Goal: Information Seeking & Learning: Learn about a topic

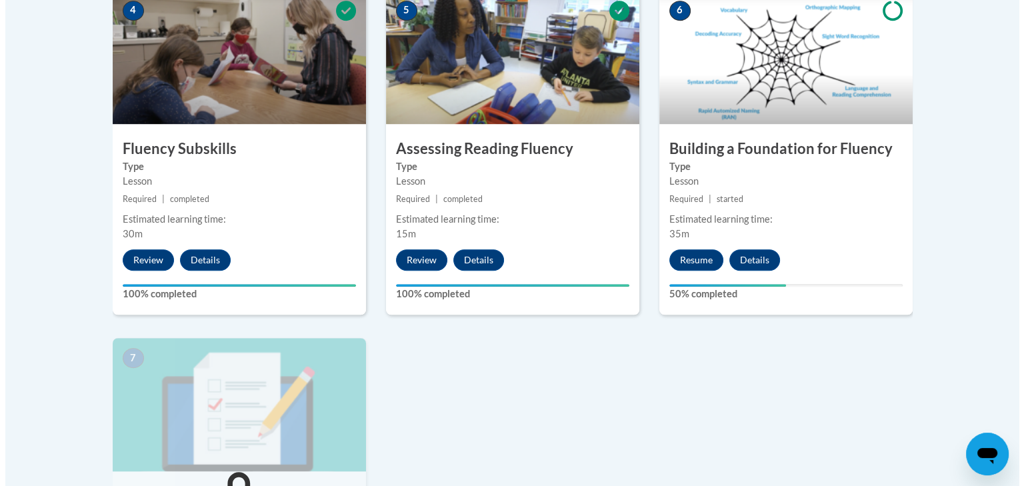
scroll to position [800, 0]
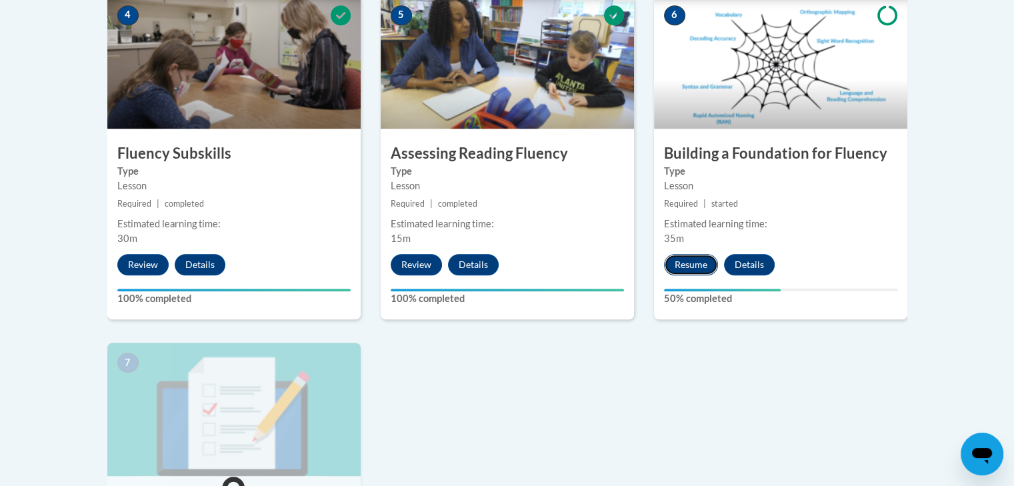
click at [692, 258] on button "Resume" at bounding box center [691, 264] width 54 height 21
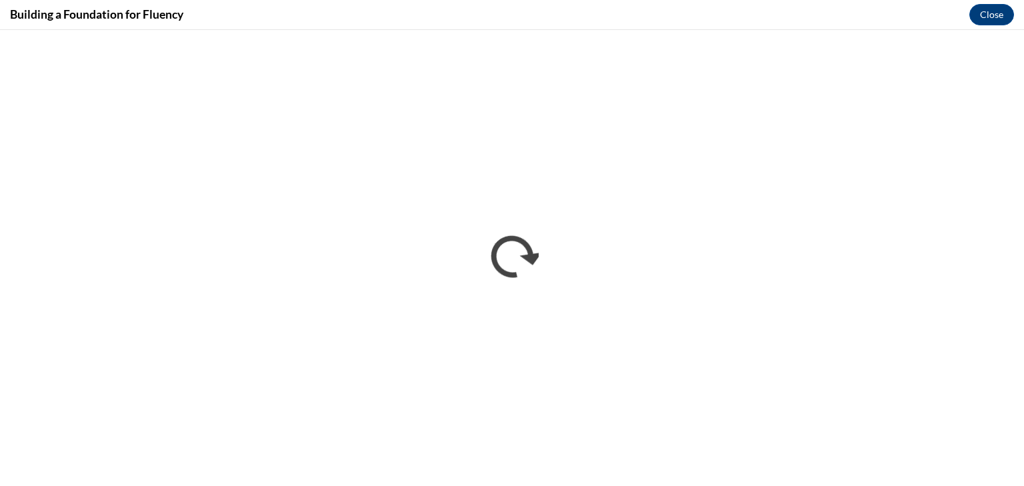
scroll to position [0, 0]
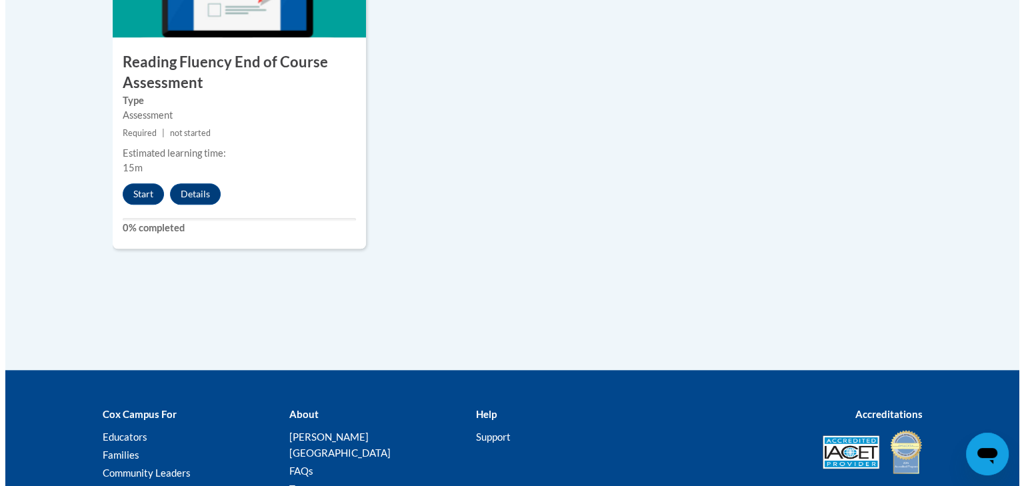
scroll to position [1237, 0]
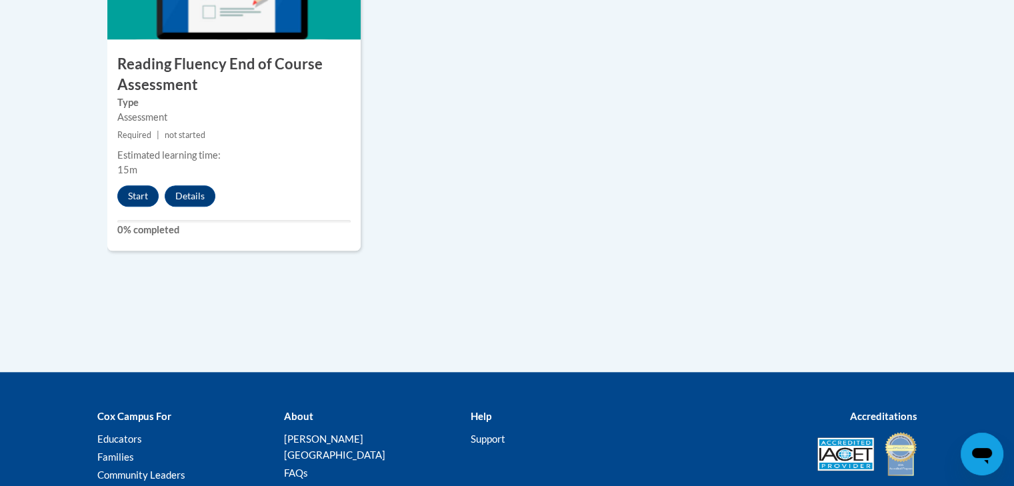
click at [132, 214] on div "7 Reading Fluency End of Course Assessment Type Assessment Required | not start…" at bounding box center [233, 78] width 253 height 345
click at [137, 191] on button "Start" at bounding box center [137, 195] width 41 height 21
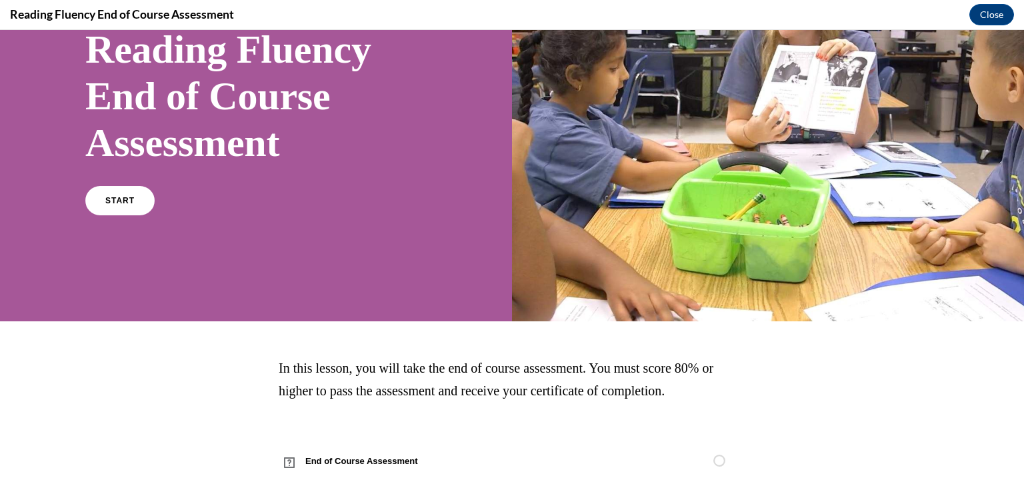
scroll to position [142, 0]
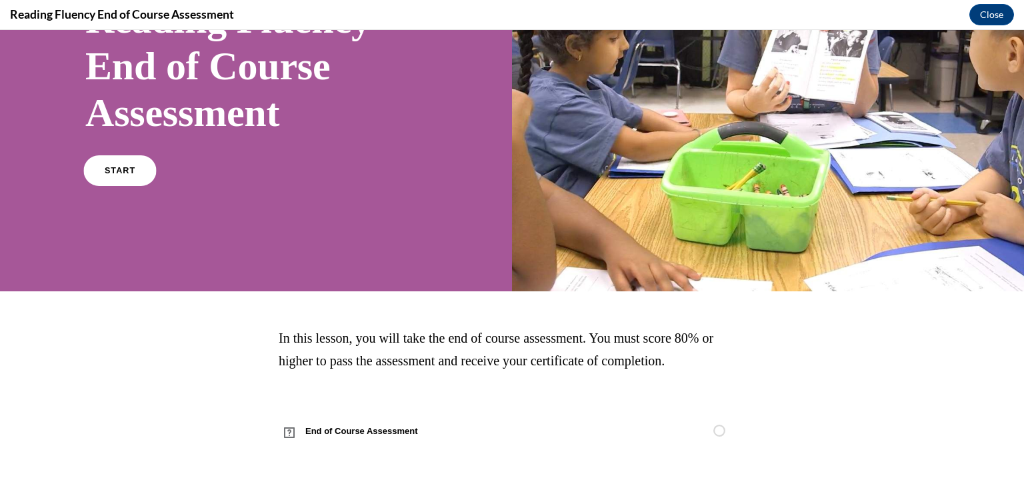
click at [120, 169] on span "START" at bounding box center [120, 171] width 31 height 10
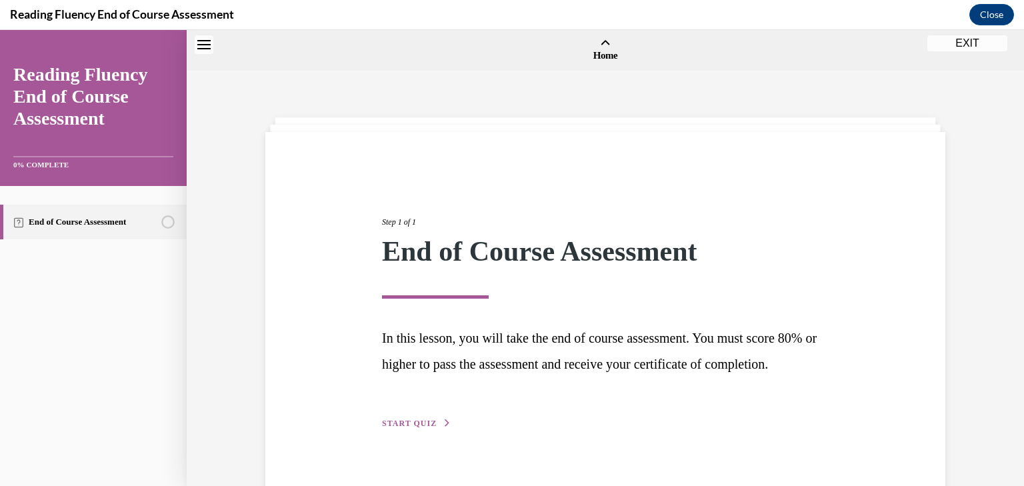
scroll to position [41, 0]
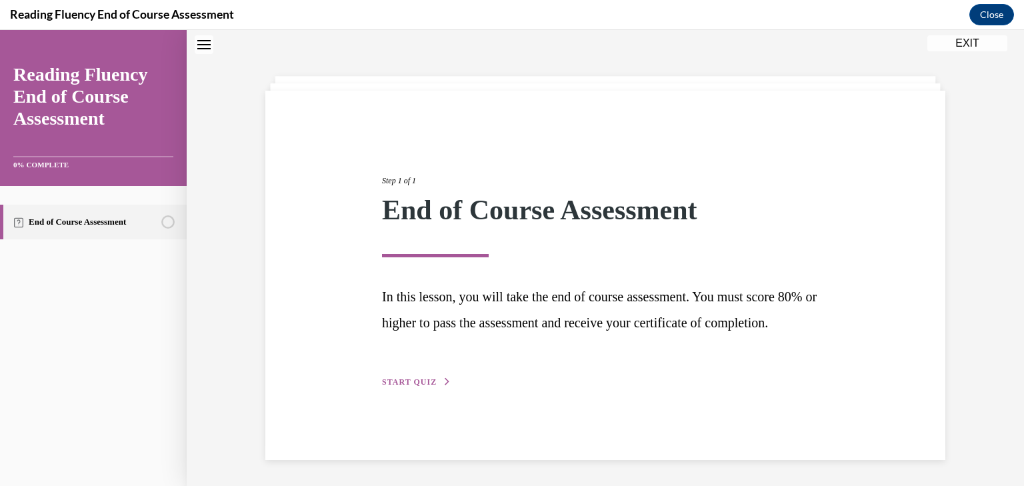
click at [414, 387] on span "START QUIZ" at bounding box center [409, 381] width 55 height 9
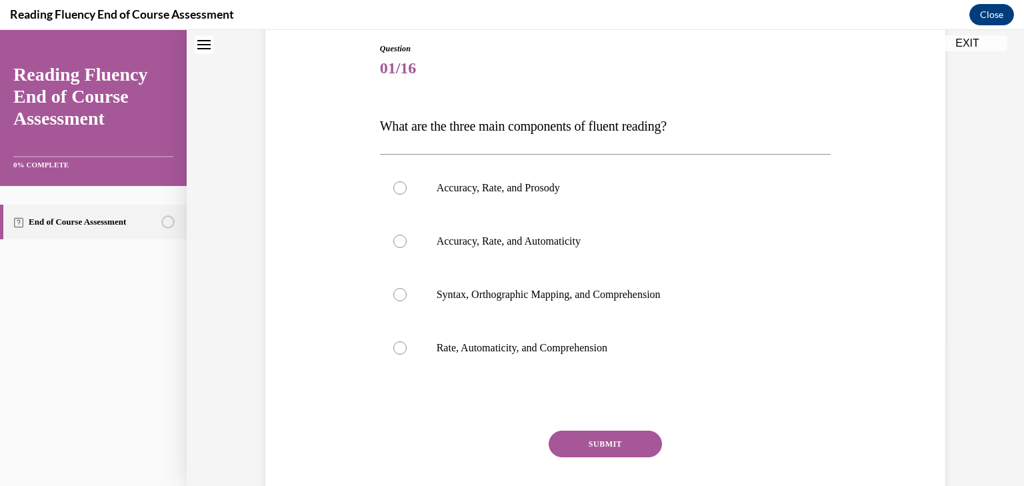
scroll to position [145, 0]
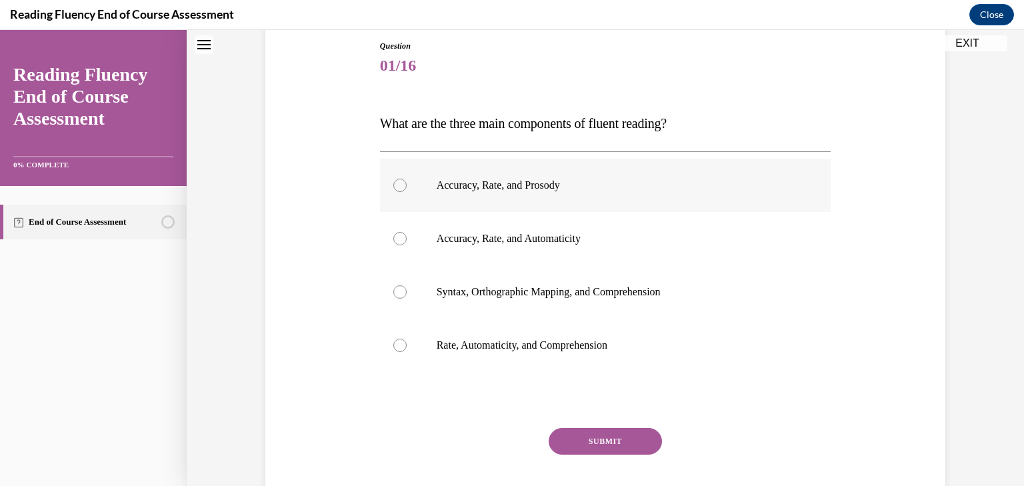
click at [539, 186] on p "Accuracy, Rate, and Prosody" at bounding box center [617, 185] width 361 height 13
click at [407, 186] on input "Accuracy, Rate, and Prosody" at bounding box center [399, 185] width 13 height 13
radio input "true"
click at [575, 439] on button "SUBMIT" at bounding box center [605, 441] width 113 height 27
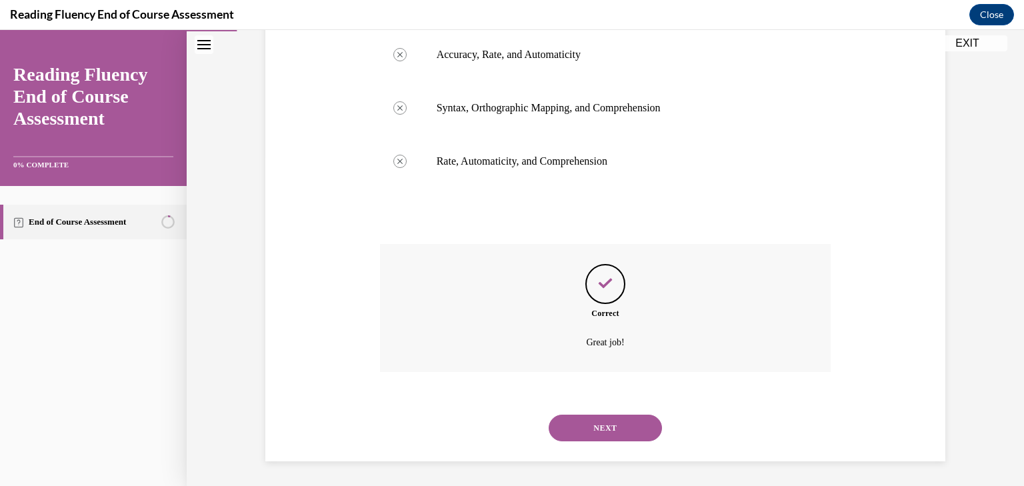
scroll to position [331, 0]
click at [623, 422] on button "NEXT" at bounding box center [605, 426] width 113 height 27
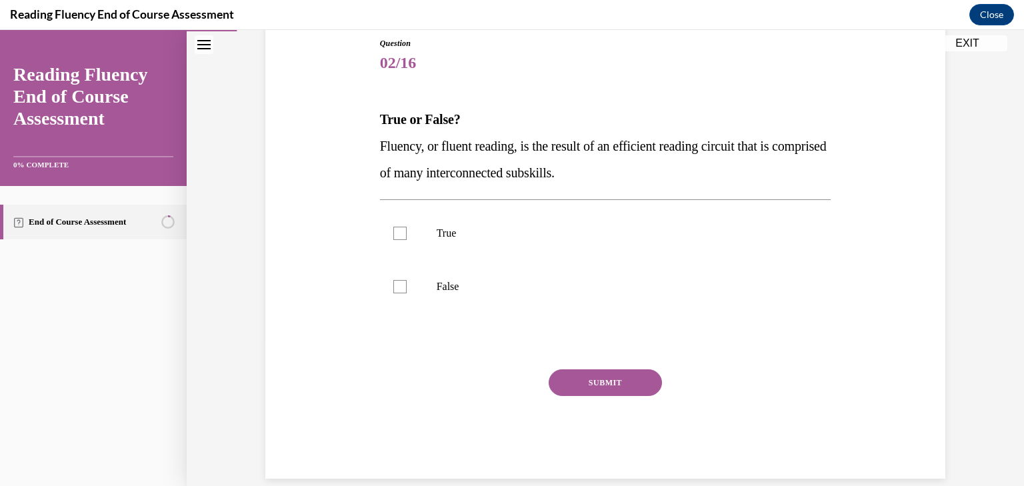
drag, startPoint x: 637, startPoint y: 173, endPoint x: 367, endPoint y: 146, distance: 271.4
click at [367, 146] on div "Question 02/16 True or False? Fluency, or fluent reading, is the result of an e…" at bounding box center [605, 237] width 687 height 481
click at [412, 159] on p "Fluency, or fluent reading, is the result of an efficient reading circuit that …" at bounding box center [605, 159] width 451 height 53
drag, startPoint x: 644, startPoint y: 178, endPoint x: 353, endPoint y: 148, distance: 292.2
click at [353, 148] on div "Question 02/16 True or False? Fluency, or fluent reading, is the result of an e…" at bounding box center [605, 237] width 687 height 481
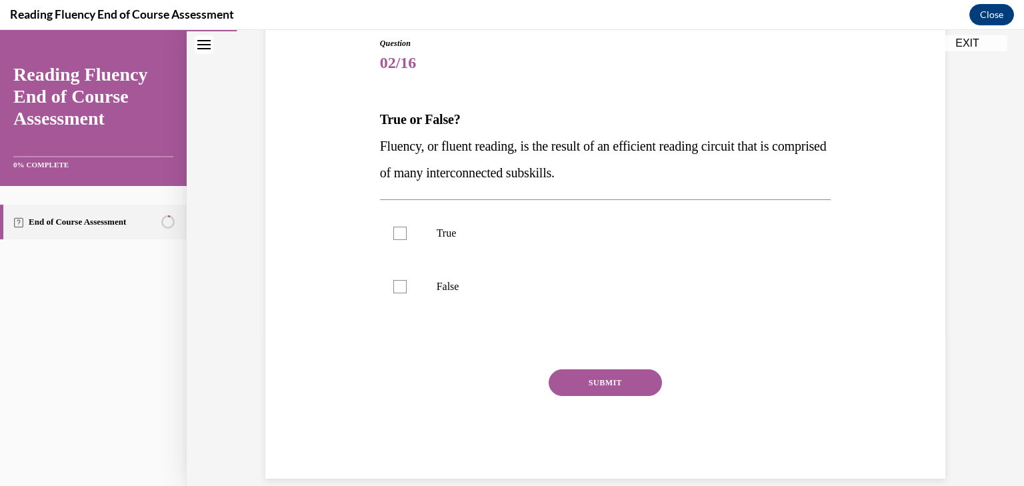
copy span "Fluency, or fluent reading, is the result of an efficient reading circuit that …"
click at [439, 229] on p "True" at bounding box center [617, 233] width 361 height 13
click at [407, 229] on input "True" at bounding box center [399, 233] width 13 height 13
checkbox input "true"
click at [569, 379] on button "SUBMIT" at bounding box center [605, 382] width 113 height 27
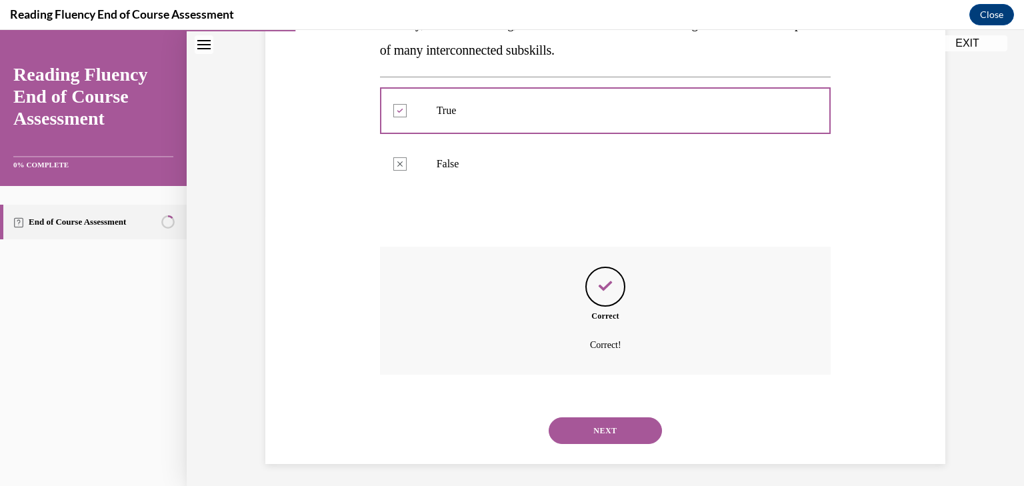
scroll to position [275, 0]
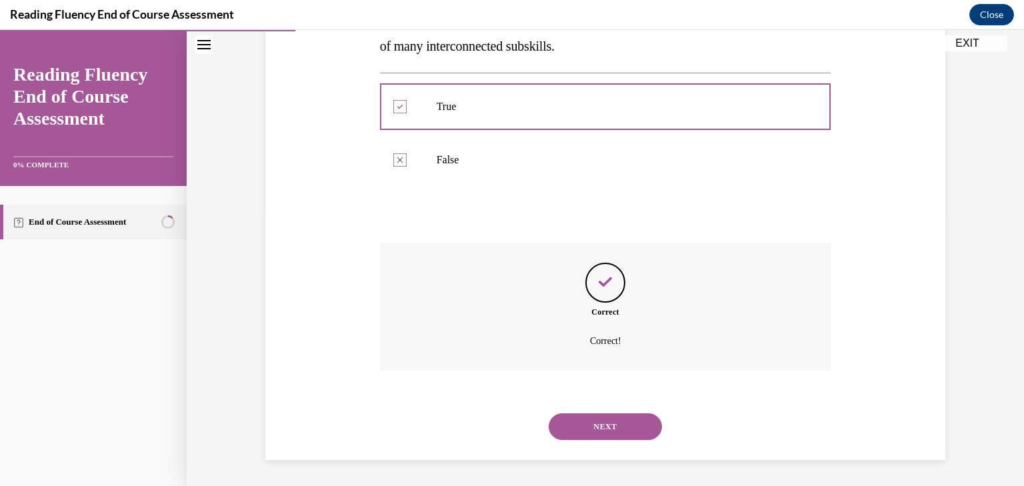
click at [601, 419] on button "NEXT" at bounding box center [605, 426] width 113 height 27
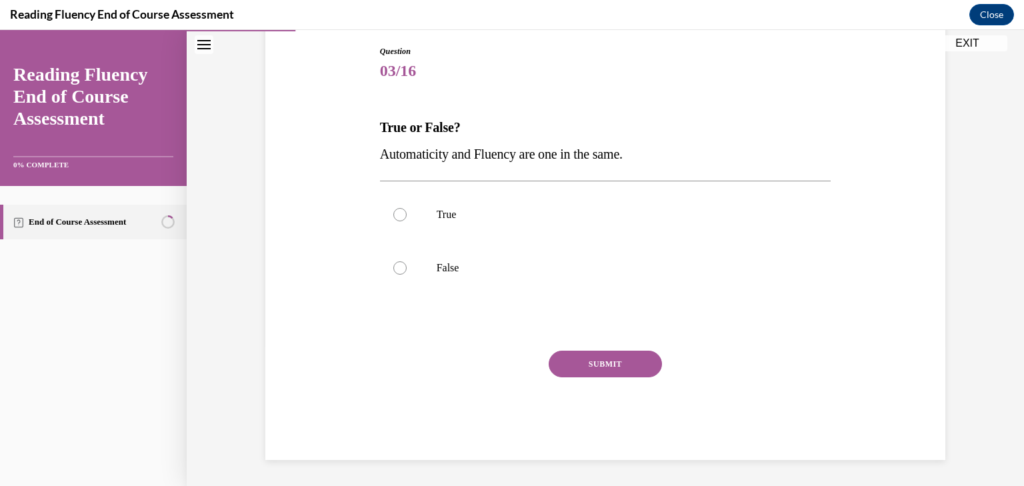
drag, startPoint x: 644, startPoint y: 154, endPoint x: 371, endPoint y: 147, distance: 273.5
click at [371, 147] on div "Question 03/16 True or False? Automaticity and Fluency are one in the same.  Tr…" at bounding box center [605, 232] width 687 height 455
copy span "Automaticity and Fluency are one in the same."
click at [403, 277] on label "False" at bounding box center [605, 267] width 451 height 53
click at [403, 275] on input "False" at bounding box center [399, 267] width 13 height 13
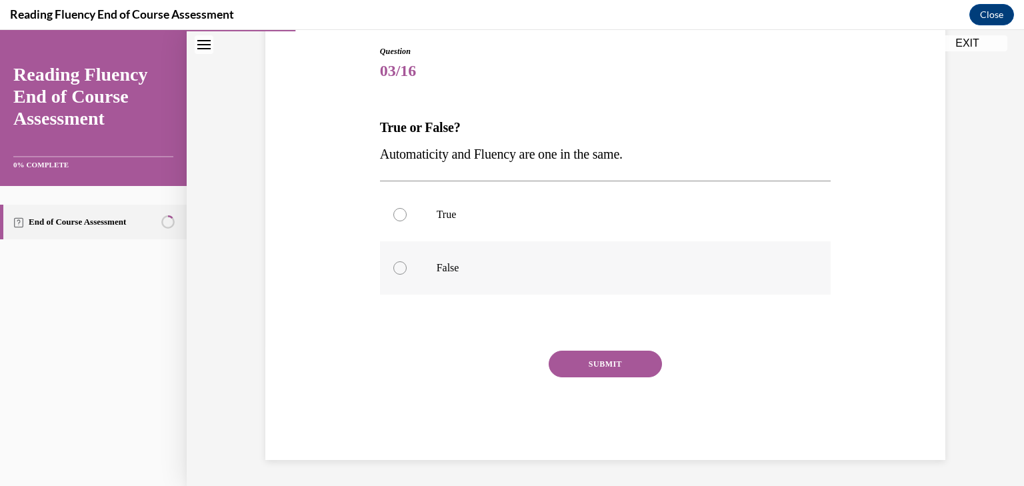
radio input "true"
click at [579, 363] on button "SUBMIT" at bounding box center [605, 364] width 113 height 27
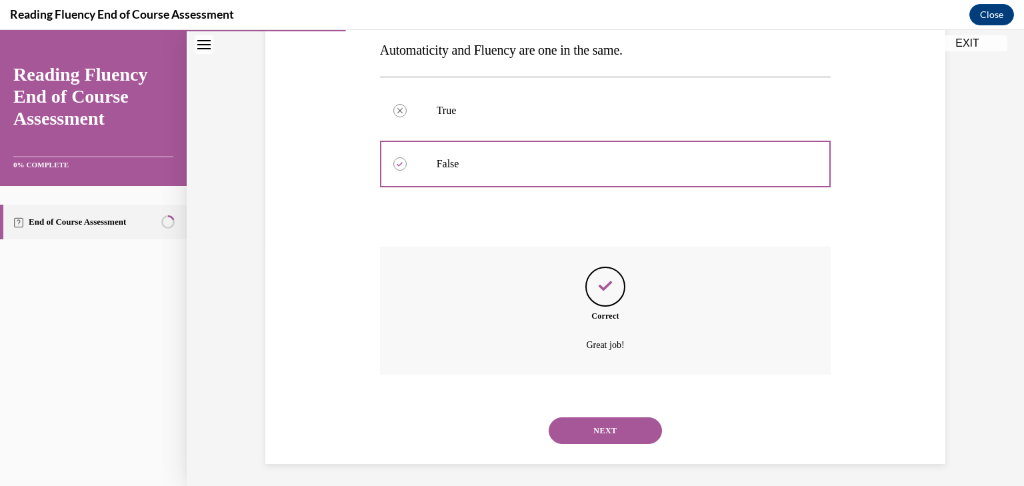
scroll to position [248, 0]
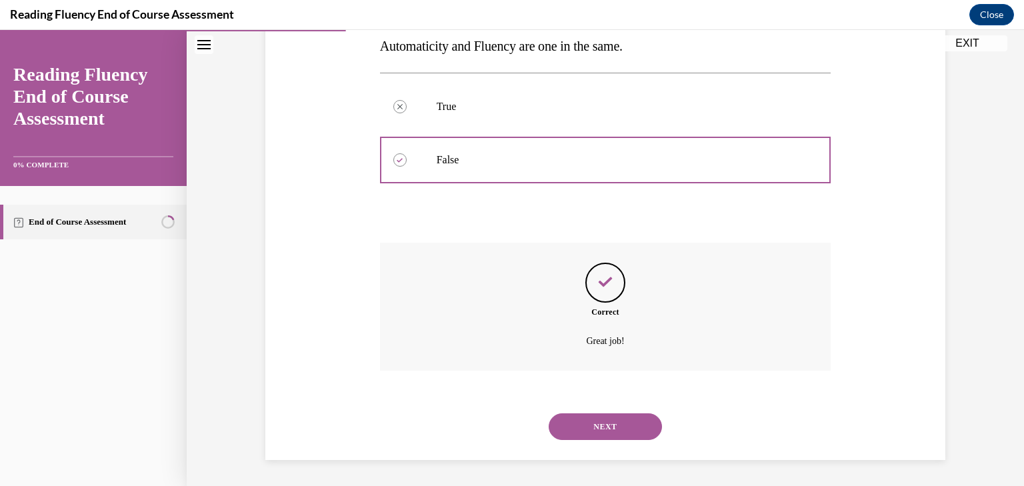
click at [594, 429] on button "NEXT" at bounding box center [605, 426] width 113 height 27
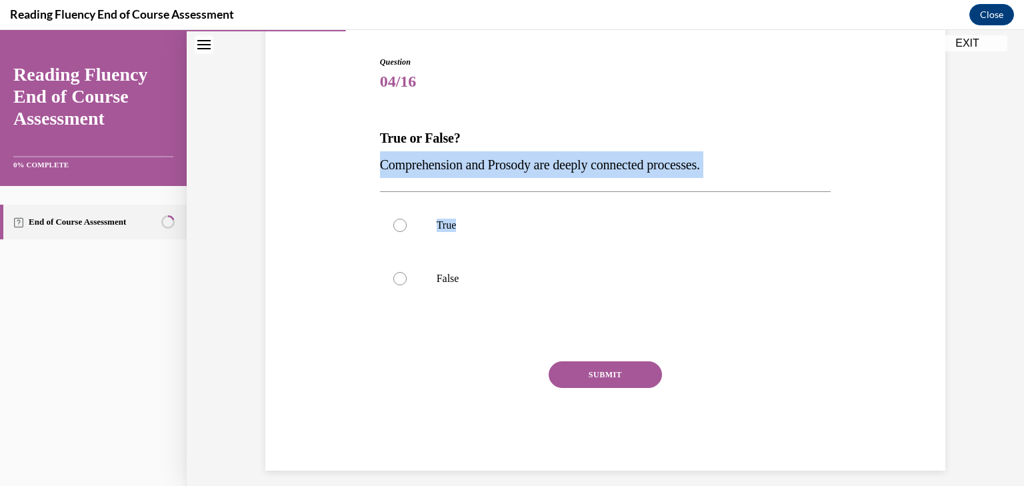
scroll to position [140, 0]
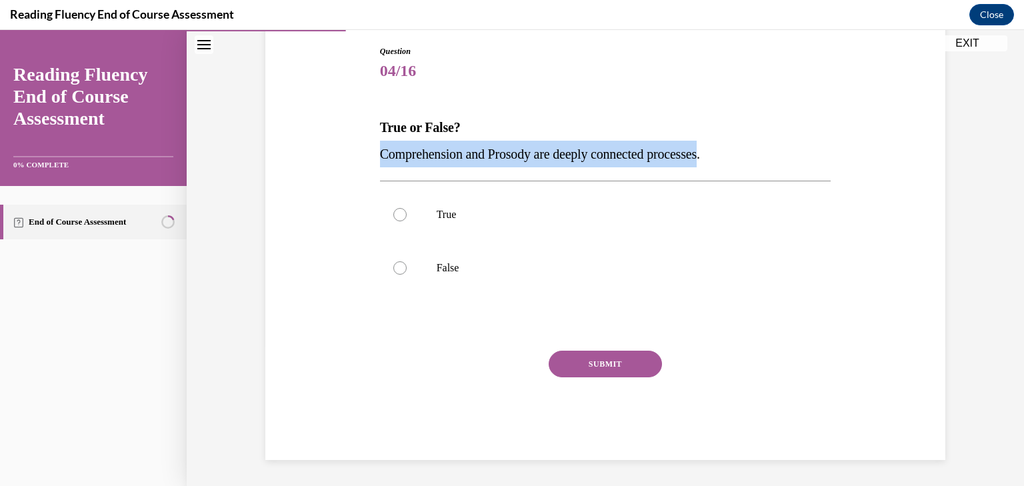
drag, startPoint x: 736, startPoint y: 149, endPoint x: 723, endPoint y: 151, distance: 13.5
click at [723, 151] on p "Comprehension and Prosody are deeply connected processes." at bounding box center [605, 154] width 451 height 27
copy div "Comprehension and Prosody are deeply connected processes"
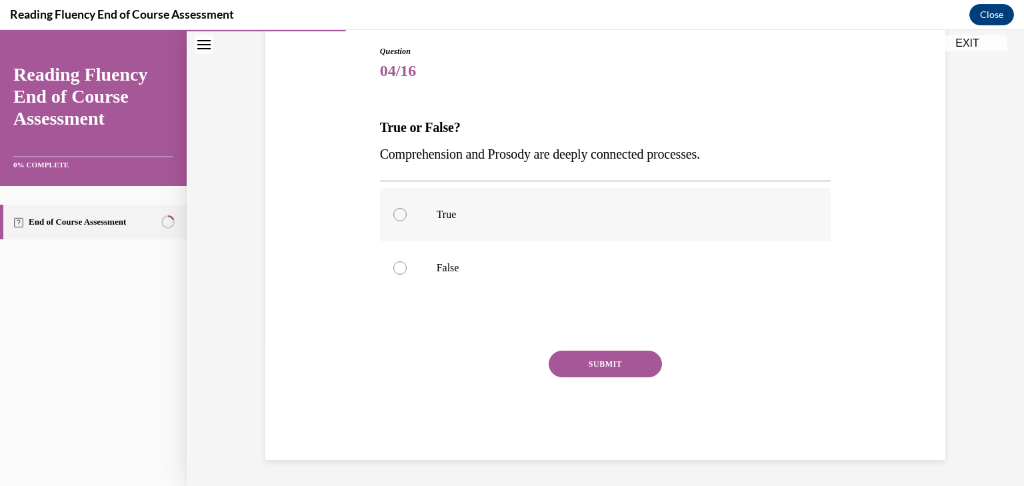
click at [439, 217] on p "True" at bounding box center [617, 214] width 361 height 13
click at [407, 217] on input "True" at bounding box center [399, 214] width 13 height 13
radio input "true"
click at [563, 364] on button "SUBMIT" at bounding box center [605, 364] width 113 height 27
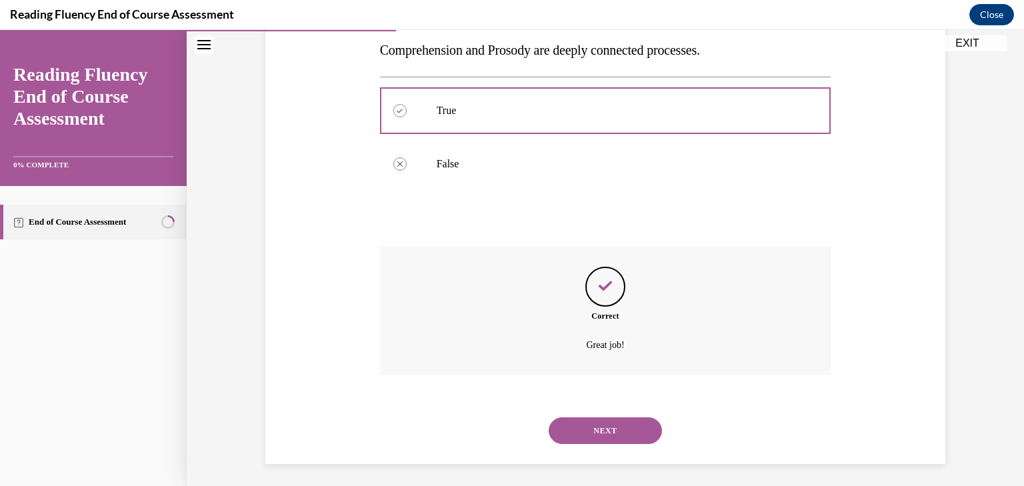
scroll to position [248, 0]
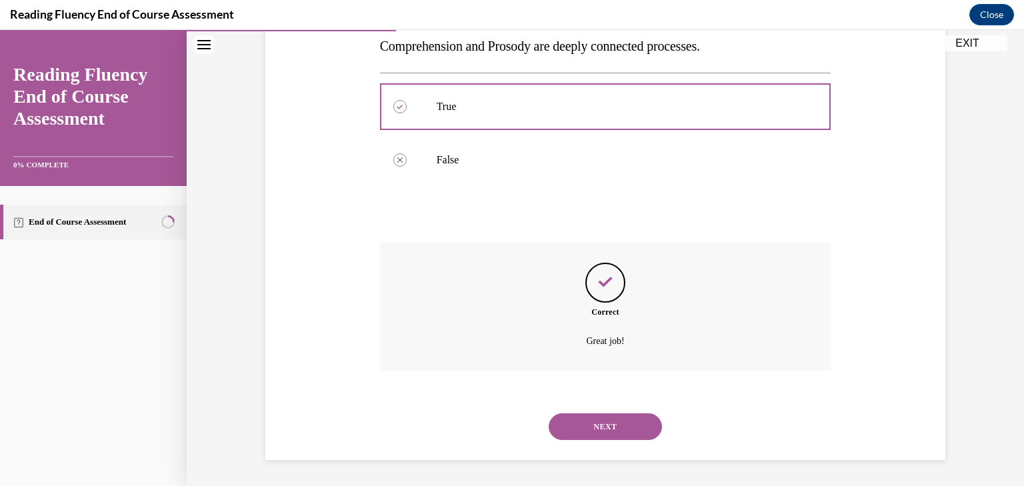
click at [616, 427] on button "NEXT" at bounding box center [605, 426] width 113 height 27
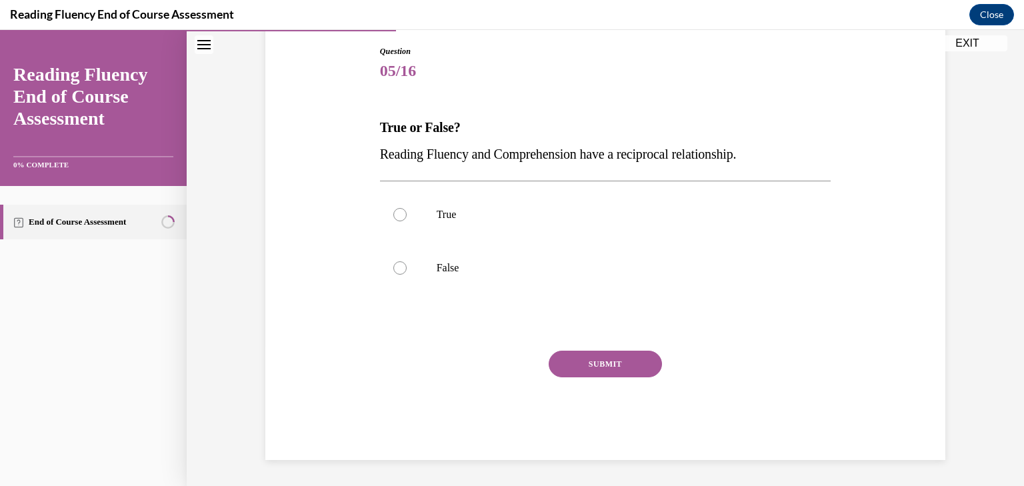
drag, startPoint x: 788, startPoint y: 154, endPoint x: 373, endPoint y: 158, distance: 414.7
click at [377, 158] on div "Question 05/16 True or False? Reading Fluency and Comprehension have a reciproc…" at bounding box center [606, 242] width 458 height 435
copy span "Reading Fluency and Comprehension have a reciprocal relationship."
click at [457, 219] on p "True" at bounding box center [617, 214] width 361 height 13
click at [407, 219] on input "True" at bounding box center [399, 214] width 13 height 13
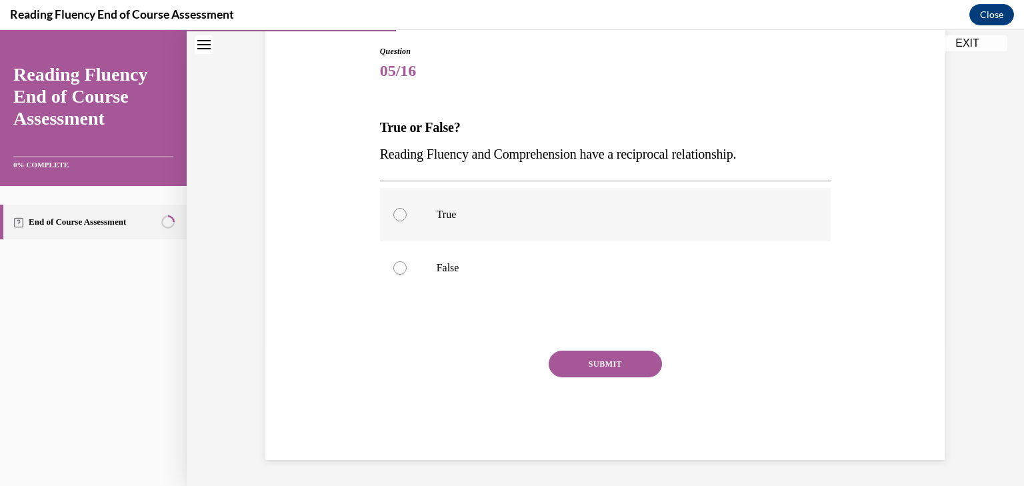
radio input "true"
click at [566, 355] on button "SUBMIT" at bounding box center [605, 364] width 113 height 27
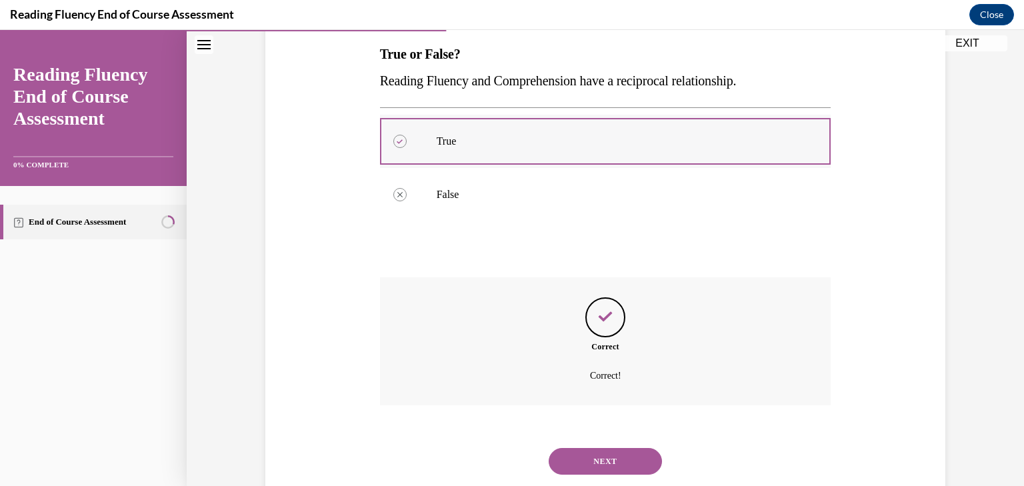
scroll to position [248, 0]
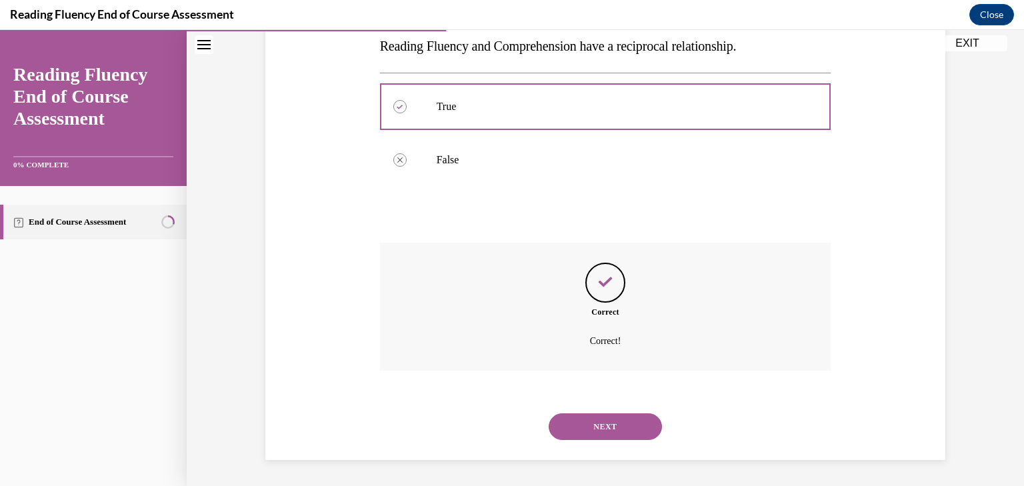
click at [587, 415] on button "NEXT" at bounding box center [605, 426] width 113 height 27
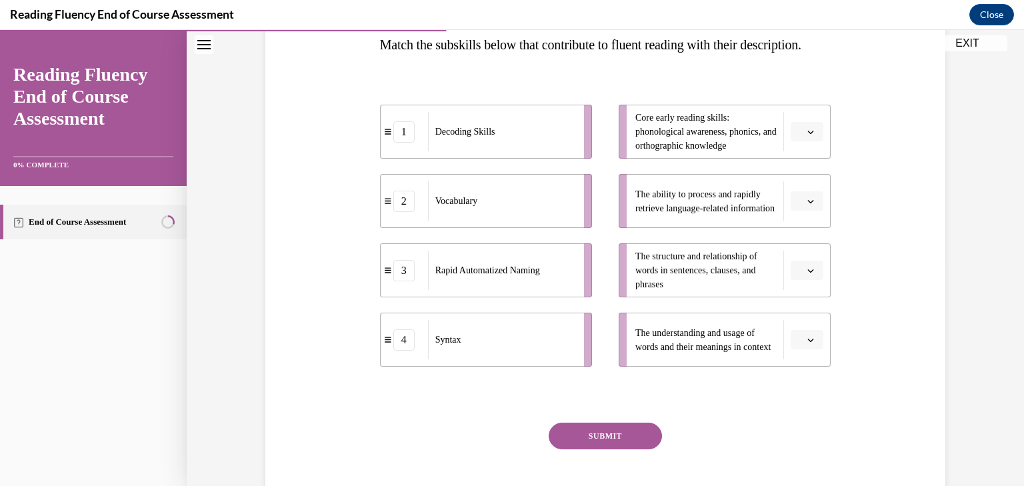
scroll to position [223, 0]
drag, startPoint x: 673, startPoint y: 383, endPoint x: 630, endPoint y: 355, distance: 51.0
click at [635, 353] on span "The understanding and usage of words and their meanings in context" at bounding box center [705, 339] width 141 height 28
copy span "The understanding and usage of words and their meanings in context"
click at [808, 344] on span "button" at bounding box center [810, 339] width 9 height 9
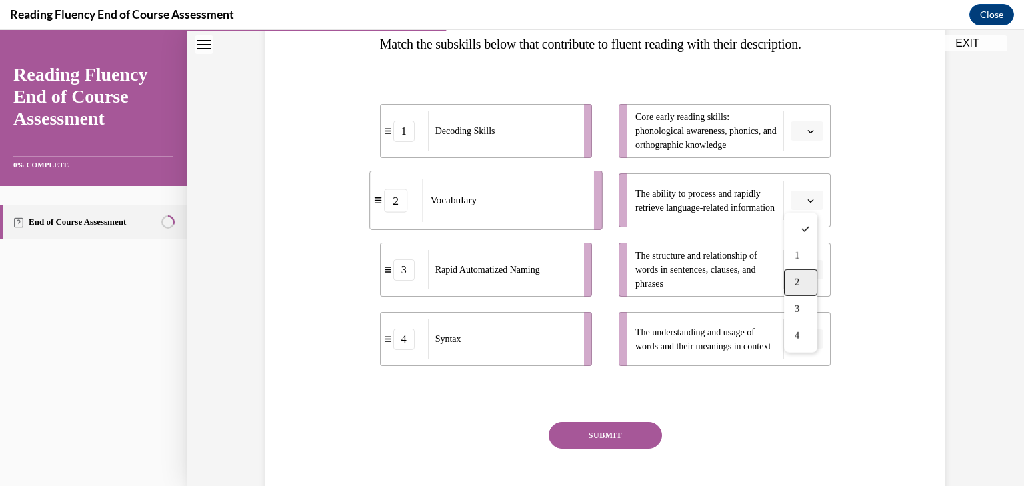
click at [801, 283] on div "2" at bounding box center [800, 282] width 33 height 27
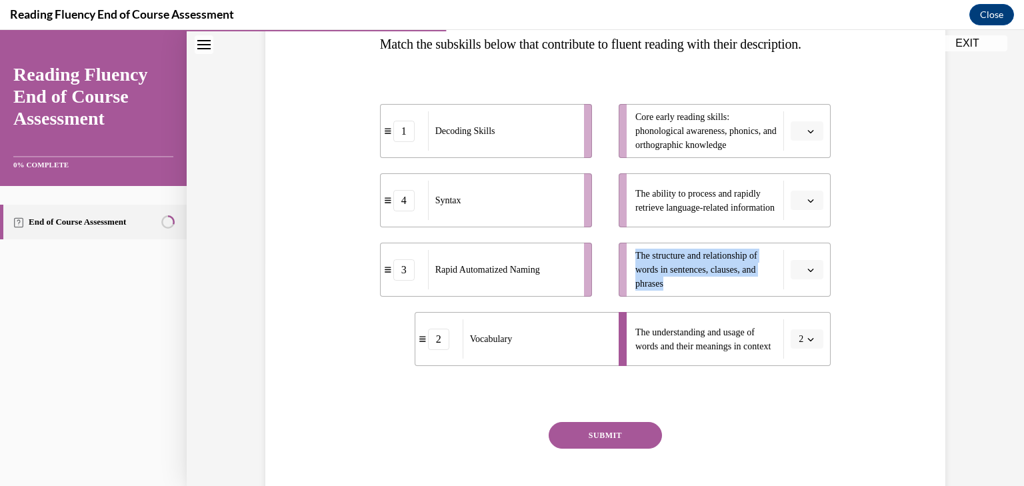
drag, startPoint x: 679, startPoint y: 311, endPoint x: 632, endPoint y: 279, distance: 57.1
click at [635, 279] on span "The structure and relationship of words in sentences, clauses, and phrases" at bounding box center [705, 270] width 141 height 42
copy span "The structure and relationship of words in sentences, clauses, and phrases"
click at [806, 275] on span "button" at bounding box center [810, 269] width 9 height 9
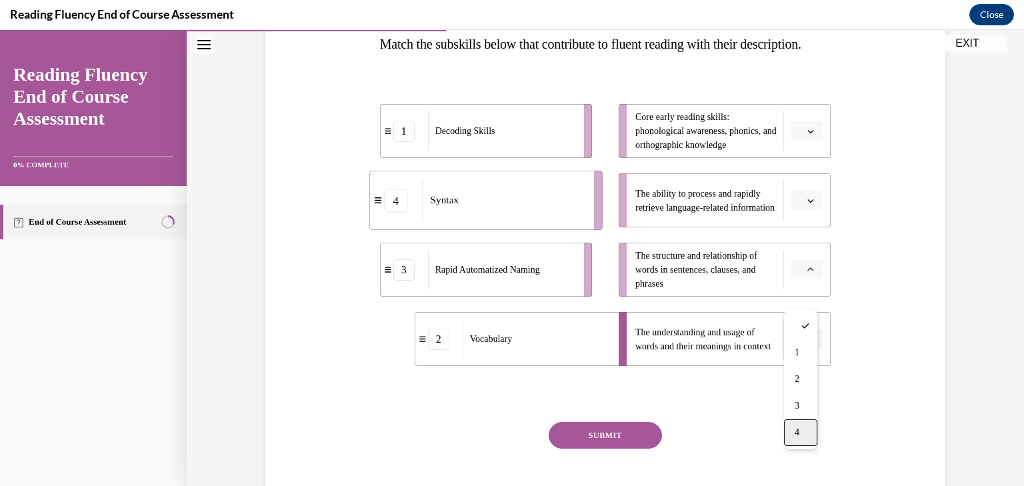
click at [808, 431] on div "4" at bounding box center [800, 432] width 33 height 27
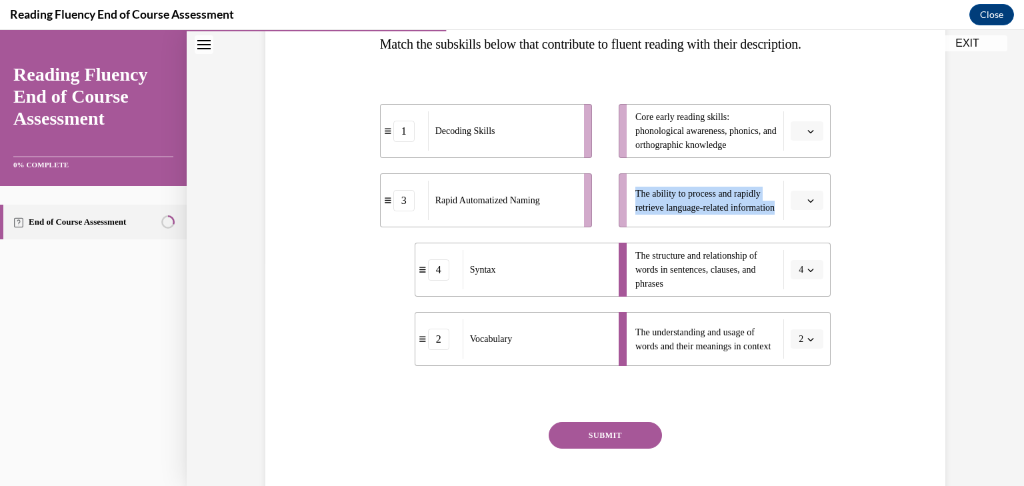
drag, startPoint x: 707, startPoint y: 243, endPoint x: 629, endPoint y: 207, distance: 85.9
click at [629, 207] on li "The ability to process and rapidly retrieve language-related information" at bounding box center [725, 200] width 212 height 54
copy span "The ability to process and rapidly retrieve language-related information"
click at [813, 211] on button "button" at bounding box center [807, 201] width 33 height 20
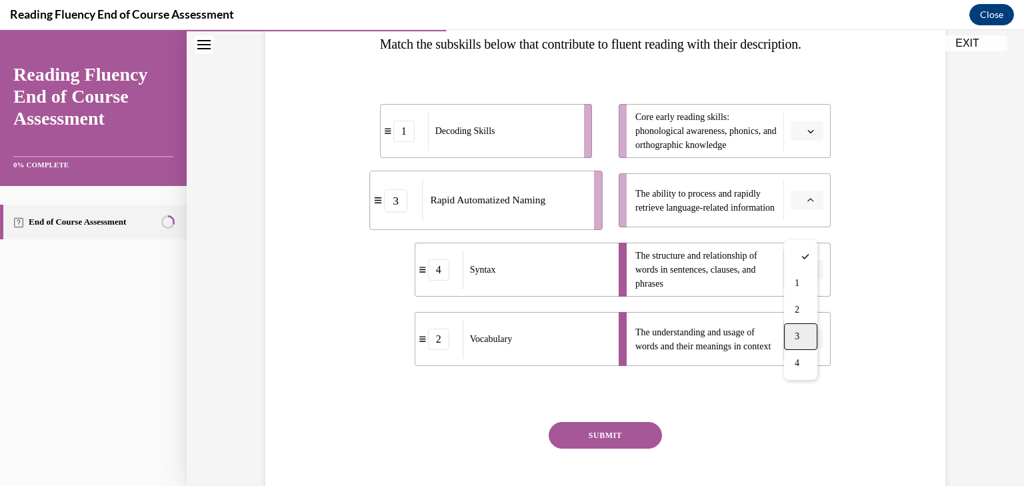
click at [799, 336] on span "3" at bounding box center [797, 336] width 5 height 11
click at [810, 136] on span "button" at bounding box center [810, 131] width 9 height 9
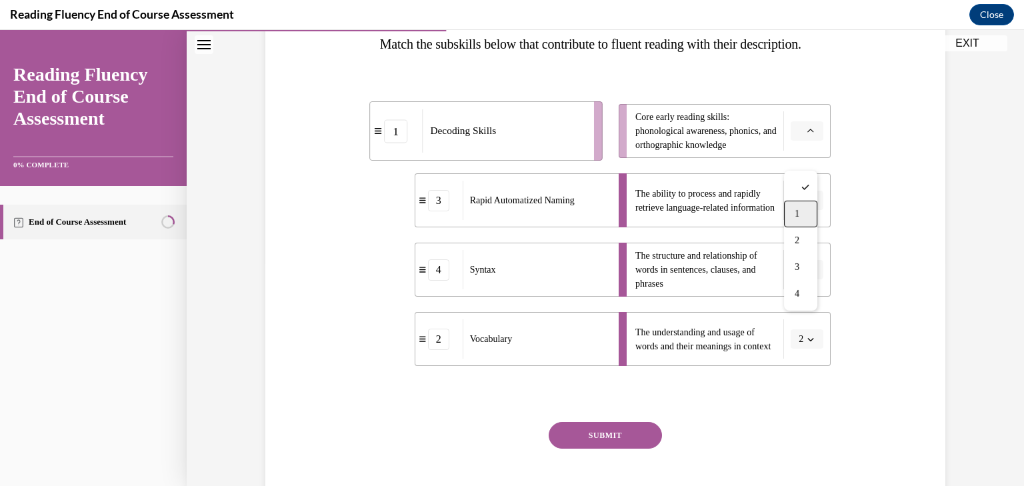
click at [805, 213] on div "1" at bounding box center [800, 214] width 33 height 27
click at [619, 449] on button "SUBMIT" at bounding box center [605, 435] width 113 height 27
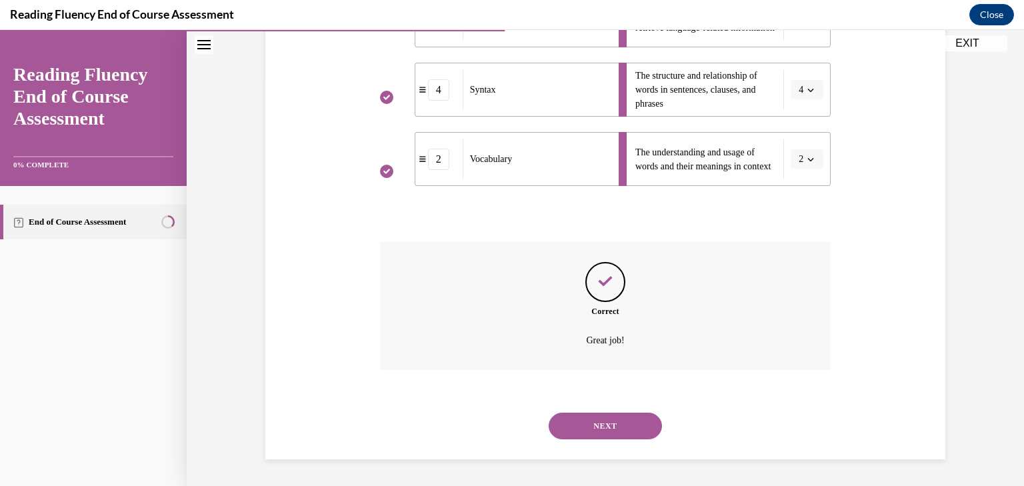
scroll to position [429, 0]
click at [607, 424] on button "NEXT" at bounding box center [605, 426] width 113 height 27
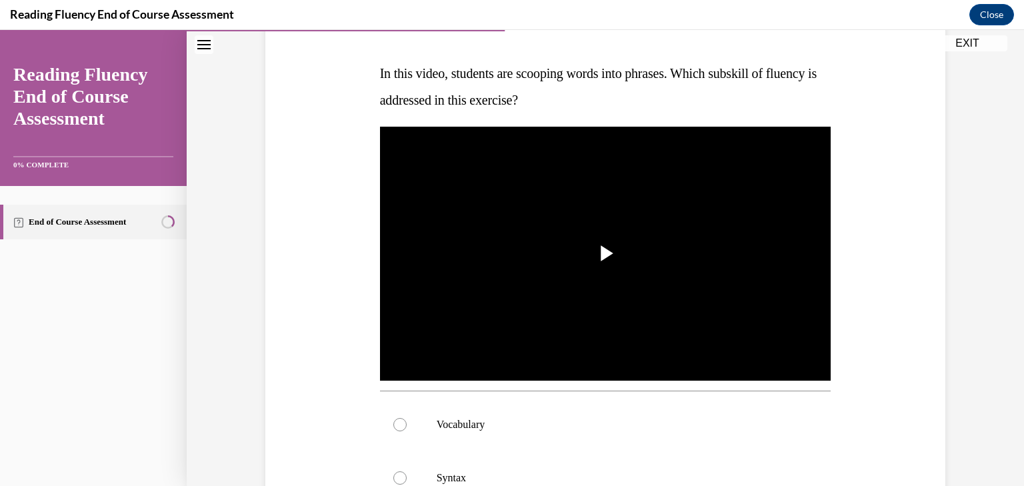
scroll to position [196, 0]
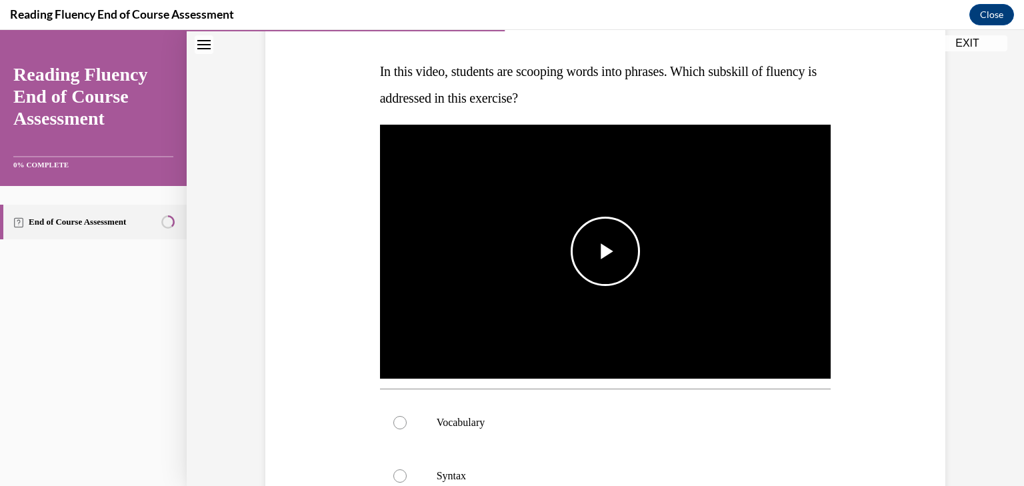
click at [605, 251] on span "Video player" at bounding box center [605, 251] width 0 height 0
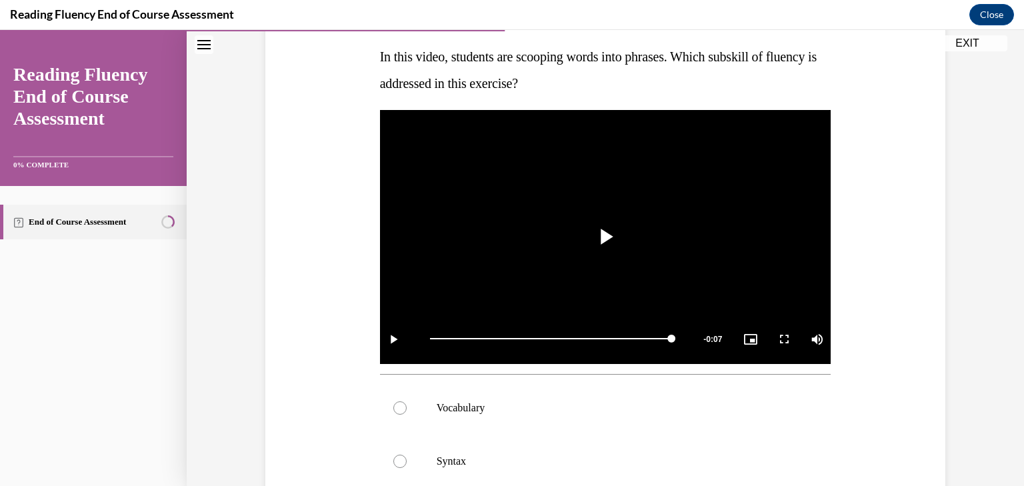
scroll to position [205, 0]
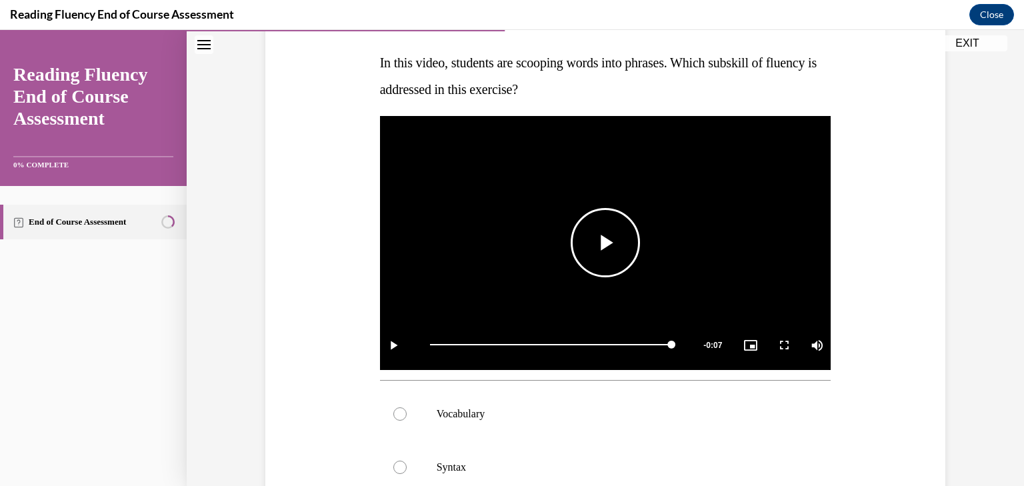
click at [605, 243] on span "Video player" at bounding box center [605, 243] width 0 height 0
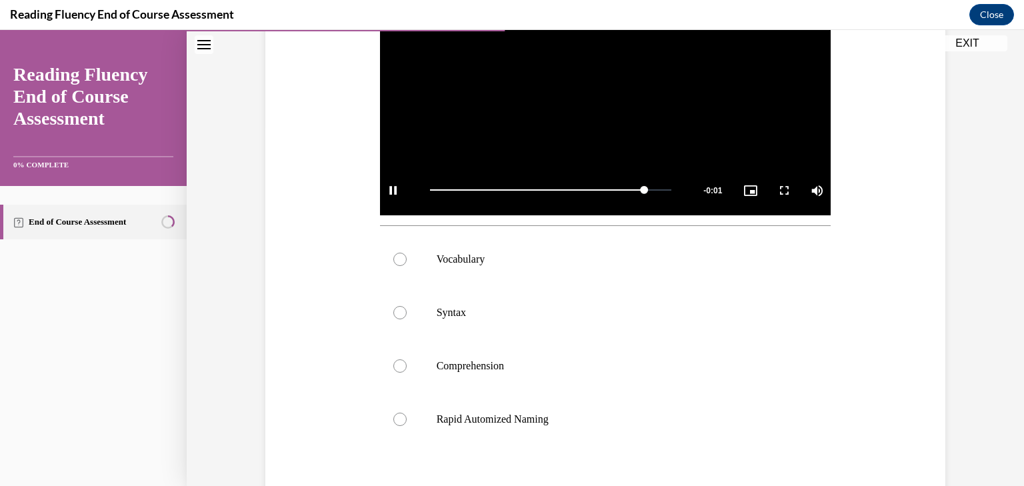
scroll to position [361, 0]
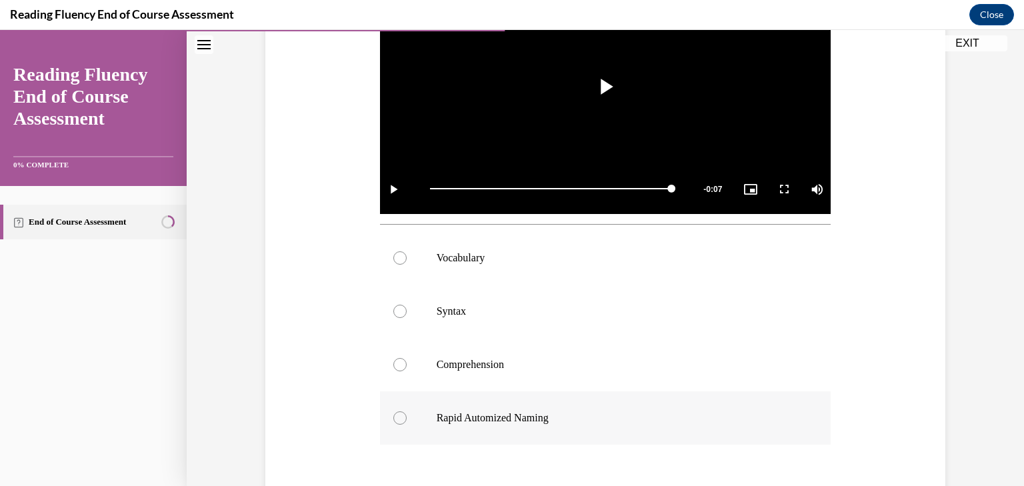
click at [593, 412] on p "Rapid Automized Naming" at bounding box center [617, 417] width 361 height 13
click at [407, 412] on input "Rapid Automized Naming" at bounding box center [399, 417] width 13 height 13
radio input "true"
click at [431, 307] on label "Syntax" at bounding box center [605, 311] width 451 height 53
click at [407, 307] on input "Syntax" at bounding box center [399, 311] width 13 height 13
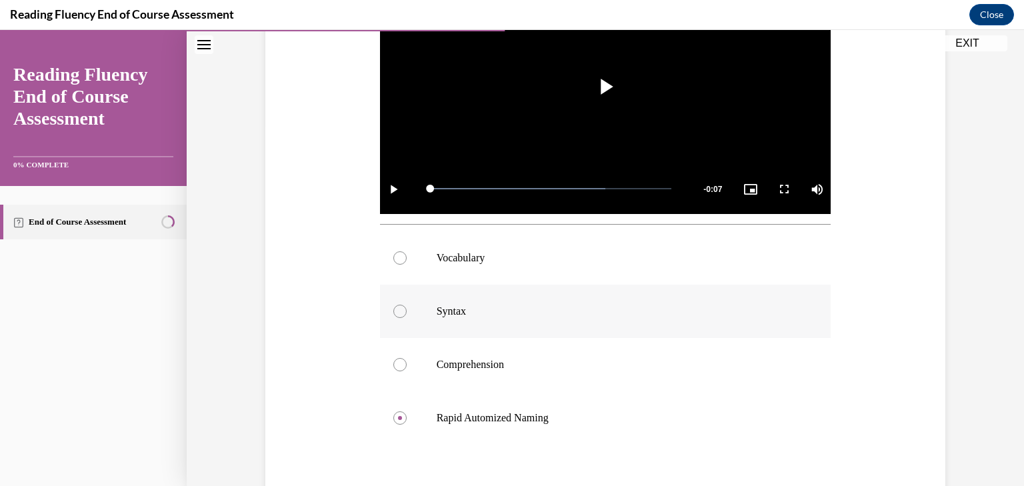
radio input "true"
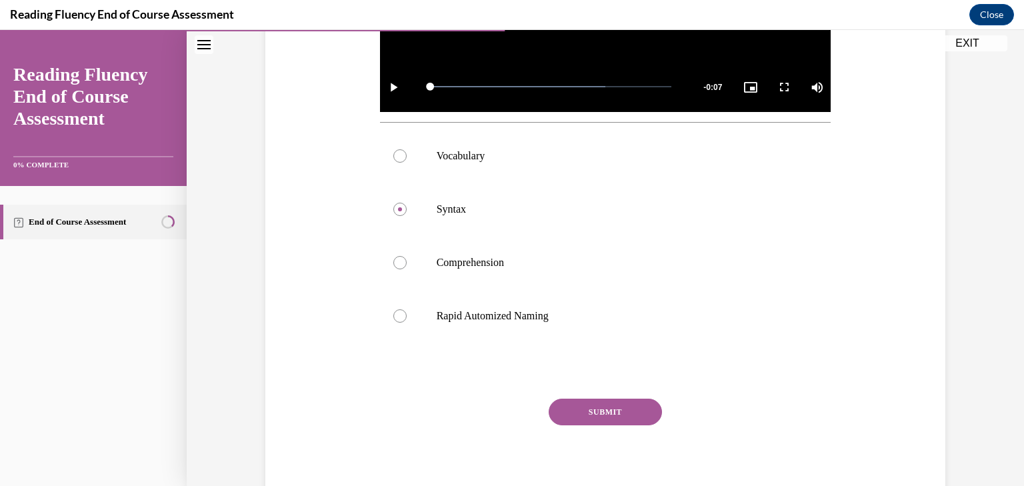
scroll to position [463, 0]
click at [591, 397] on div "Question 07/16 In this video, students are scooping words into phrases. Which s…" at bounding box center [605, 115] width 451 height 785
click at [586, 409] on button "SUBMIT" at bounding box center [605, 412] width 113 height 27
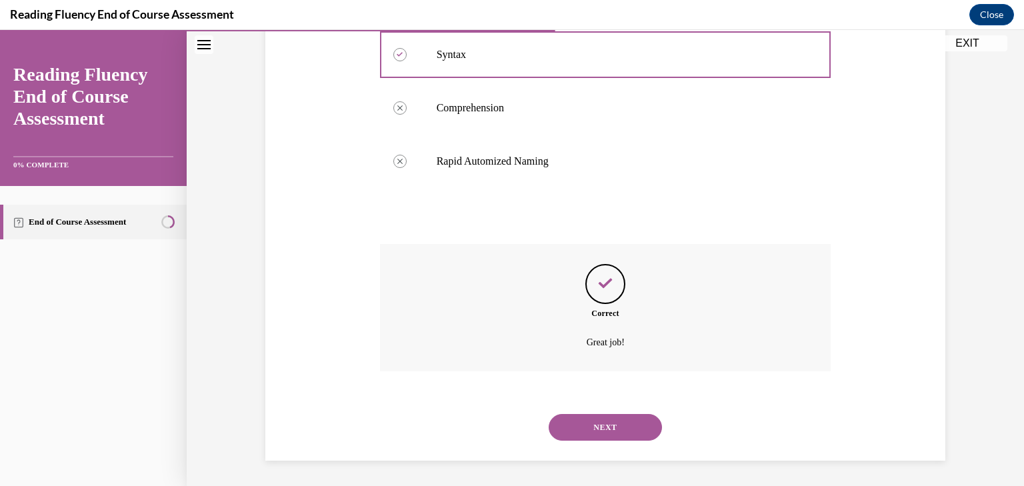
scroll to position [619, 0]
click at [628, 427] on button "NEXT" at bounding box center [605, 426] width 113 height 27
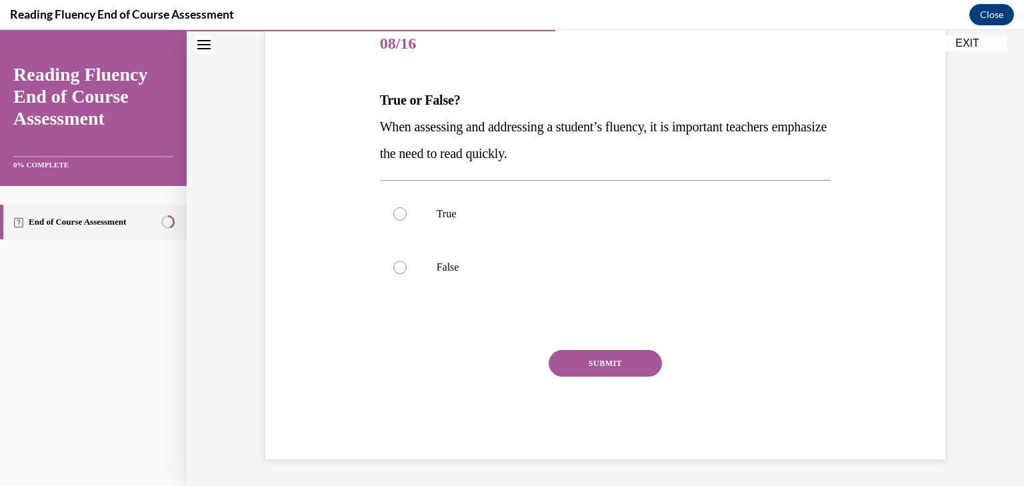
scroll to position [148, 0]
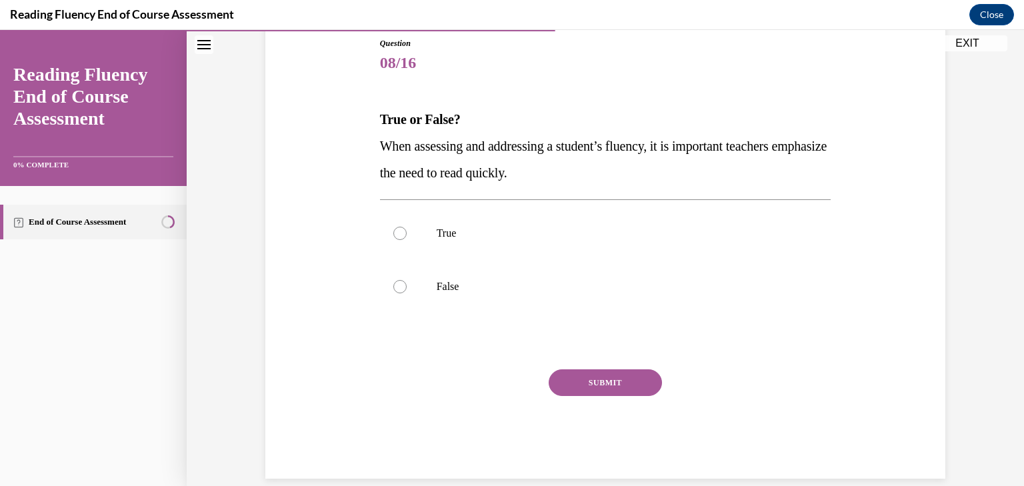
drag, startPoint x: 597, startPoint y: 172, endPoint x: 373, endPoint y: 143, distance: 226.6
click at [377, 143] on div "Question 08/16 True or False? When assessing and addressing a student’s fluency…" at bounding box center [606, 247] width 458 height 461
copy span "When assessing and addressing a student’s fluency, it is important teachers emp…"
click at [439, 301] on label "False" at bounding box center [605, 286] width 451 height 53
click at [407, 293] on input "False" at bounding box center [399, 286] width 13 height 13
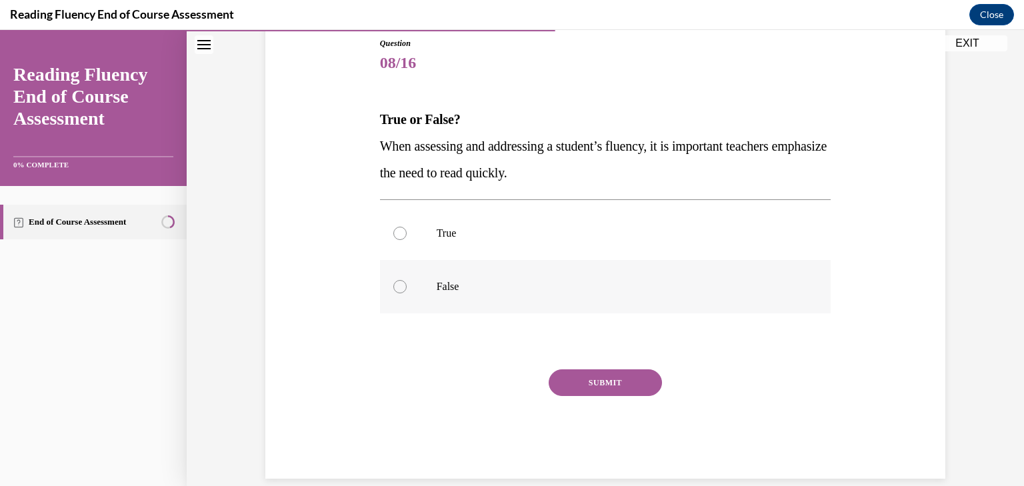
radio input "true"
click at [572, 379] on button "SUBMIT" at bounding box center [605, 382] width 113 height 27
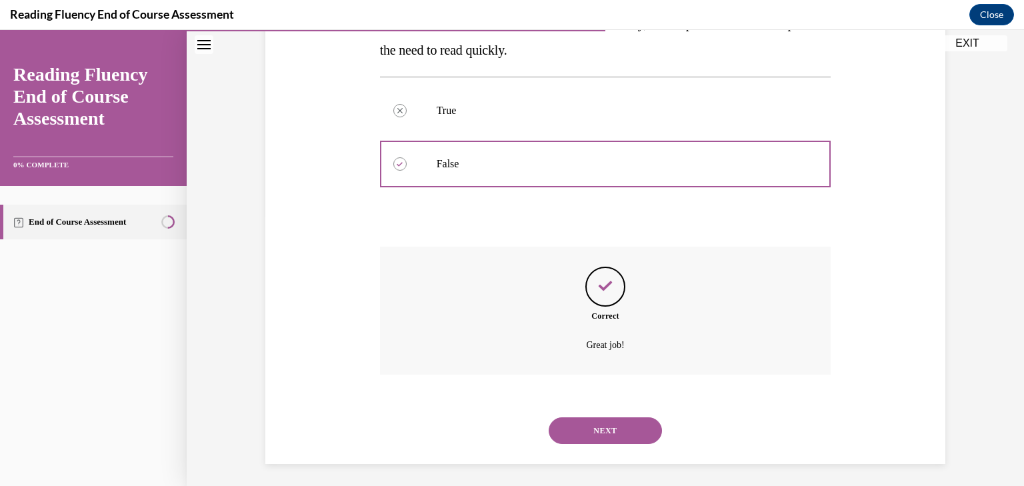
scroll to position [275, 0]
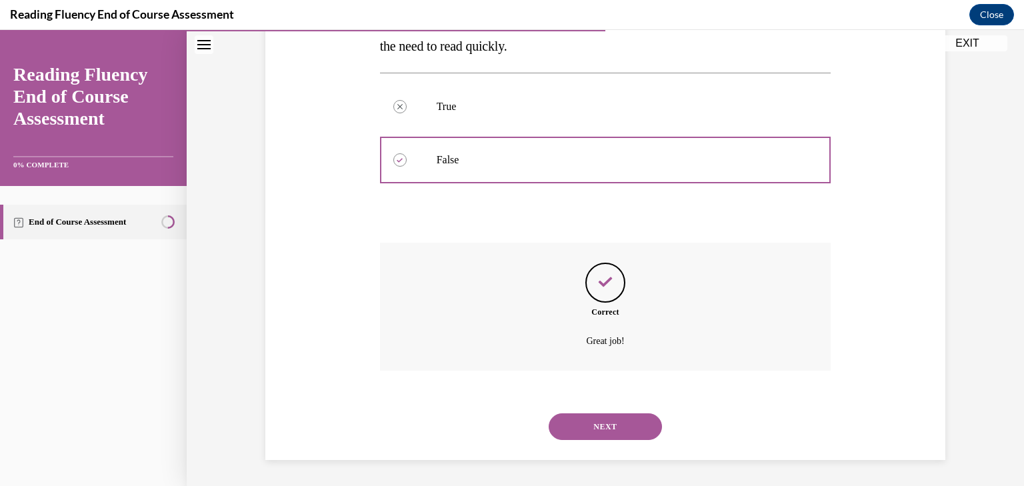
click at [591, 417] on button "NEXT" at bounding box center [605, 426] width 113 height 27
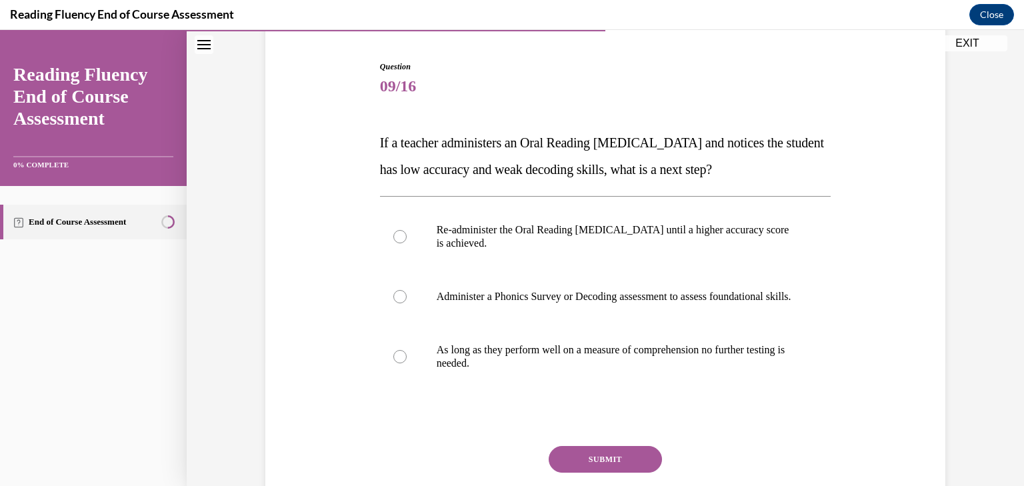
scroll to position [125, 0]
drag, startPoint x: 789, startPoint y: 174, endPoint x: 366, endPoint y: 141, distance: 424.7
click at [366, 141] on div "Question 09/16 If a teacher administers an Oral Reading Fluency assessment and …" at bounding box center [605, 287] width 687 height 535
copy span "If a teacher administers an Oral Reading Fluency assessment and notices the stu…"
click at [488, 297] on p "Administer a Phonics Survey or Decoding assessment to assess foundational skill…" at bounding box center [617, 295] width 361 height 13
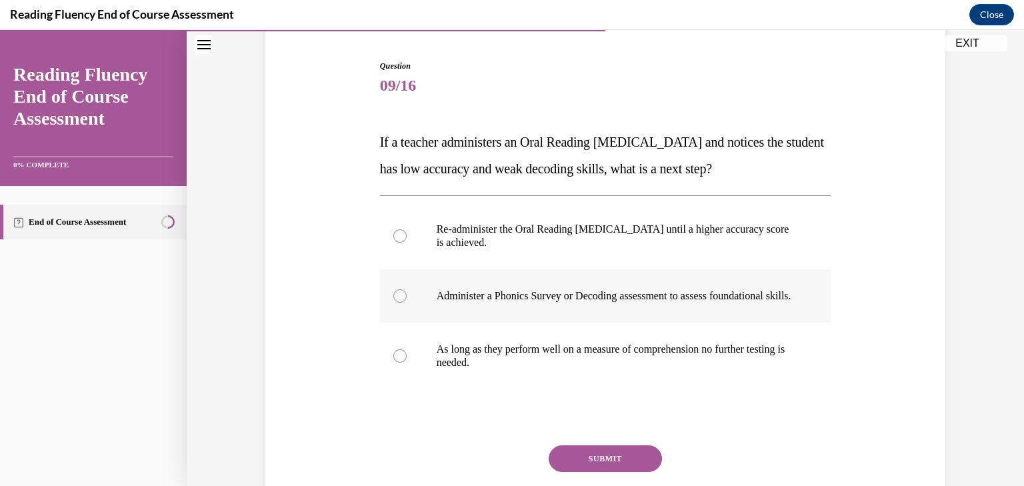
click at [407, 297] on input "Administer a Phonics Survey or Decoding assessment to assess foundational skill…" at bounding box center [399, 295] width 13 height 13
radio input "true"
click at [587, 471] on button "SUBMIT" at bounding box center [605, 458] width 113 height 27
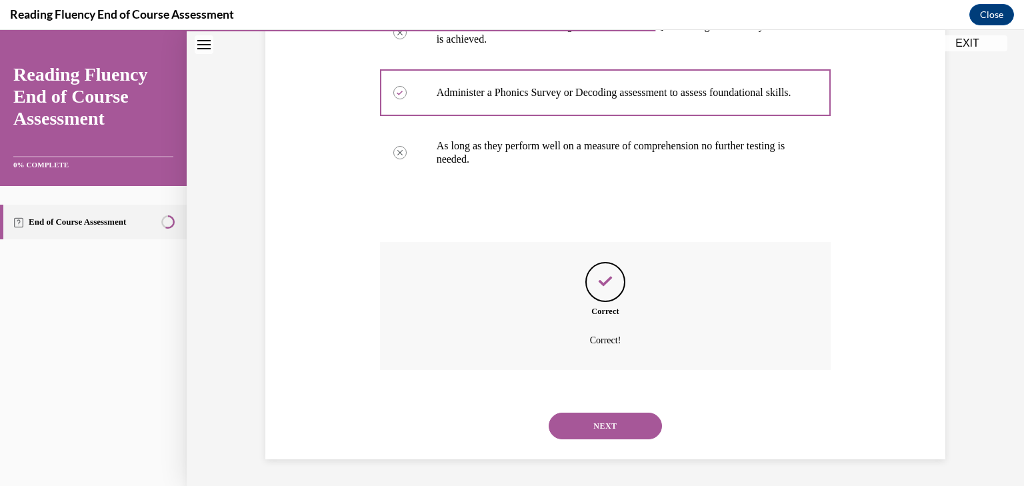
scroll to position [341, 0]
click at [630, 423] on button "NEXT" at bounding box center [605, 426] width 113 height 27
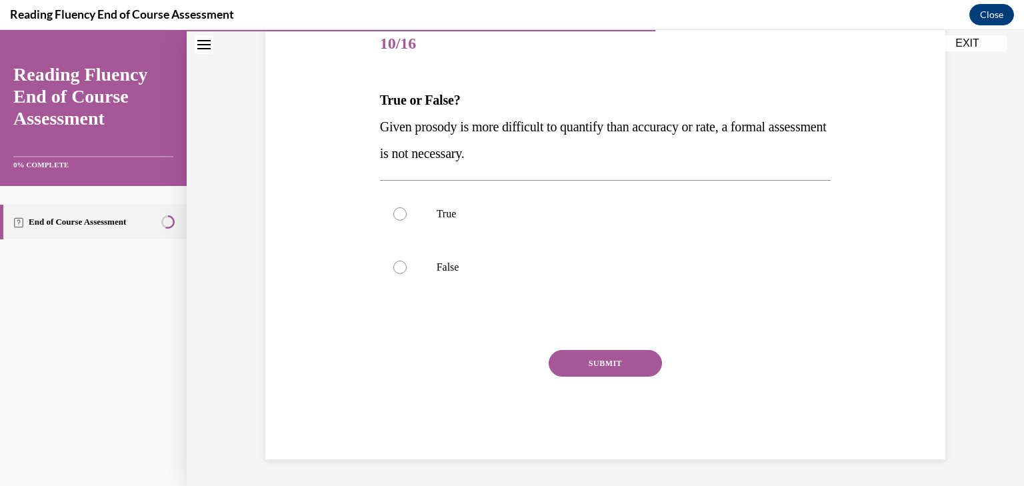
scroll to position [148, 0]
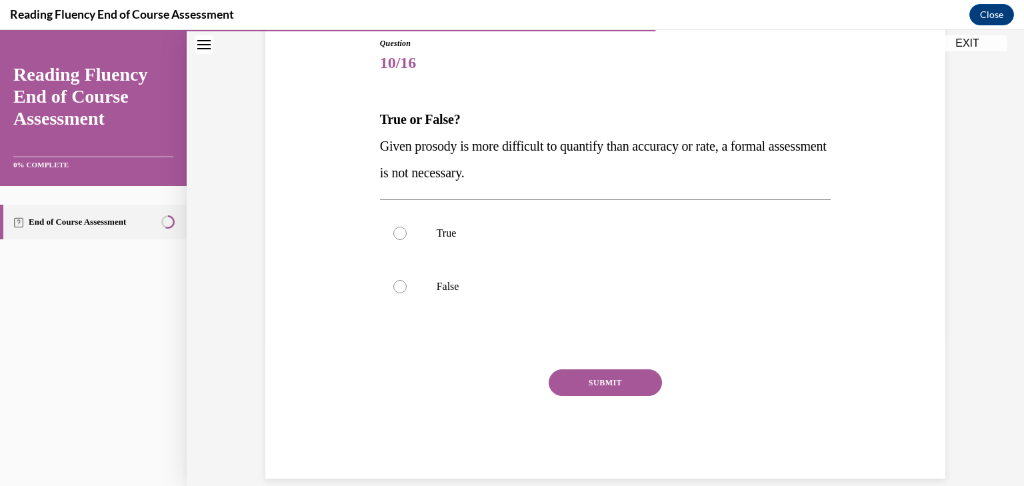
drag, startPoint x: 560, startPoint y: 176, endPoint x: 365, endPoint y: 149, distance: 197.3
click at [365, 149] on div "Question 10/16 True or False? Given prosody is more difficult to quantify than …" at bounding box center [605, 237] width 687 height 481
copy span "Given prosody is more difficult to quantify than accuracy or rate, a formal ass…"
click at [472, 274] on label "False" at bounding box center [605, 286] width 451 height 53
click at [407, 280] on input "False" at bounding box center [399, 286] width 13 height 13
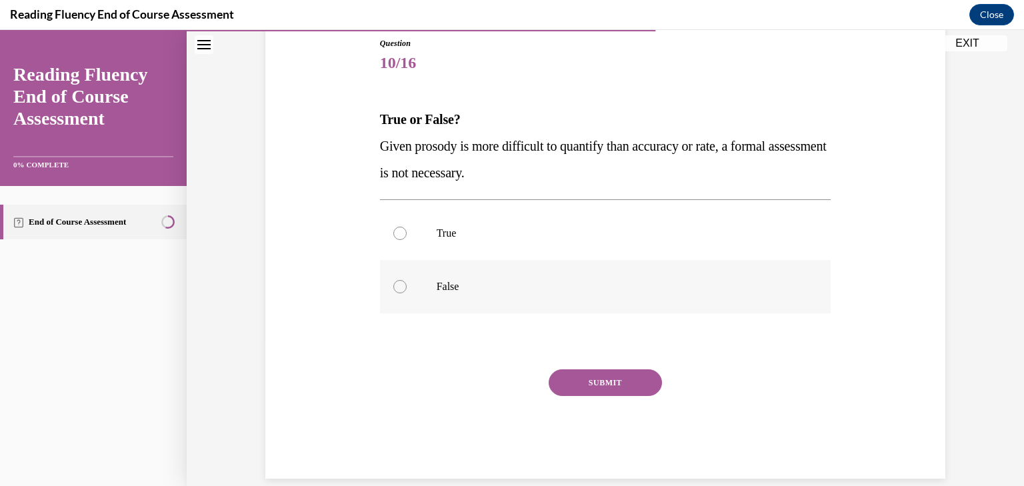
radio input "true"
click at [603, 390] on button "SUBMIT" at bounding box center [605, 382] width 113 height 27
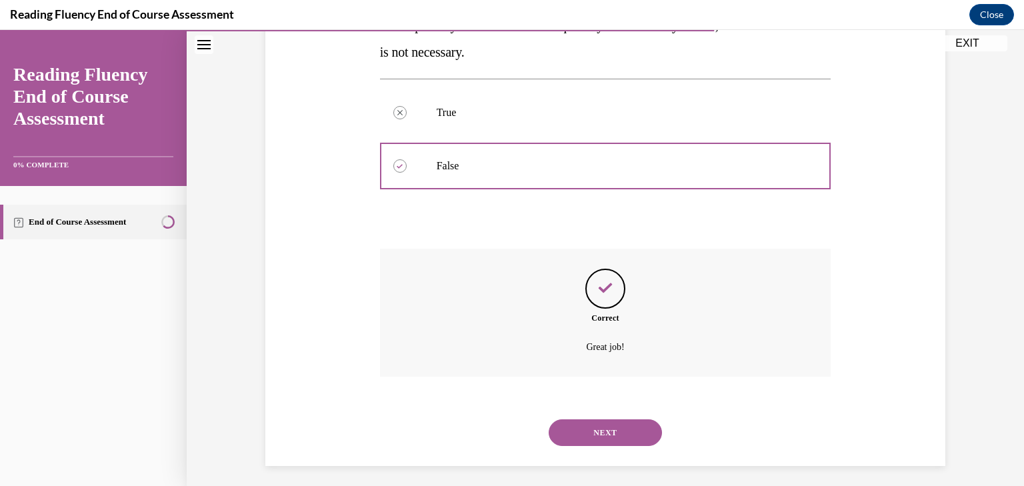
scroll to position [275, 0]
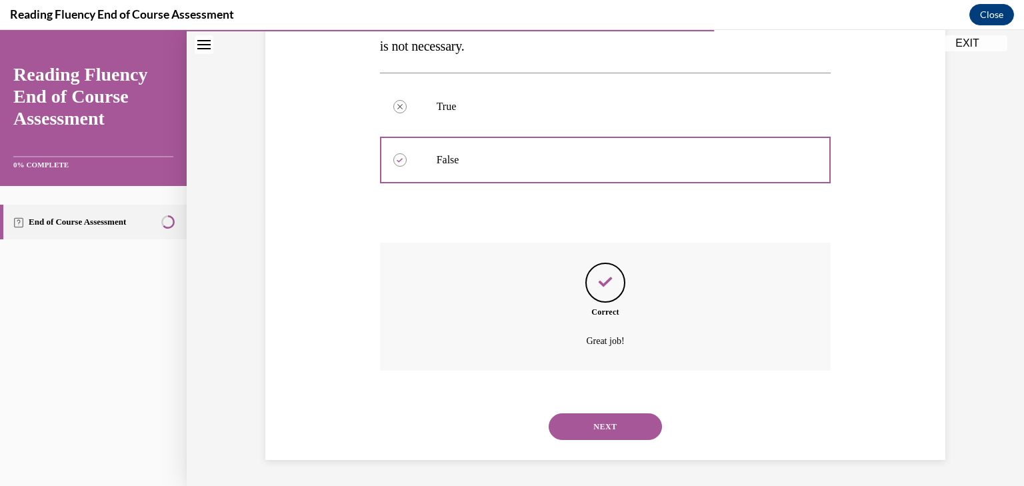
click at [621, 424] on button "NEXT" at bounding box center [605, 426] width 113 height 27
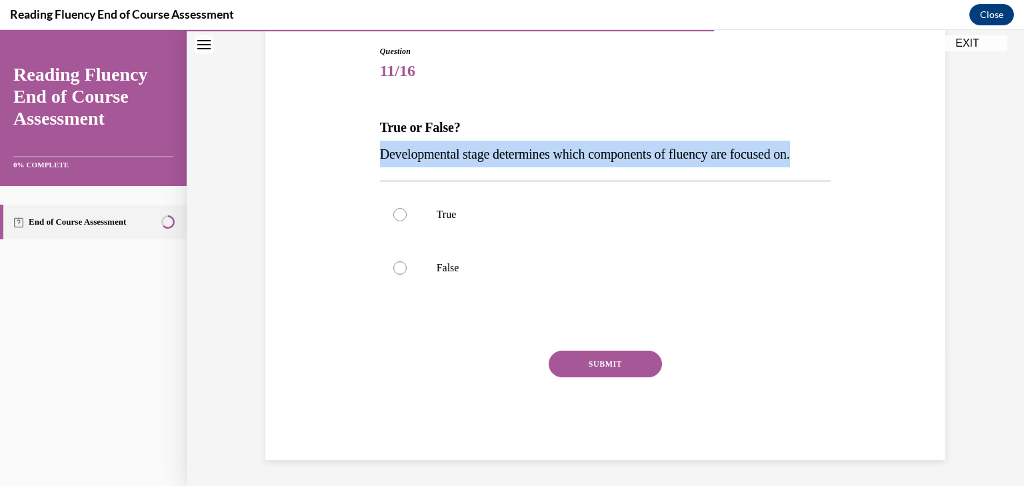
drag, startPoint x: 845, startPoint y: 155, endPoint x: 371, endPoint y: 151, distance: 474.8
click at [371, 151] on div "Question 11/16 True or False? Developmental stage determines which components o…" at bounding box center [605, 232] width 687 height 455
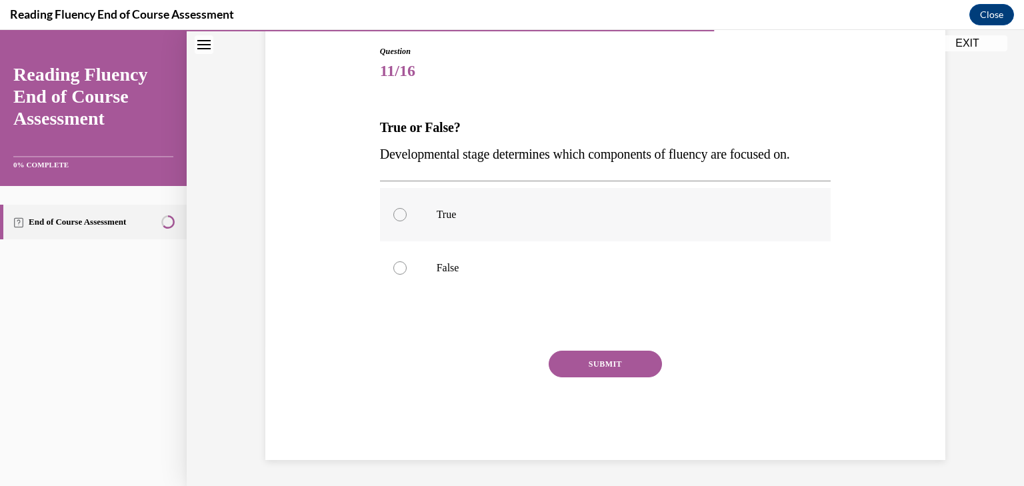
click at [472, 220] on p "True" at bounding box center [617, 214] width 361 height 13
click at [407, 220] on input "True" at bounding box center [399, 214] width 13 height 13
radio input "true"
click at [589, 356] on button "SUBMIT" at bounding box center [605, 364] width 113 height 27
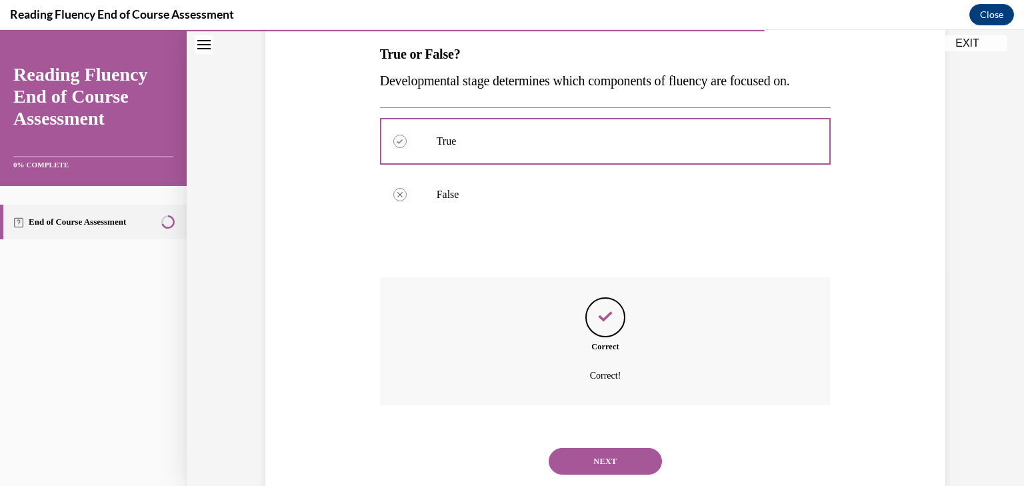
scroll to position [248, 0]
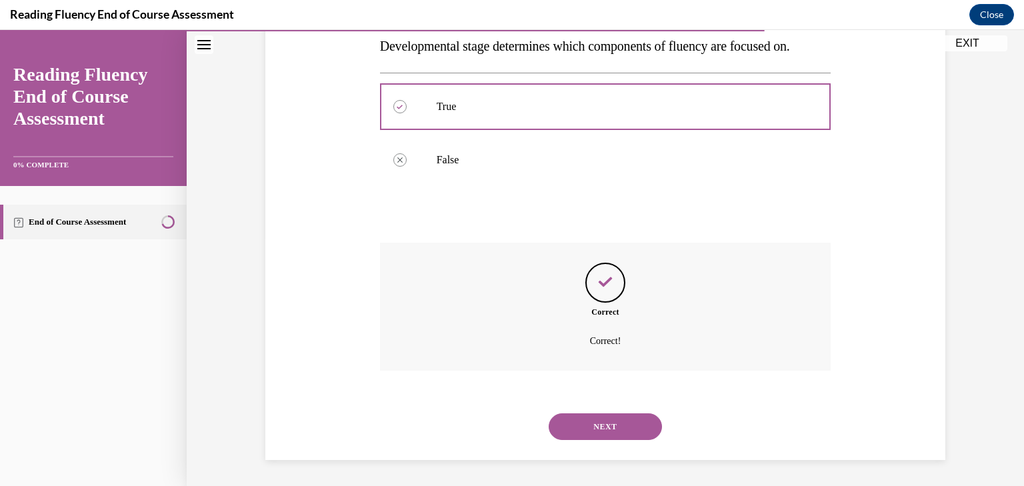
click at [598, 420] on button "NEXT" at bounding box center [605, 426] width 113 height 27
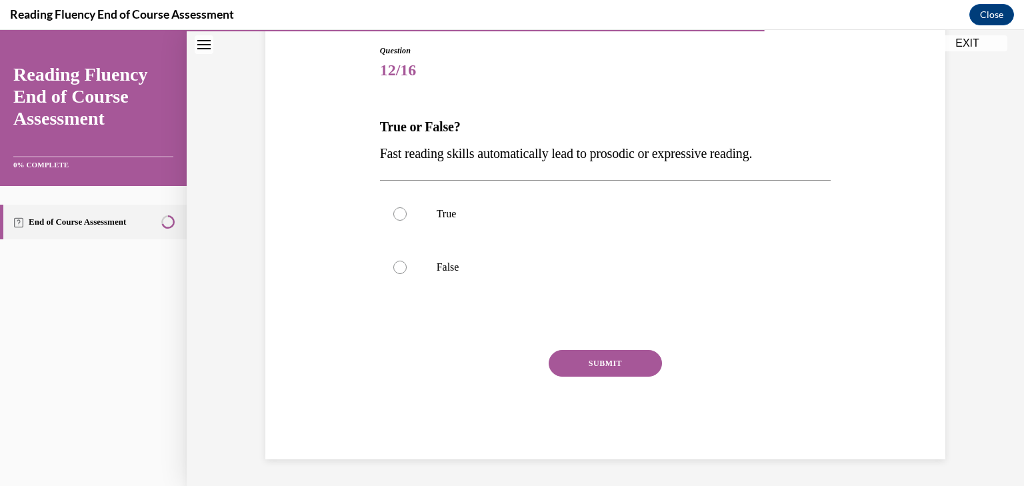
scroll to position [140, 0]
drag, startPoint x: 779, startPoint y: 157, endPoint x: 366, endPoint y: 144, distance: 412.9
click at [366, 144] on div "Question 12/16 True or False? Fast reading skills automatically lead to prosodi…" at bounding box center [605, 232] width 687 height 455
click at [454, 255] on label "False" at bounding box center [605, 267] width 451 height 53
click at [407, 261] on input "False" at bounding box center [399, 267] width 13 height 13
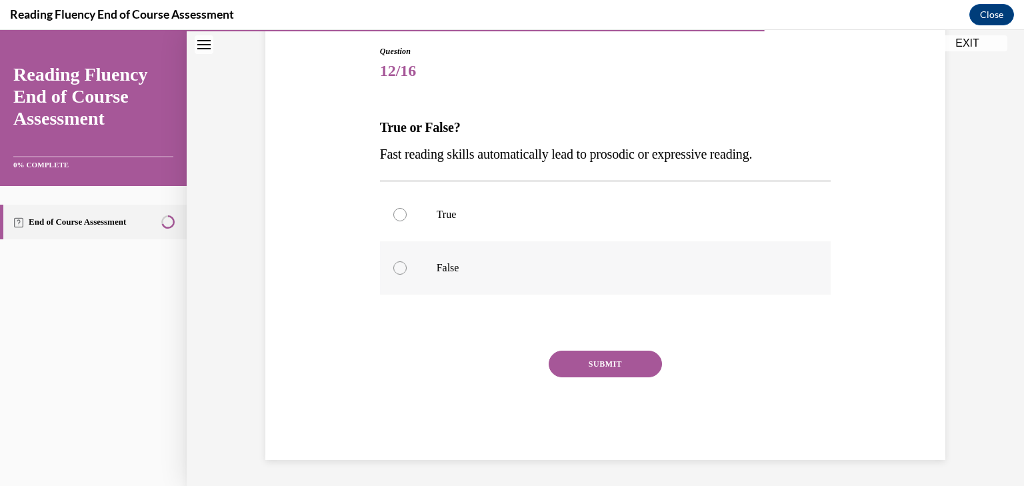
radio input "true"
click at [566, 363] on button "SUBMIT" at bounding box center [605, 364] width 113 height 27
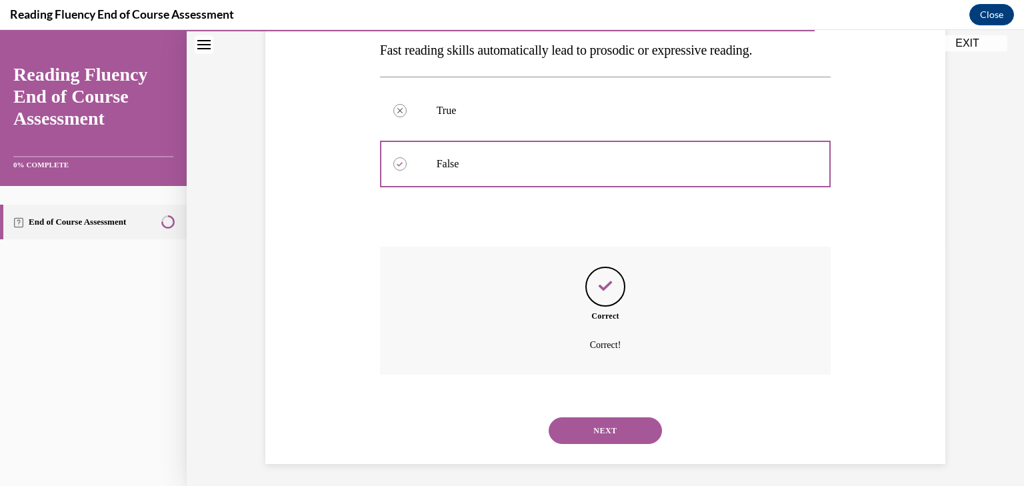
scroll to position [248, 0]
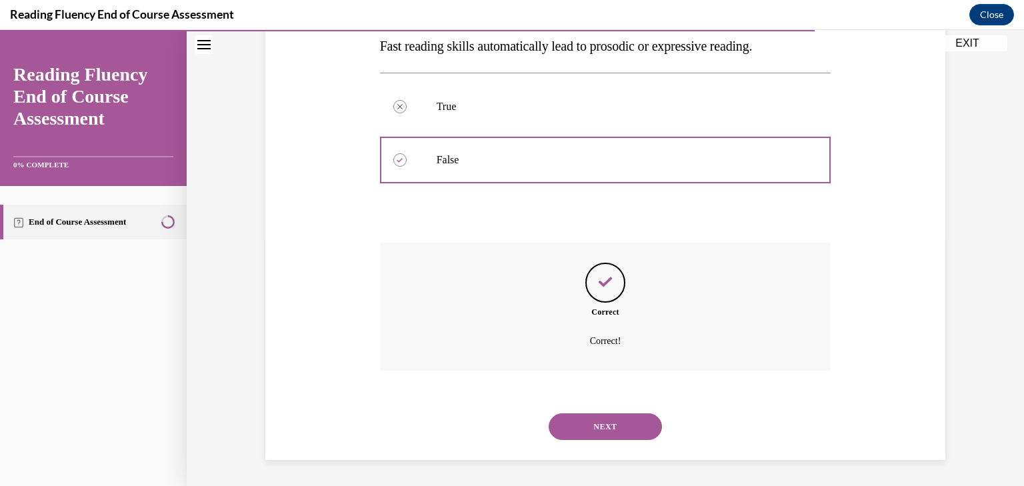
click at [617, 425] on button "NEXT" at bounding box center [605, 426] width 113 height 27
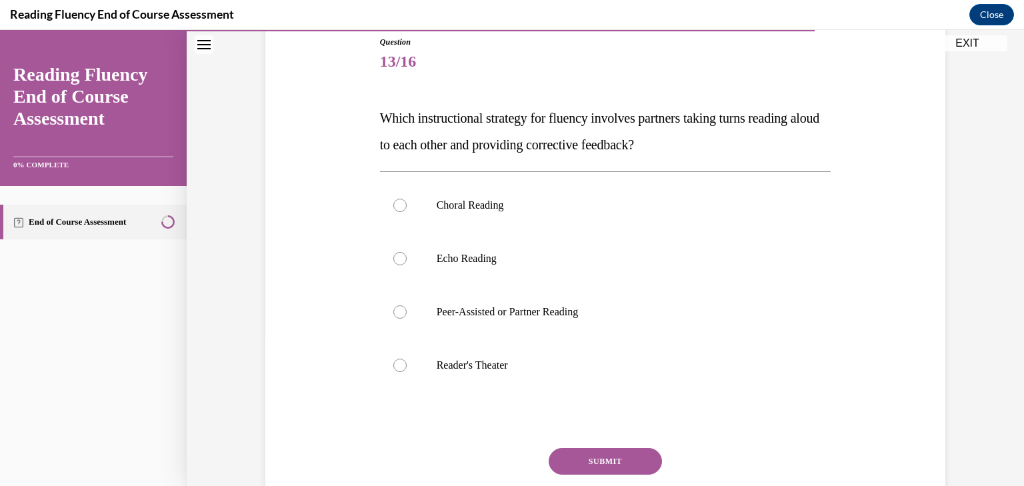
scroll to position [151, 0]
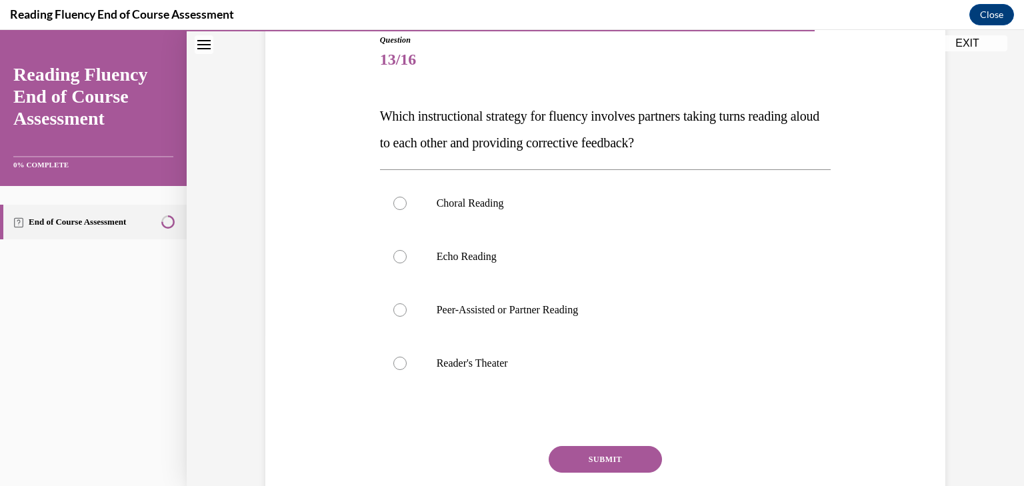
drag, startPoint x: 709, startPoint y: 143, endPoint x: 366, endPoint y: 103, distance: 345.6
click at [366, 103] on div "Question 13/16 Which instructional strategy for fluency involves partners takin…" at bounding box center [605, 274] width 687 height 561
click at [493, 307] on p "Peer-Assisted or Partner Reading" at bounding box center [617, 309] width 361 height 13
click at [407, 307] on input "Peer-Assisted or Partner Reading" at bounding box center [399, 309] width 13 height 13
radio input "true"
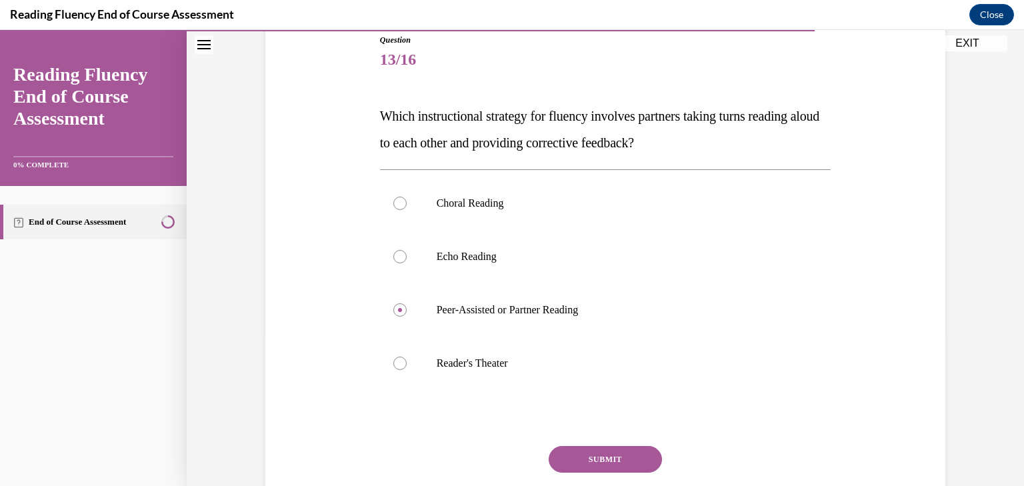
click at [607, 455] on button "SUBMIT" at bounding box center [605, 459] width 113 height 27
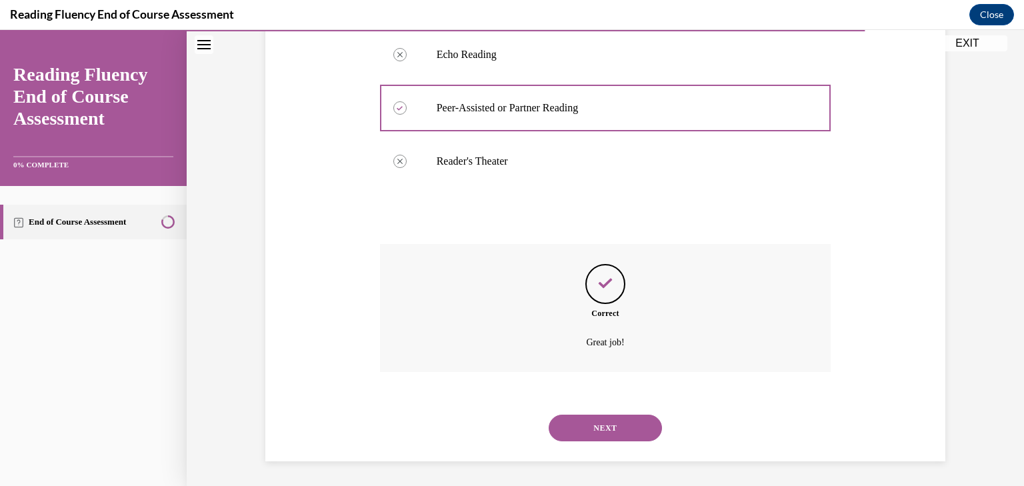
scroll to position [355, 0]
click at [603, 423] on button "NEXT" at bounding box center [605, 426] width 113 height 27
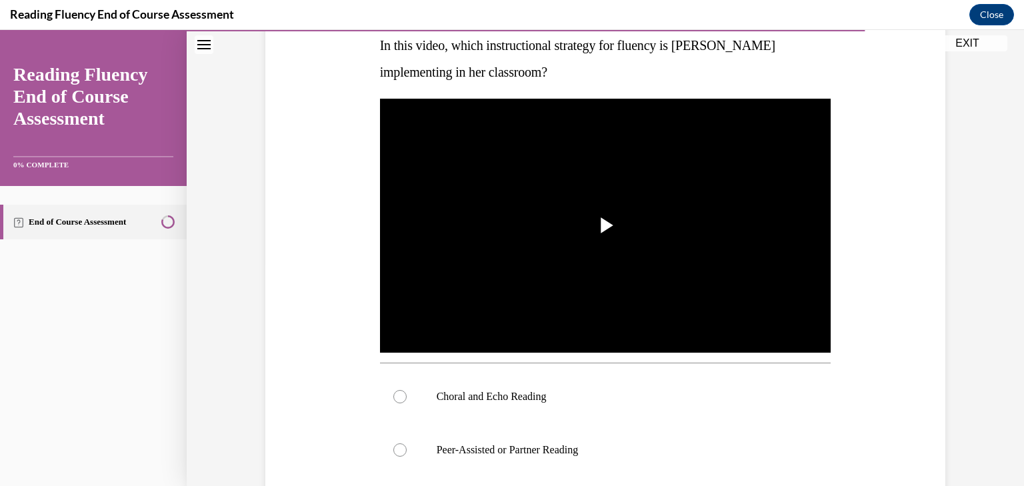
scroll to position [225, 0]
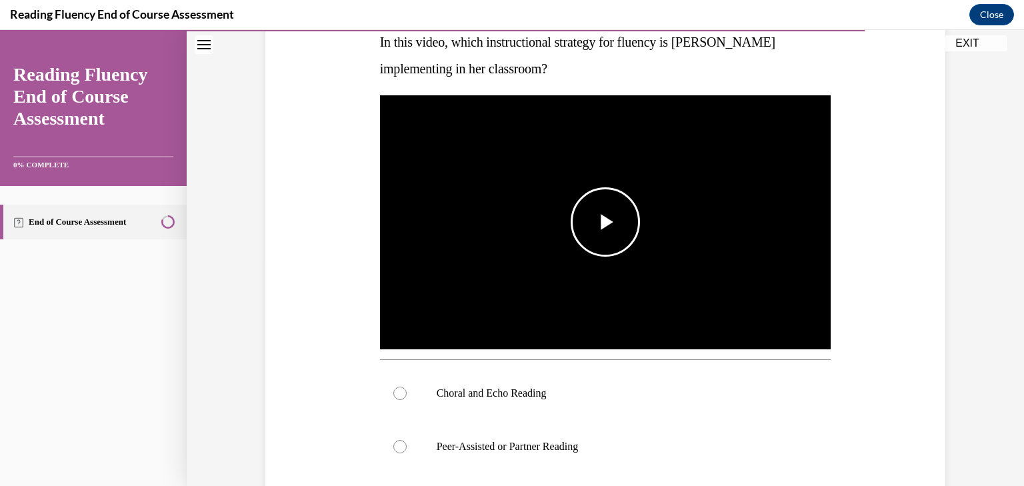
click at [605, 222] on span "Video player" at bounding box center [605, 222] width 0 height 0
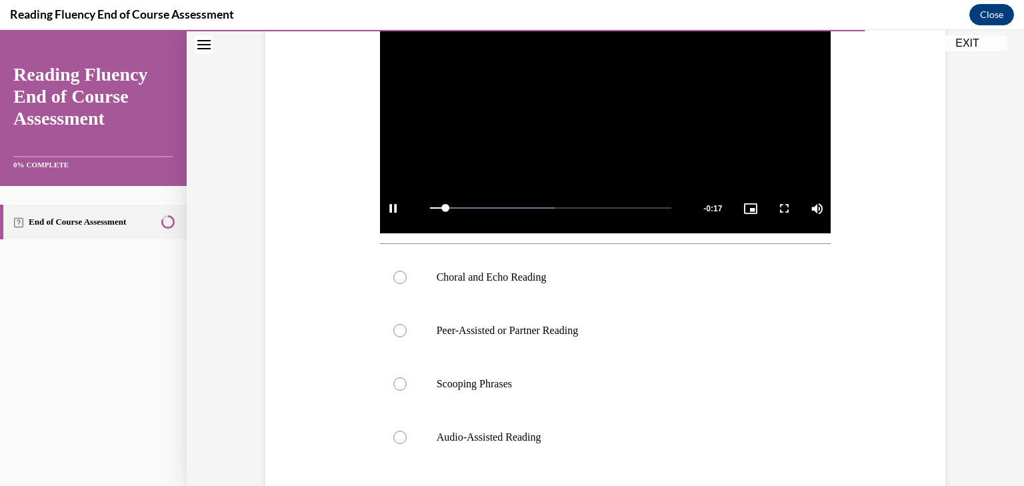
scroll to position [355, 0]
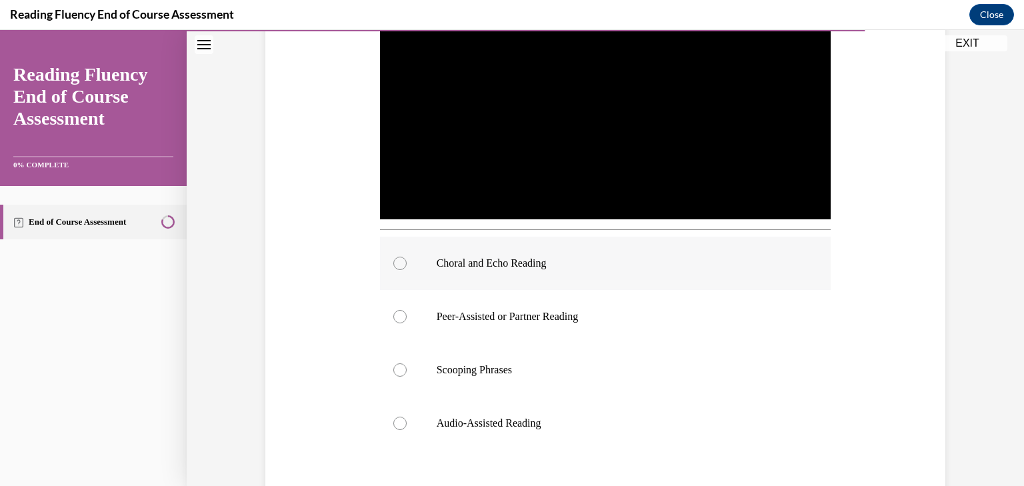
click at [567, 259] on p "Choral and Echo Reading" at bounding box center [617, 263] width 361 height 13
click at [407, 259] on input "Choral and Echo Reading" at bounding box center [399, 263] width 13 height 13
radio input "true"
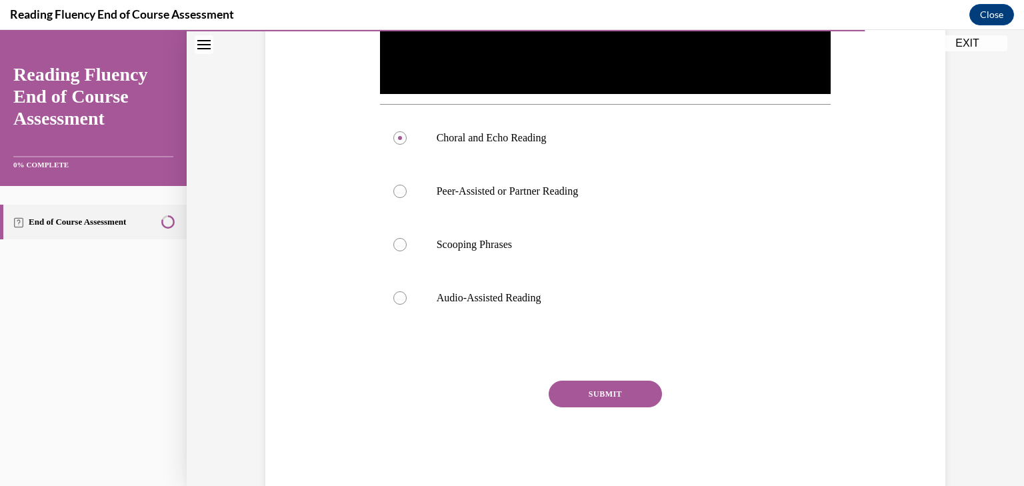
scroll to position [511, 0]
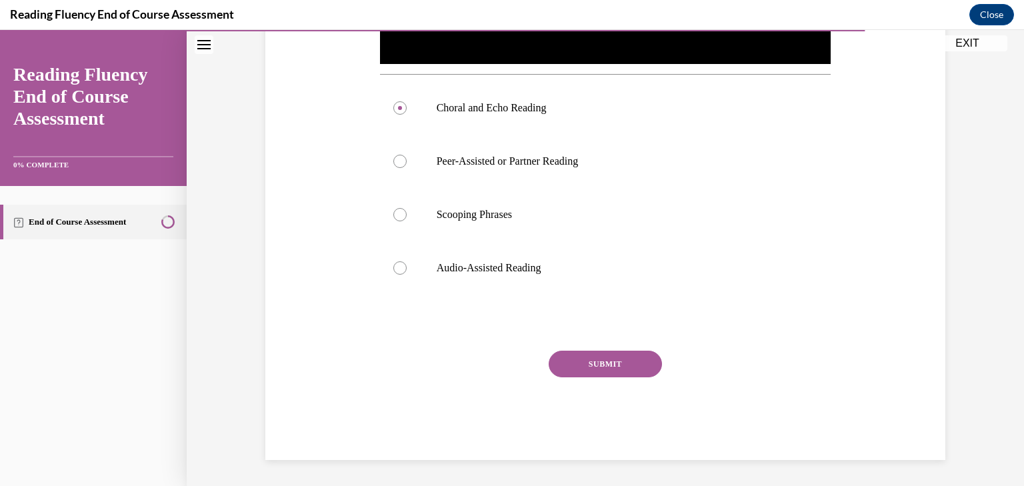
click at [611, 371] on button "SUBMIT" at bounding box center [605, 364] width 113 height 27
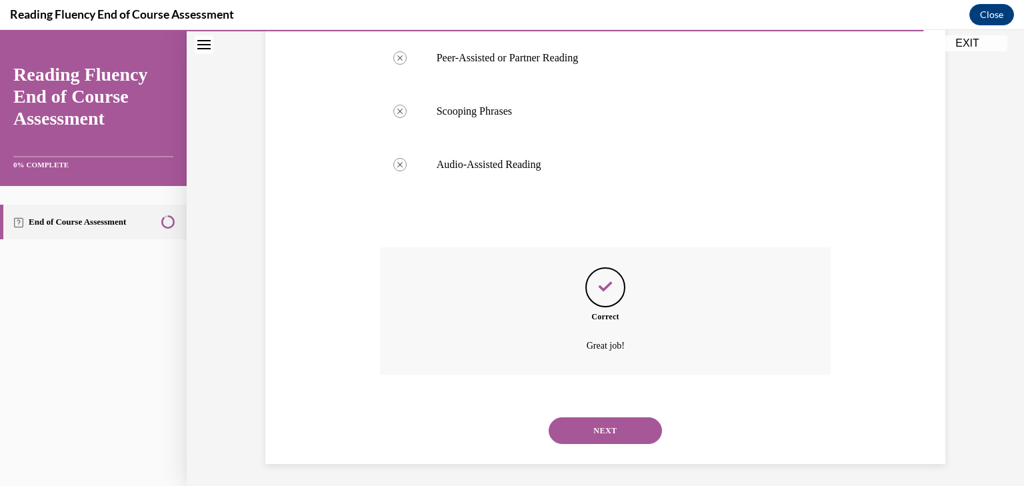
scroll to position [619, 0]
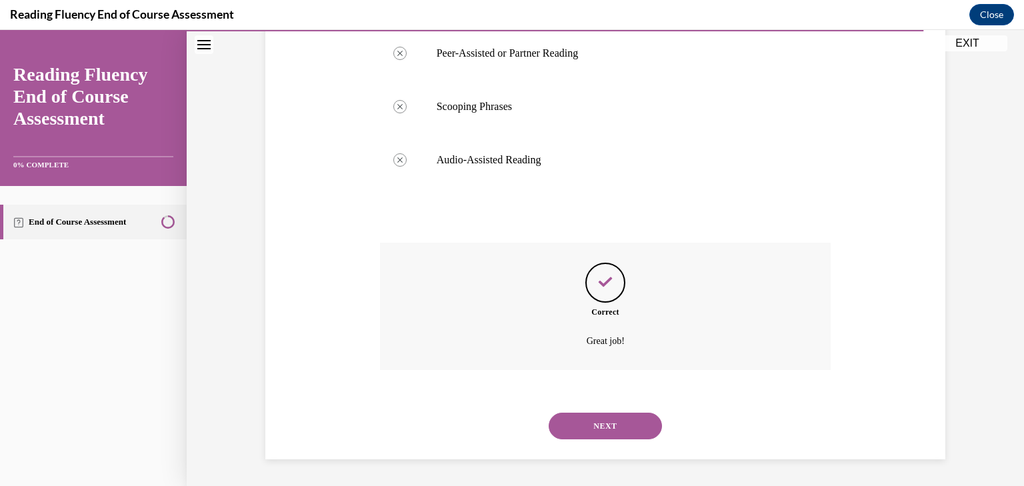
click at [595, 430] on button "NEXT" at bounding box center [605, 426] width 113 height 27
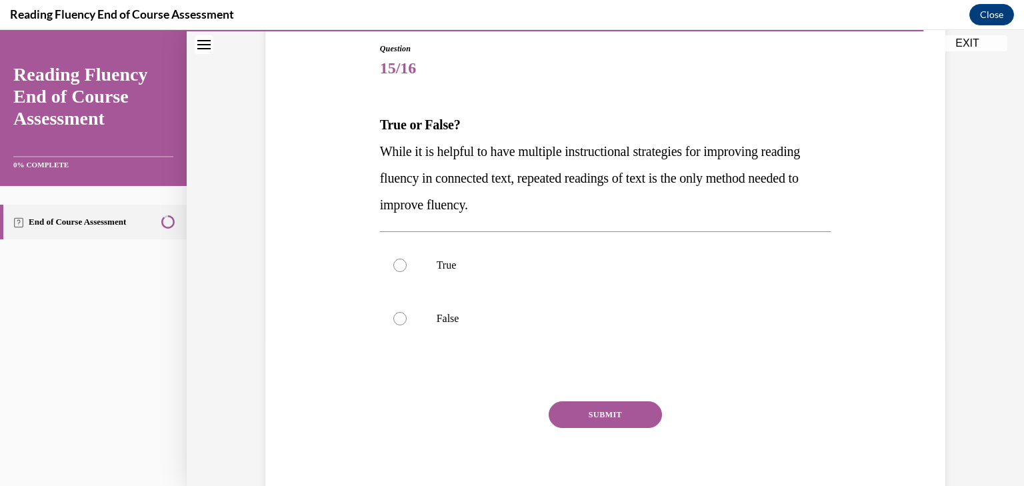
scroll to position [144, 0]
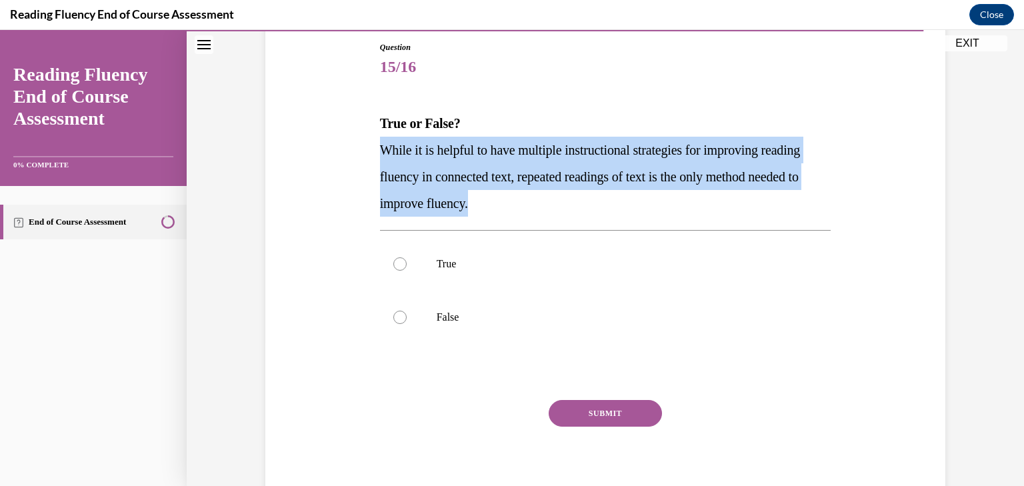
drag, startPoint x: 558, startPoint y: 207, endPoint x: 318, endPoint y: 150, distance: 246.8
click at [318, 150] on div "Question 15/16 True or False? While it is helpful to have multiple instructiona…" at bounding box center [605, 255] width 687 height 508
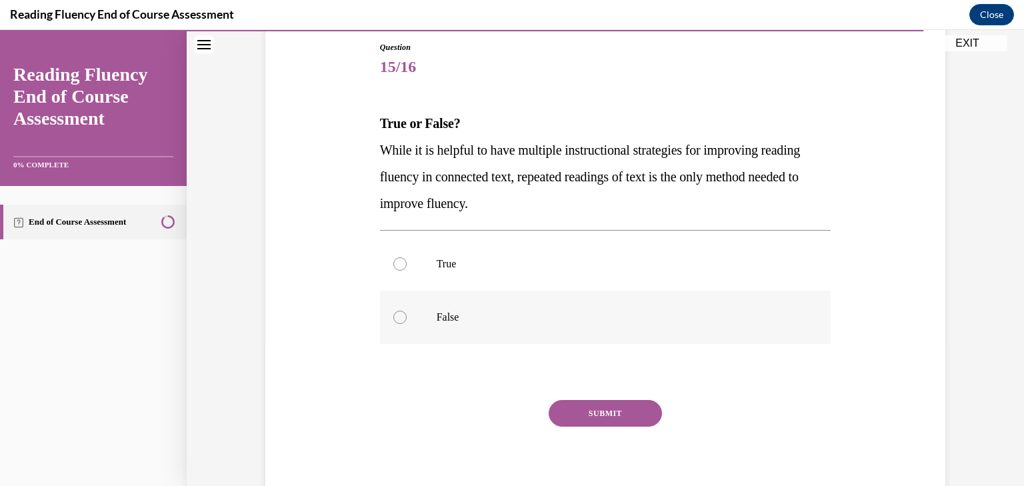
click at [434, 337] on label "False" at bounding box center [605, 317] width 451 height 53
click at [407, 324] on input "False" at bounding box center [399, 317] width 13 height 13
radio input "true"
click at [581, 412] on button "SUBMIT" at bounding box center [605, 413] width 113 height 27
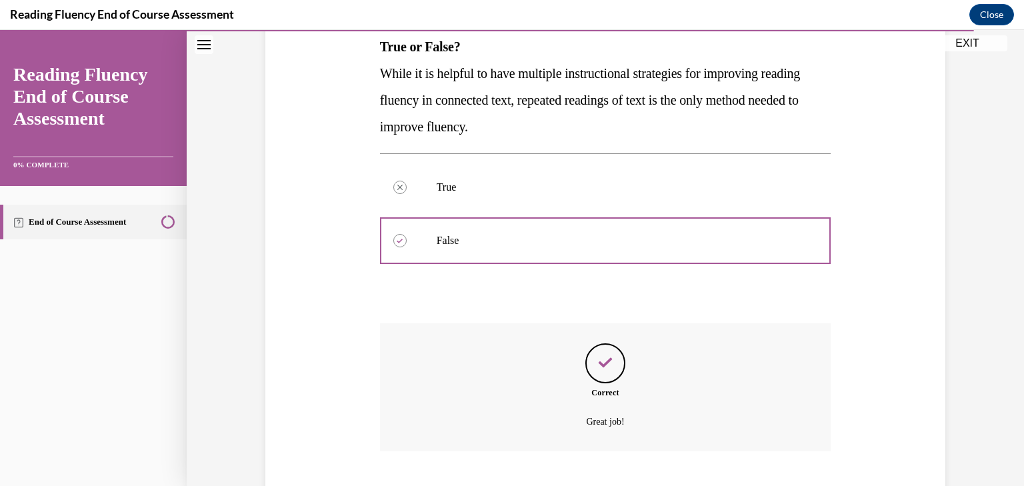
scroll to position [301, 0]
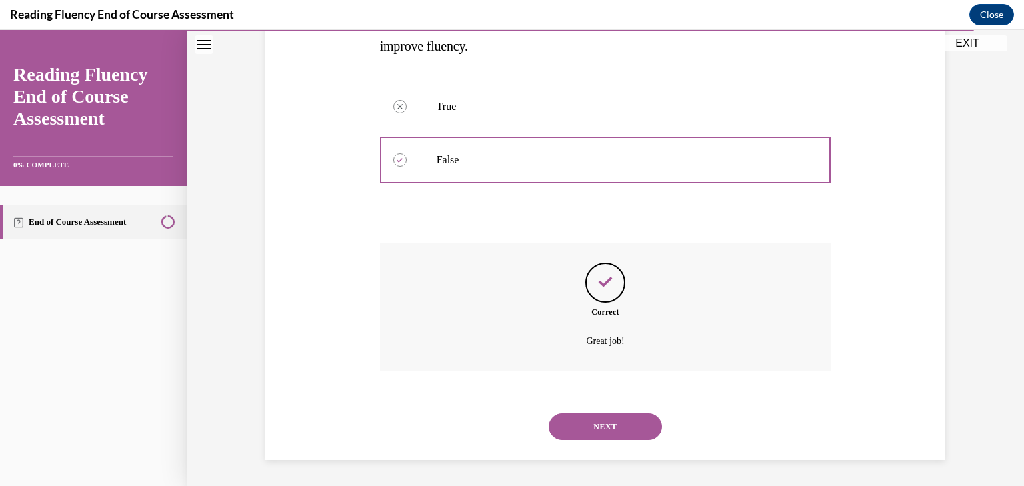
click at [598, 427] on button "NEXT" at bounding box center [605, 426] width 113 height 27
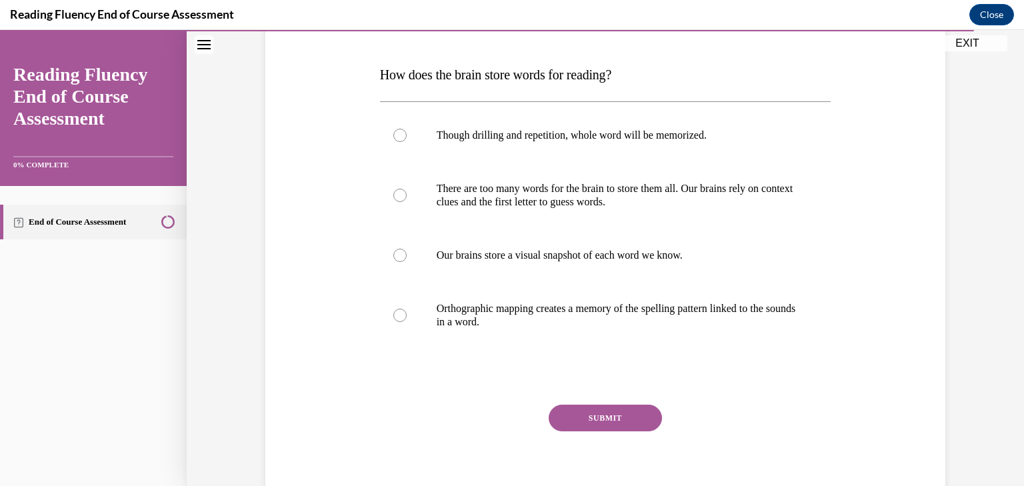
scroll to position [199, 0]
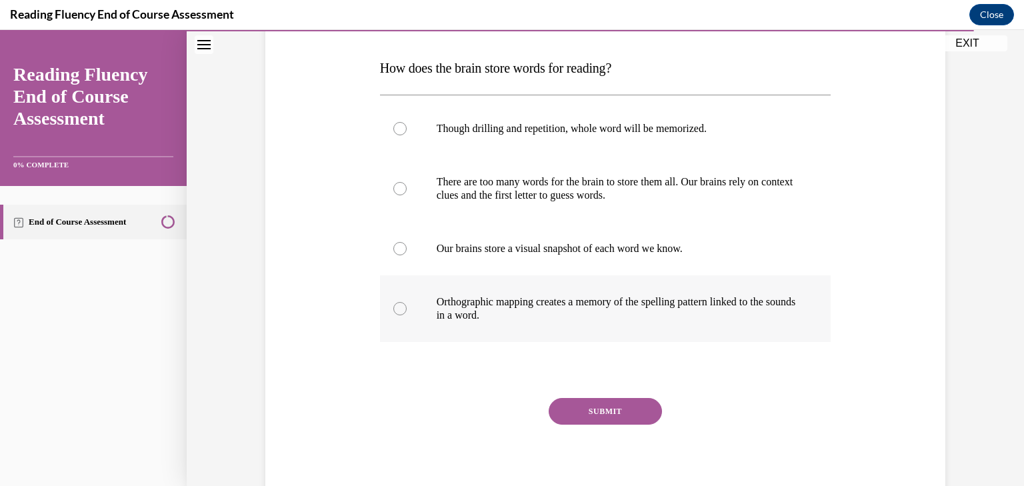
click at [633, 322] on label "Orthographic mapping creates a memory of the spelling pattern linked to the sou…" at bounding box center [605, 308] width 451 height 67
click at [407, 315] on input "Orthographic mapping creates a memory of the spelling pattern linked to the sou…" at bounding box center [399, 308] width 13 height 13
radio input "true"
click at [630, 417] on button "SUBMIT" at bounding box center [605, 411] width 113 height 27
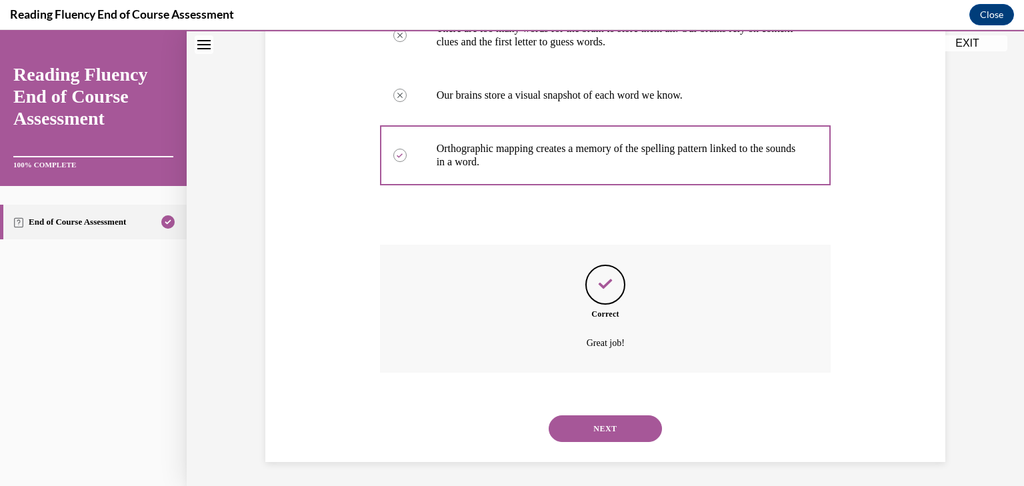
scroll to position [355, 0]
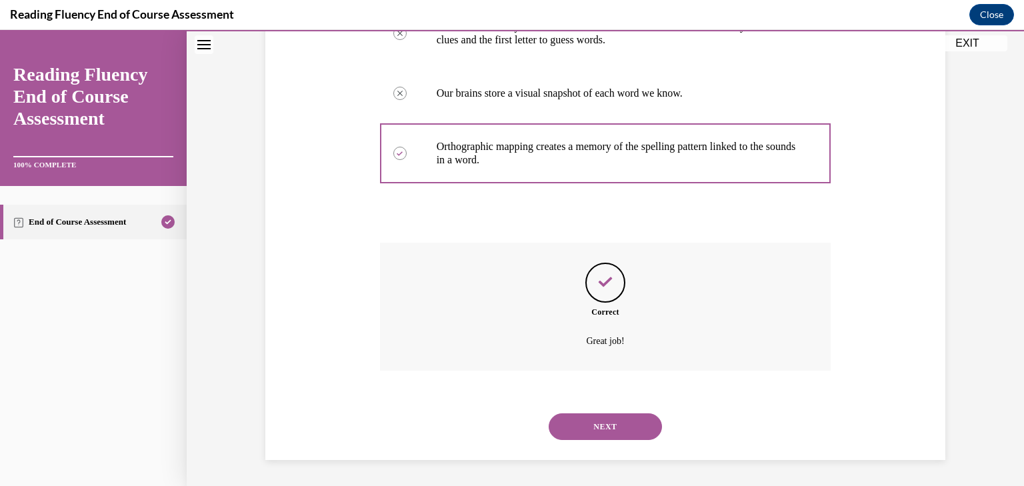
click at [581, 433] on button "NEXT" at bounding box center [605, 426] width 113 height 27
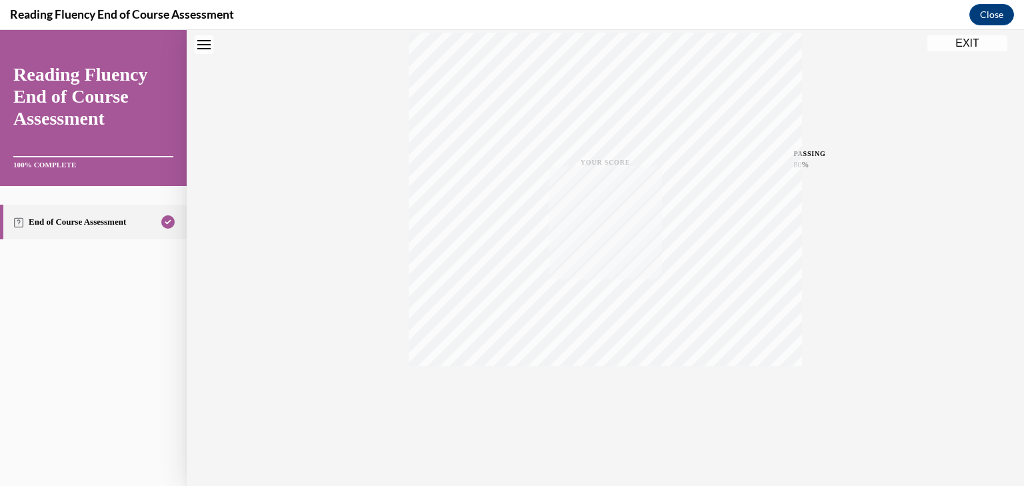
scroll to position [0, 0]
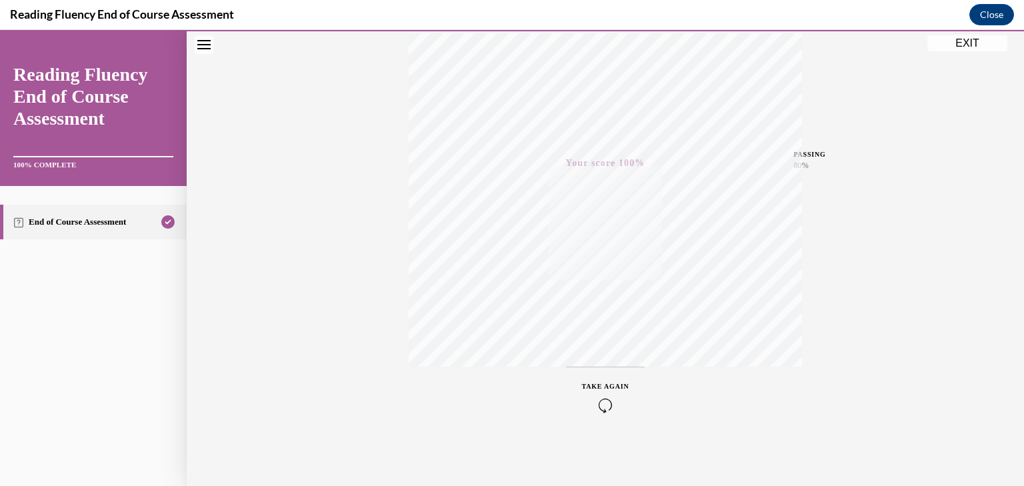
click at [967, 59] on div "Quiz Results PASSING 80% Your score 100% Passed PASSING 80% Your score Your sco…" at bounding box center [605, 165] width 837 height 641
click at [963, 40] on button "EXIT" at bounding box center [967, 43] width 80 height 16
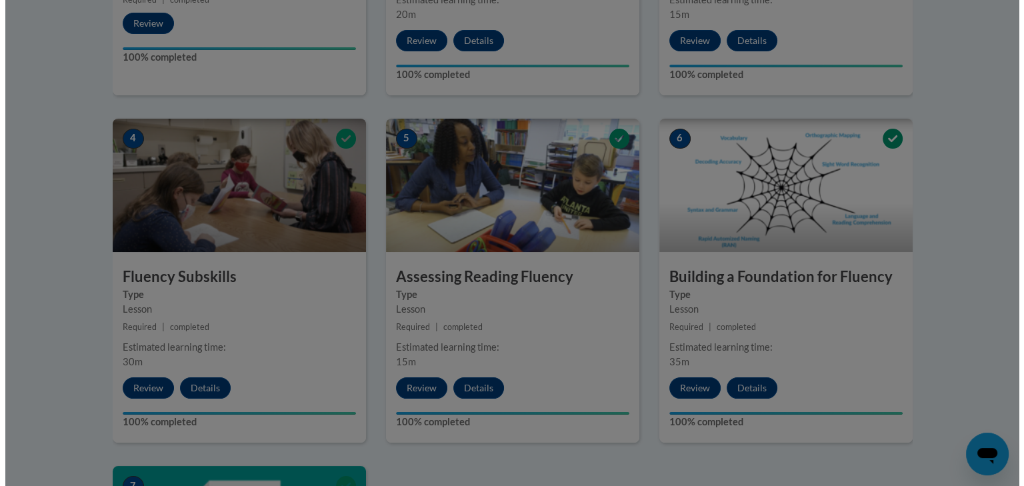
scroll to position [821, 0]
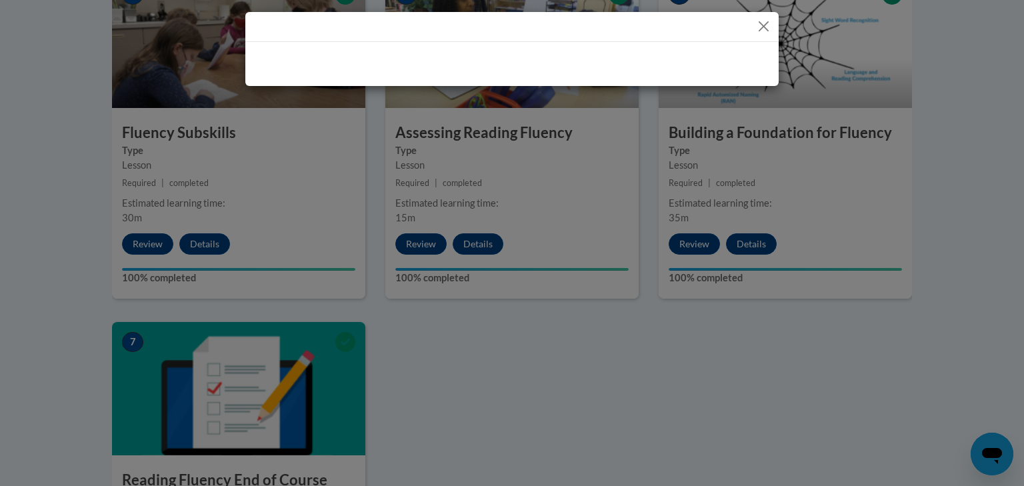
drag, startPoint x: 1023, startPoint y: 373, endPoint x: 1023, endPoint y: 295, distance: 78.0
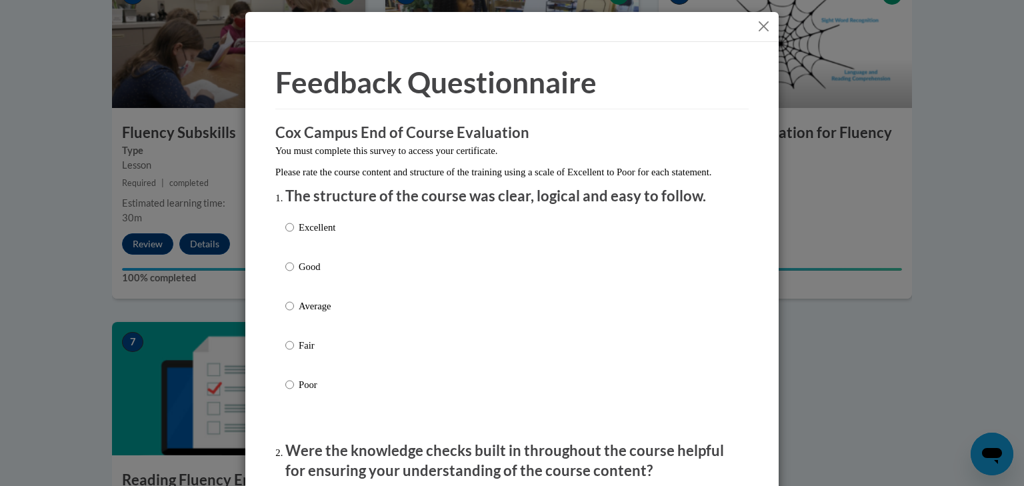
click at [351, 239] on div "Excellent Good Average Fair Poor" at bounding box center [511, 321] width 453 height 217
click at [315, 251] on label "Excellent" at bounding box center [310, 238] width 50 height 36
click at [294, 235] on input "Excellent" at bounding box center [289, 227] width 9 height 15
radio input "true"
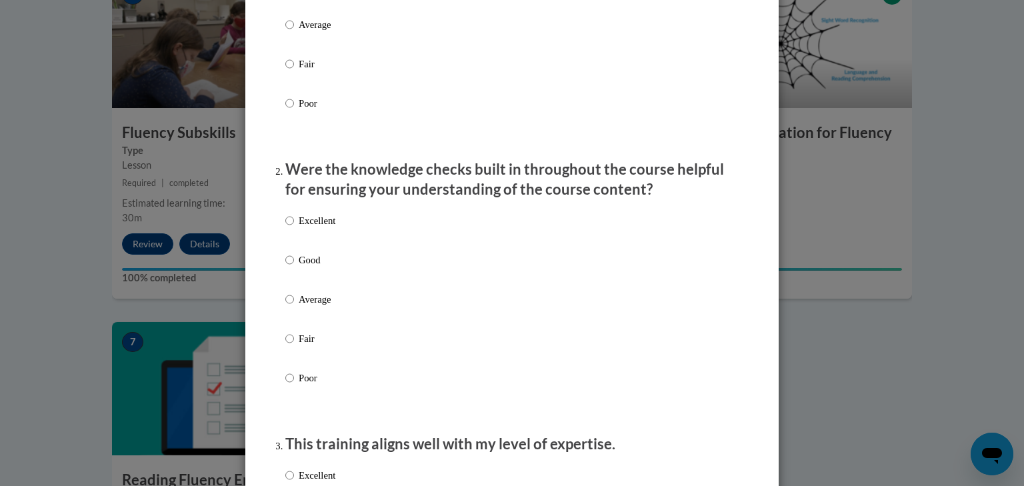
click at [321, 228] on p "Excellent" at bounding box center [317, 220] width 37 height 15
click at [294, 228] on input "Excellent" at bounding box center [289, 220] width 9 height 15
radio input "true"
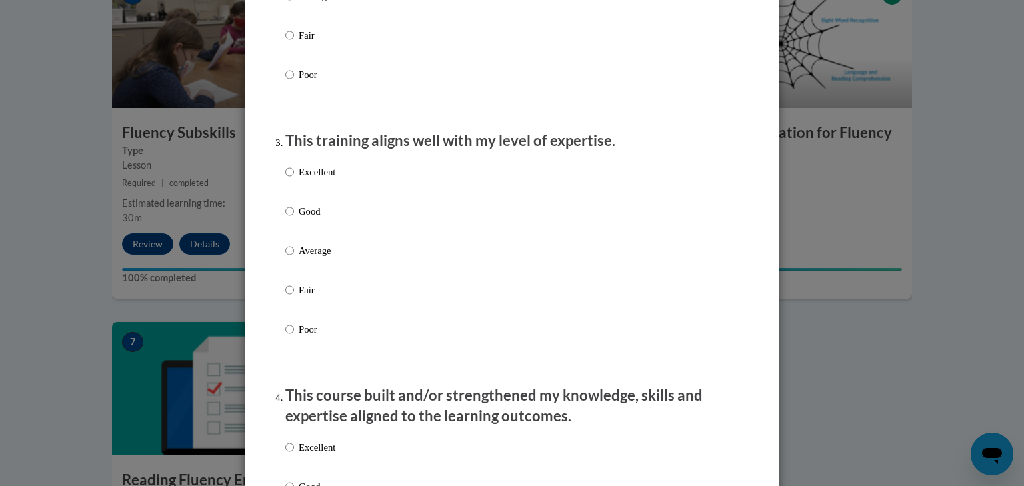
click at [319, 196] on label "Excellent" at bounding box center [310, 183] width 50 height 36
click at [294, 179] on input "Excellent" at bounding box center [289, 172] width 9 height 15
radio input "true"
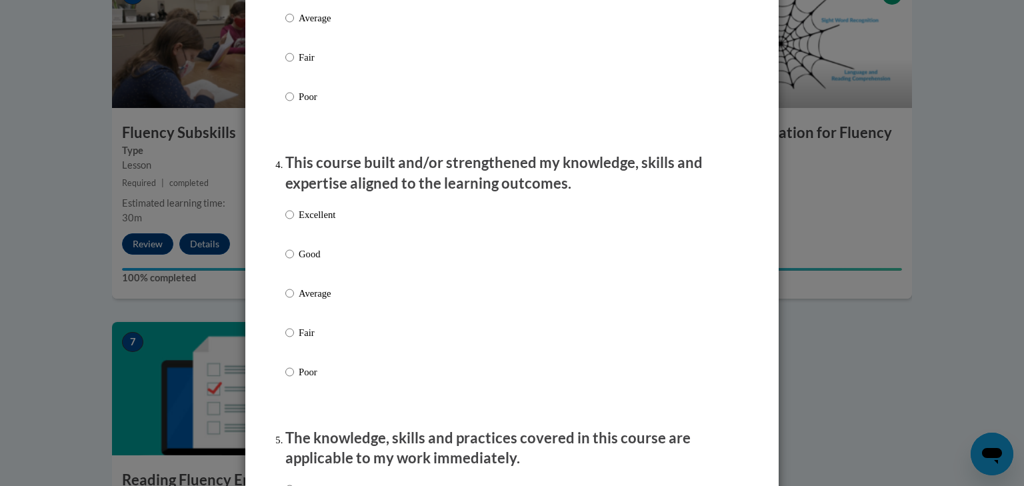
click at [319, 222] on p "Excellent" at bounding box center [317, 214] width 37 height 15
click at [294, 222] on input "Excellent" at bounding box center [289, 214] width 9 height 15
radio input "true"
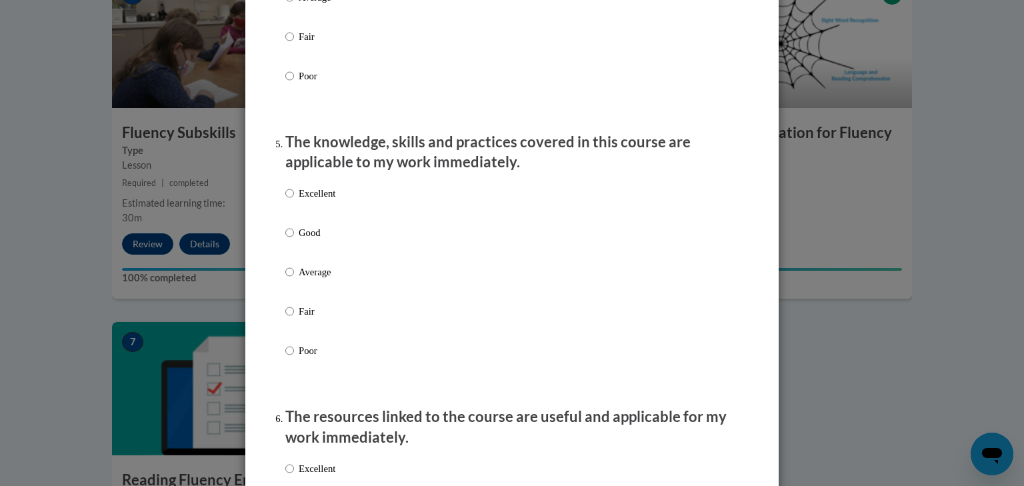
click at [313, 217] on label "Excellent" at bounding box center [310, 204] width 50 height 36
click at [294, 201] on input "Excellent" at bounding box center [289, 193] width 9 height 15
radio input "true"
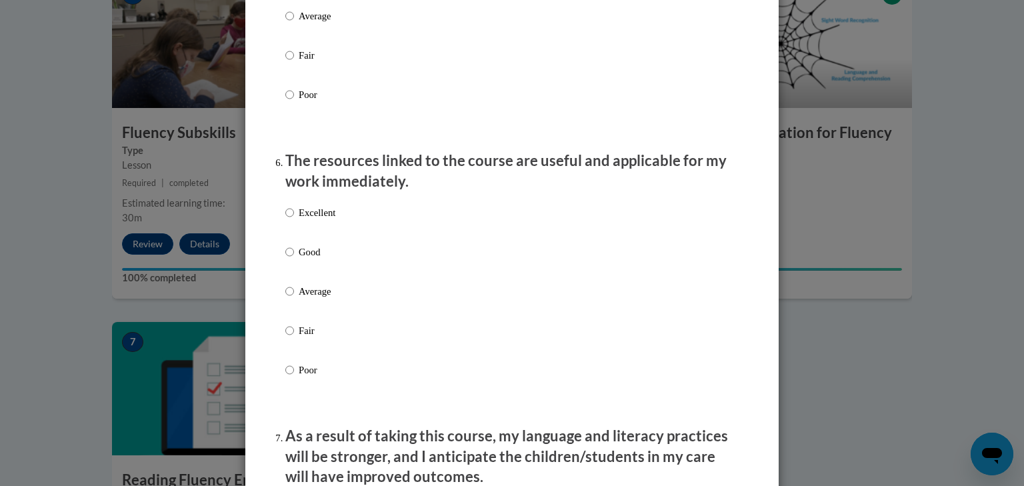
click at [339, 227] on div "Excellent Good Average Fair Poor" at bounding box center [511, 307] width 453 height 217
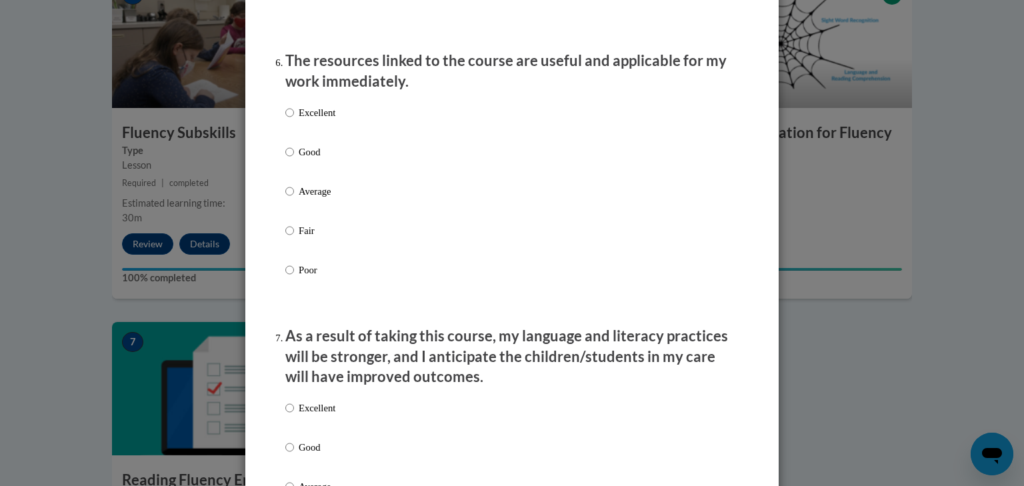
scroll to position [1504, 0]
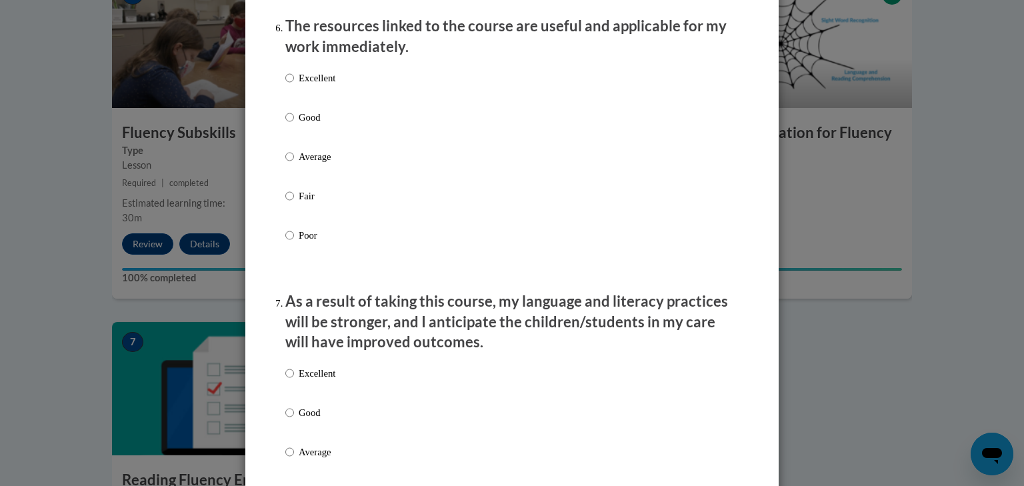
click at [306, 83] on p "Excellent" at bounding box center [317, 78] width 37 height 15
click at [294, 83] on input "Excellent" at bounding box center [289, 78] width 9 height 15
radio input "true"
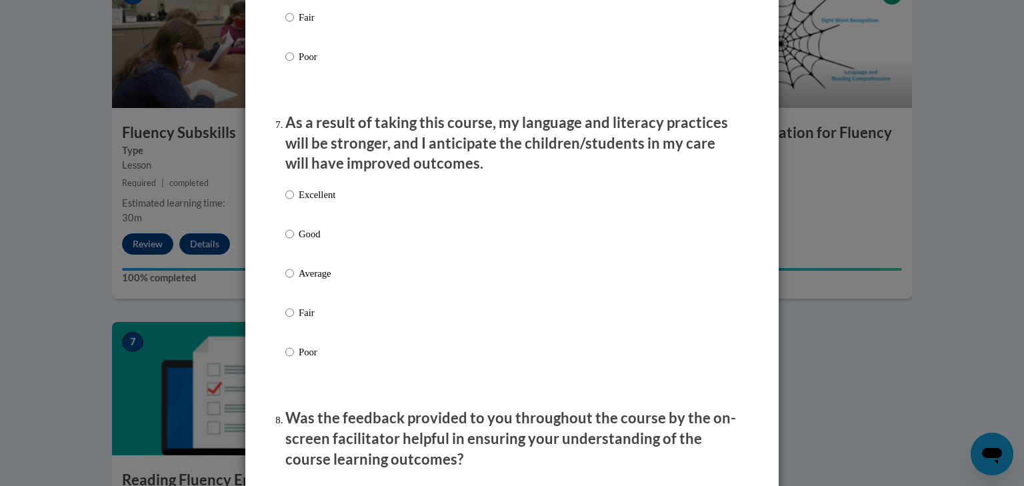
click at [301, 202] on p "Excellent" at bounding box center [317, 194] width 37 height 15
click at [294, 202] on input "Excellent" at bounding box center [289, 194] width 9 height 15
radio input "true"
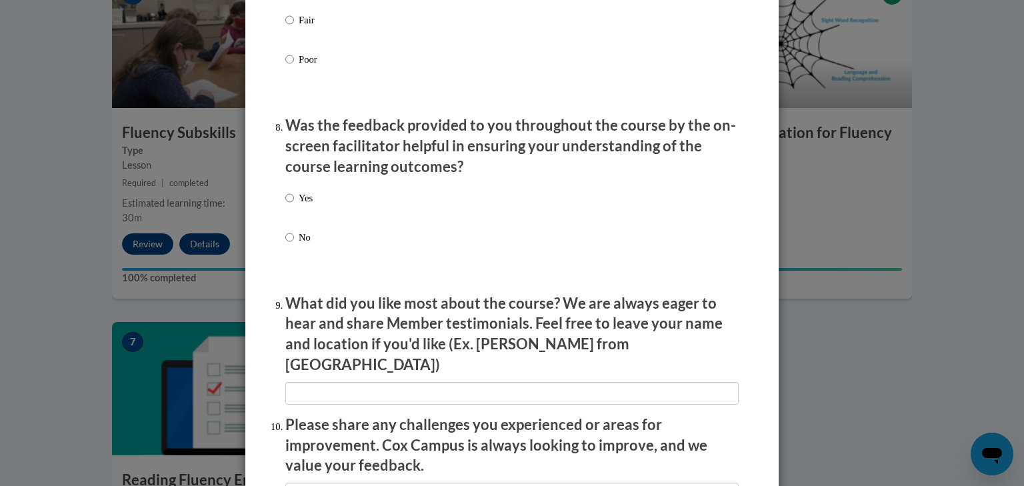
scroll to position [1979, 0]
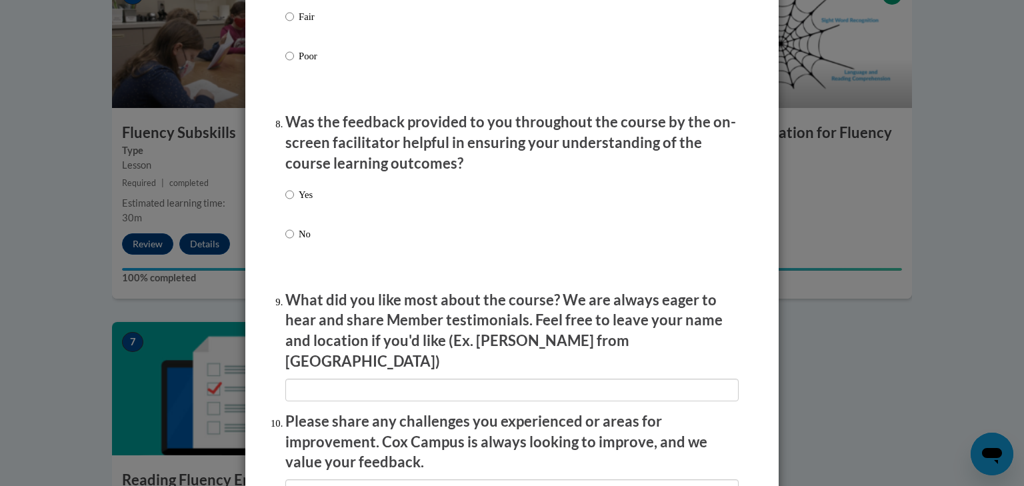
click at [305, 241] on p "No" at bounding box center [306, 234] width 14 height 15
click at [294, 241] on input "No" at bounding box center [289, 234] width 9 height 15
radio input "true"
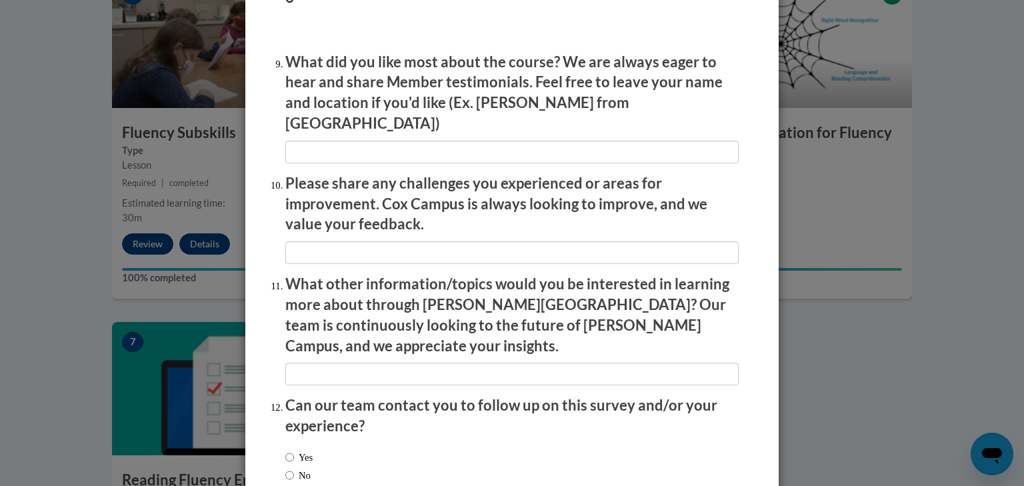
scroll to position [2228, 0]
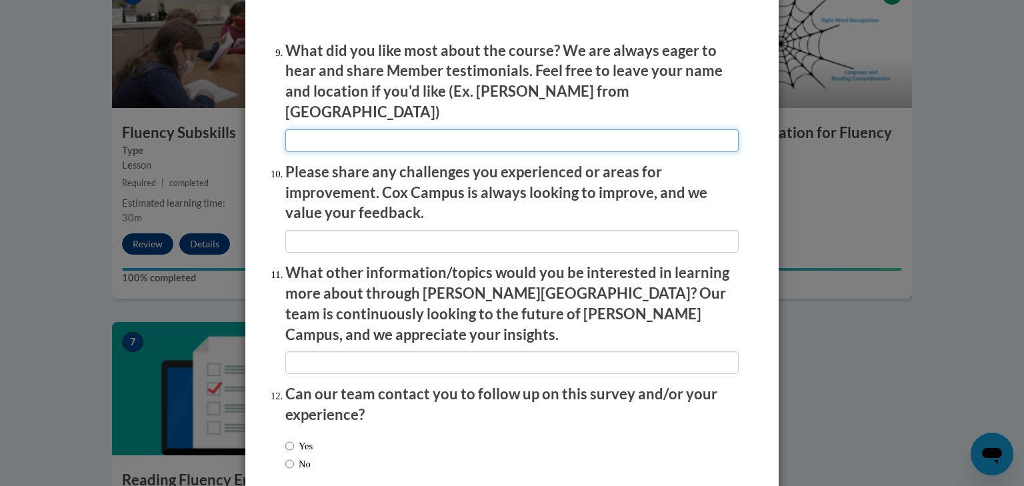
click at [396, 131] on input "textbox" at bounding box center [511, 140] width 453 height 23
type input "the extra information links"
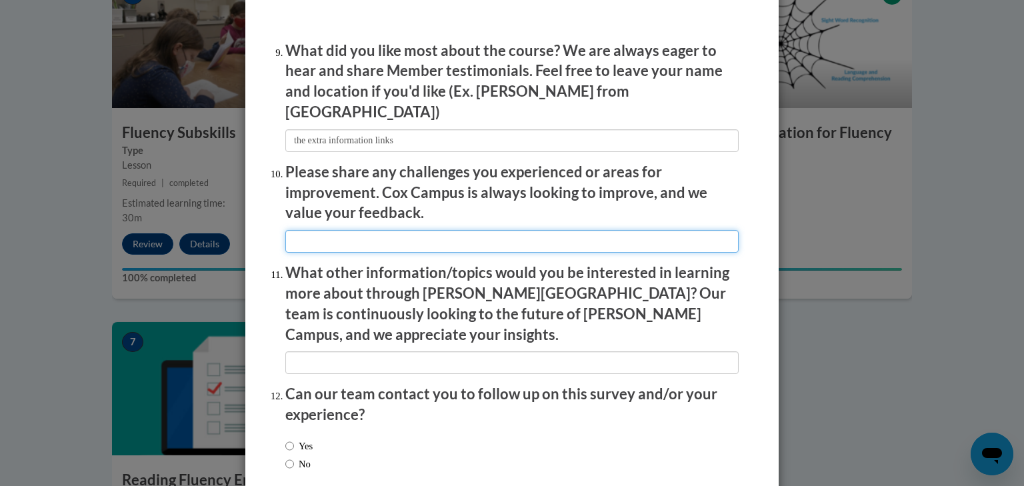
click at [320, 231] on input "textbox" at bounding box center [511, 241] width 453 height 23
type input "n/a"
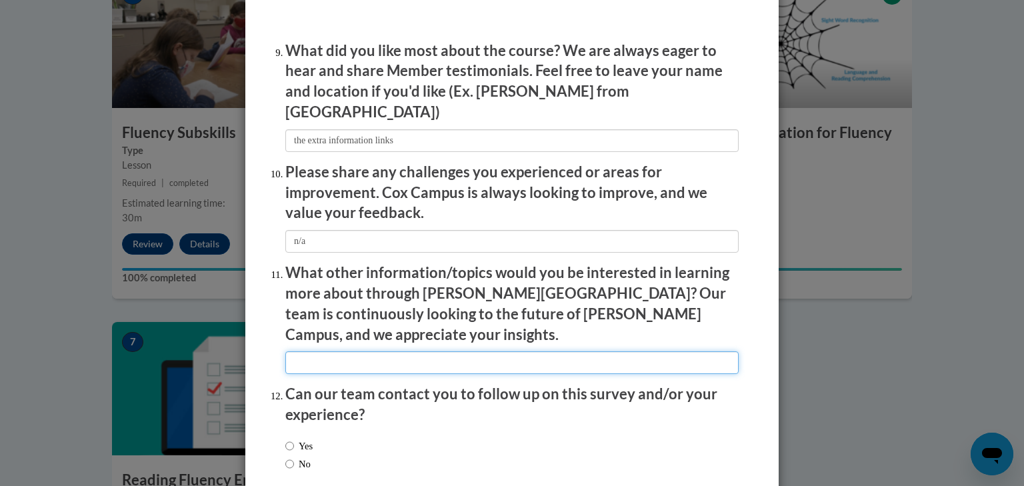
click at [359, 351] on input "textbox" at bounding box center [511, 362] width 453 height 23
type input "n/a"
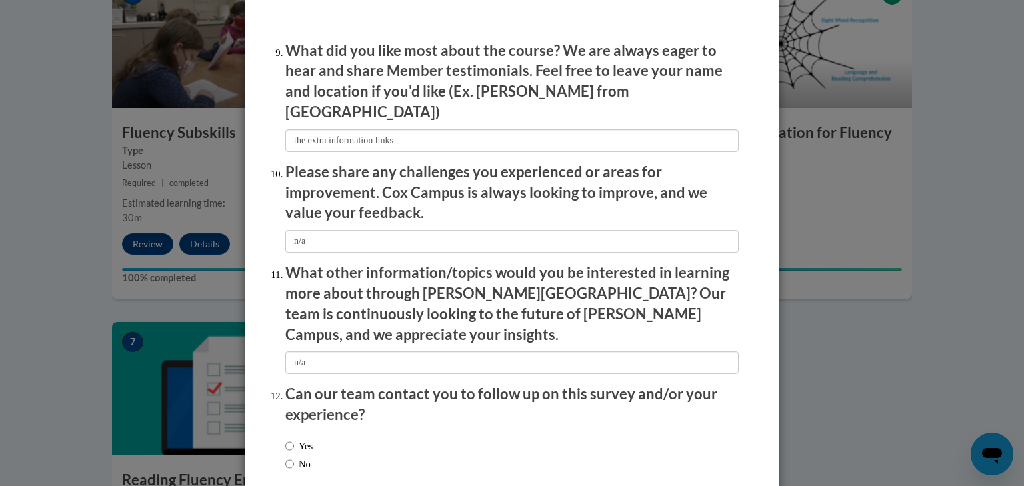
click at [329, 433] on div "Yes No" at bounding box center [511, 457] width 453 height 50
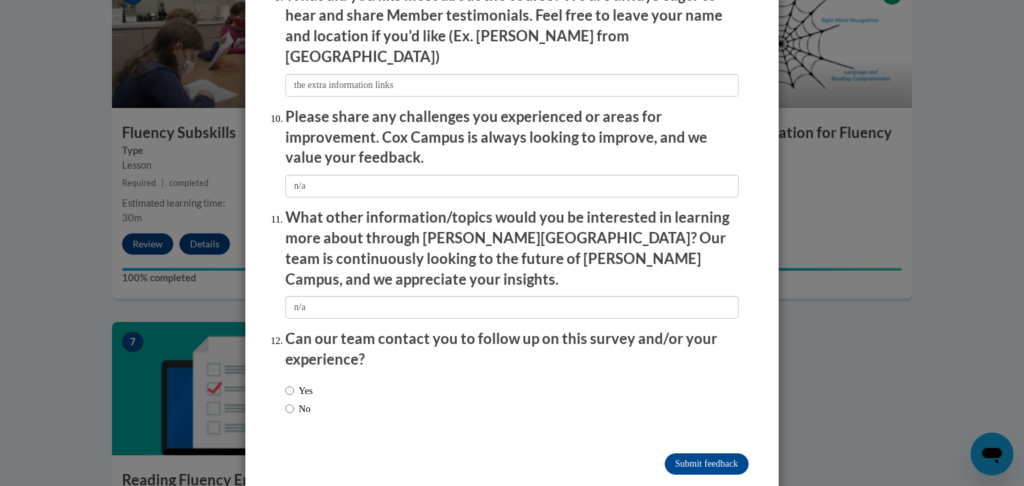
scroll to position [2286, 0]
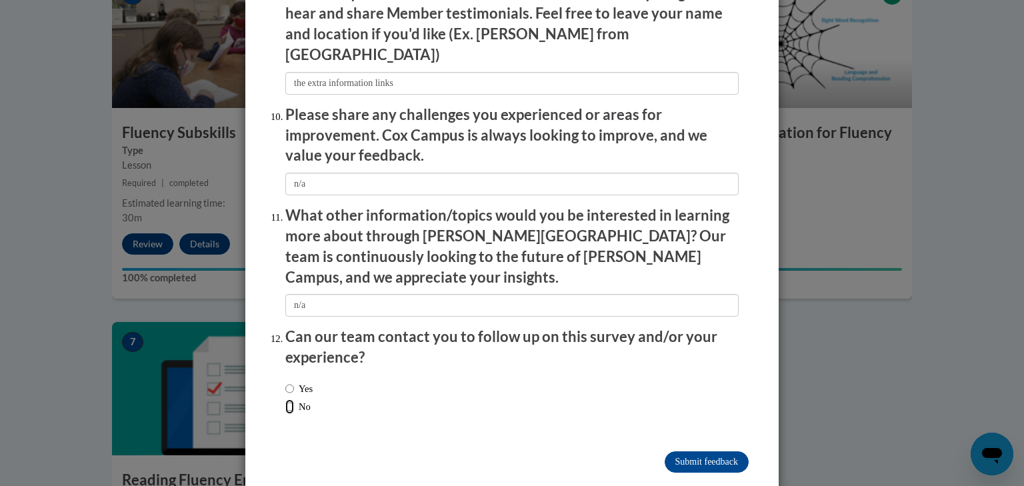
click at [285, 399] on input "No" at bounding box center [289, 406] width 9 height 15
radio input "true"
click at [698, 451] on input "Submit feedback" at bounding box center [707, 461] width 84 height 21
click at [699, 451] on input "Submitting" at bounding box center [707, 461] width 84 height 21
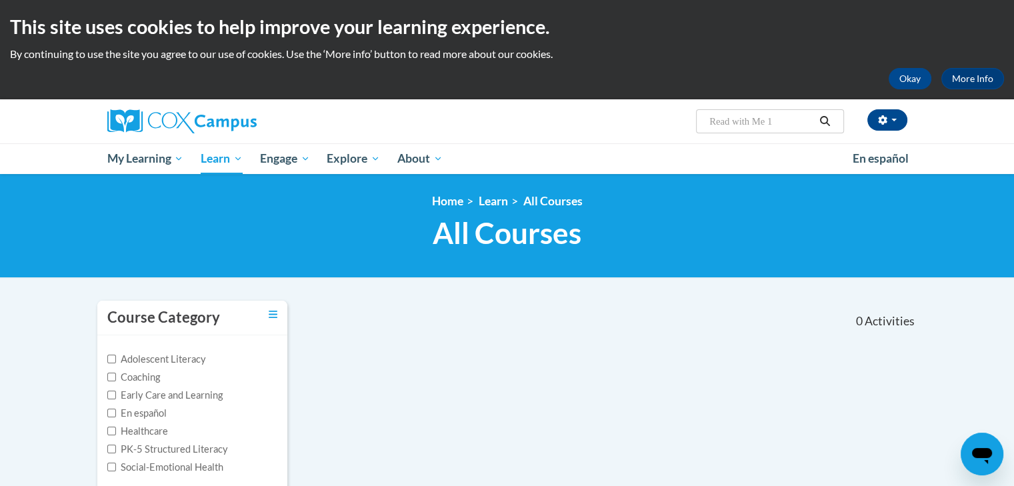
click at [780, 123] on input "Read with Me 1" at bounding box center [761, 121] width 107 height 16
type input "Read with Me"
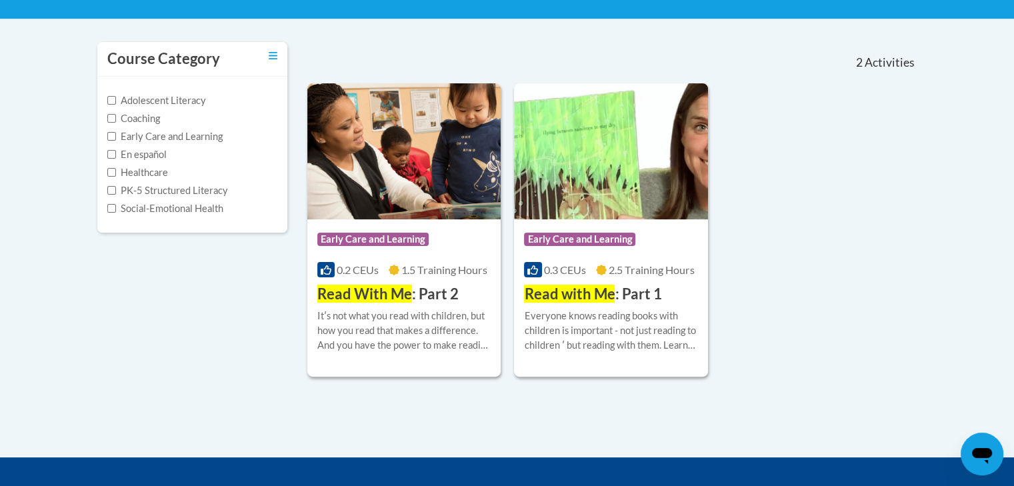
scroll to position [265, 0]
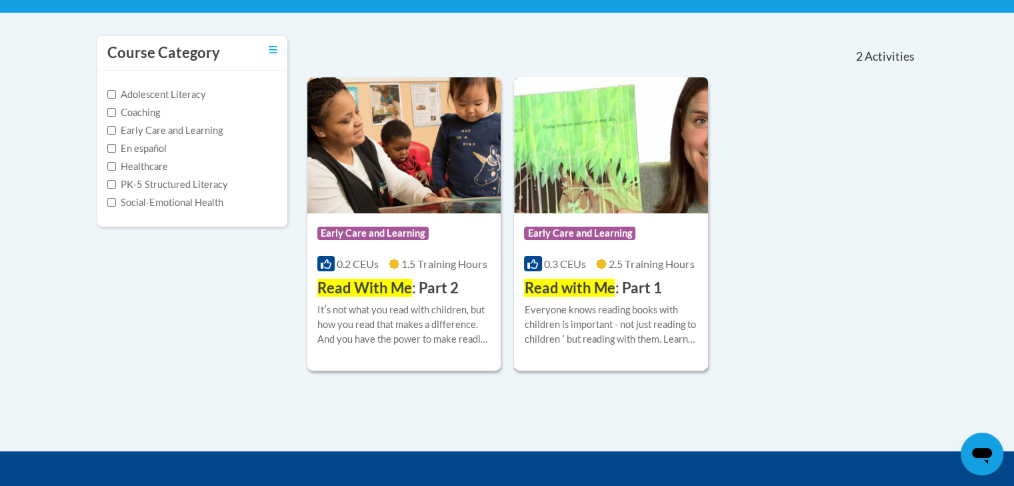
click at [597, 202] on img at bounding box center [611, 145] width 194 height 136
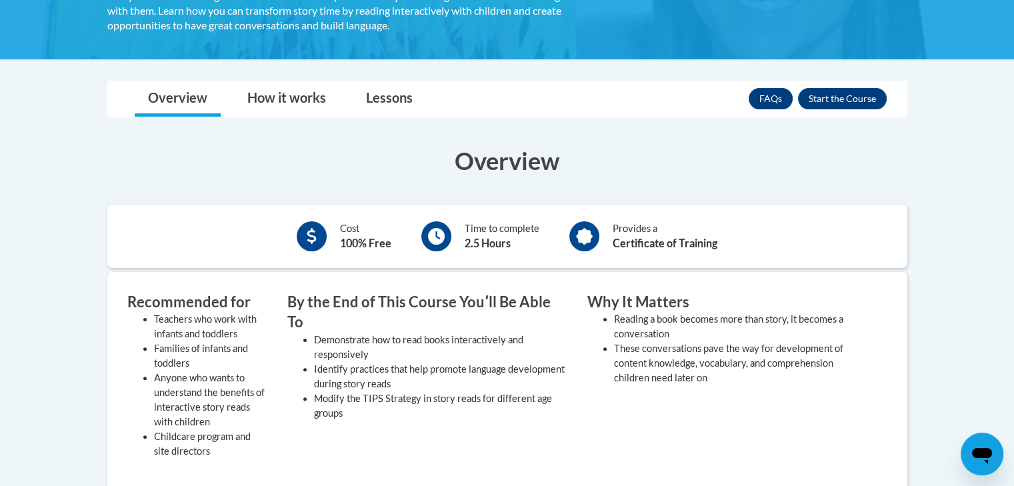
scroll to position [292, 0]
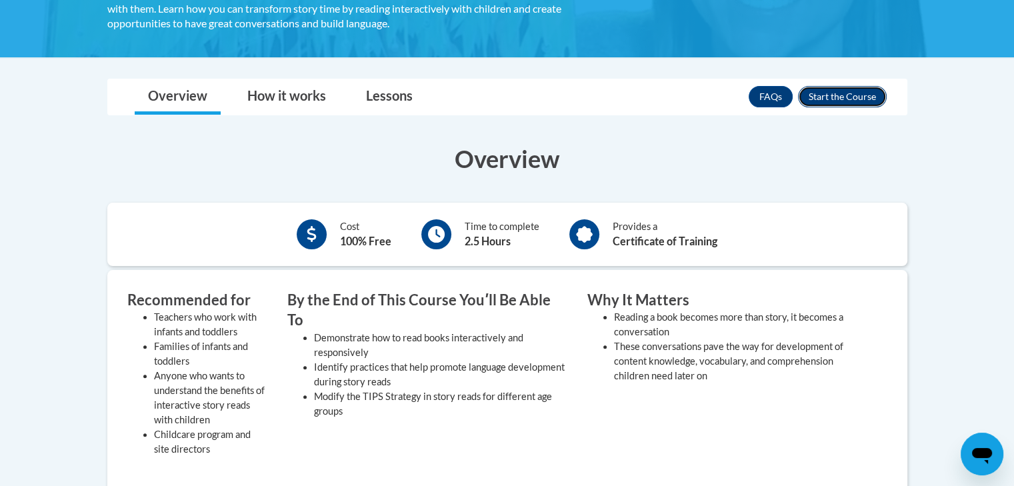
click at [846, 93] on button "Enroll" at bounding box center [842, 96] width 89 height 21
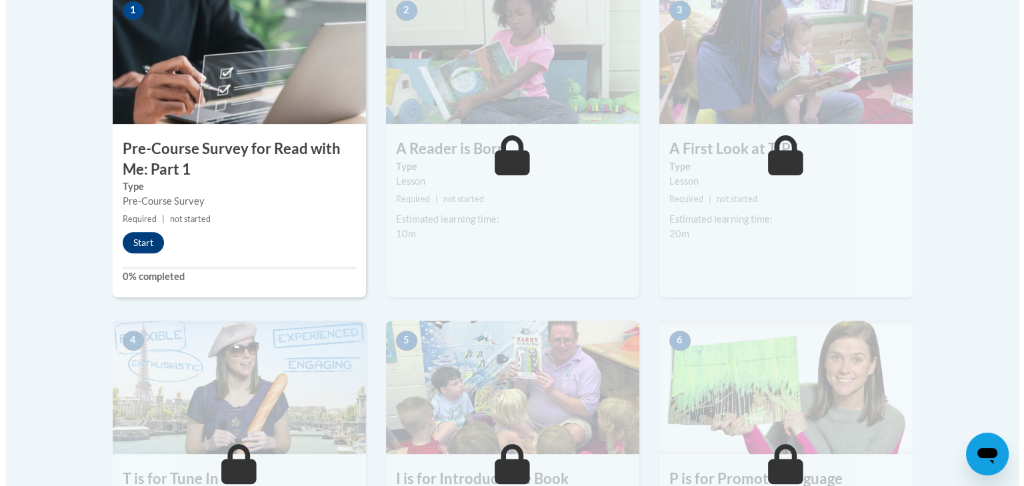
scroll to position [455, 0]
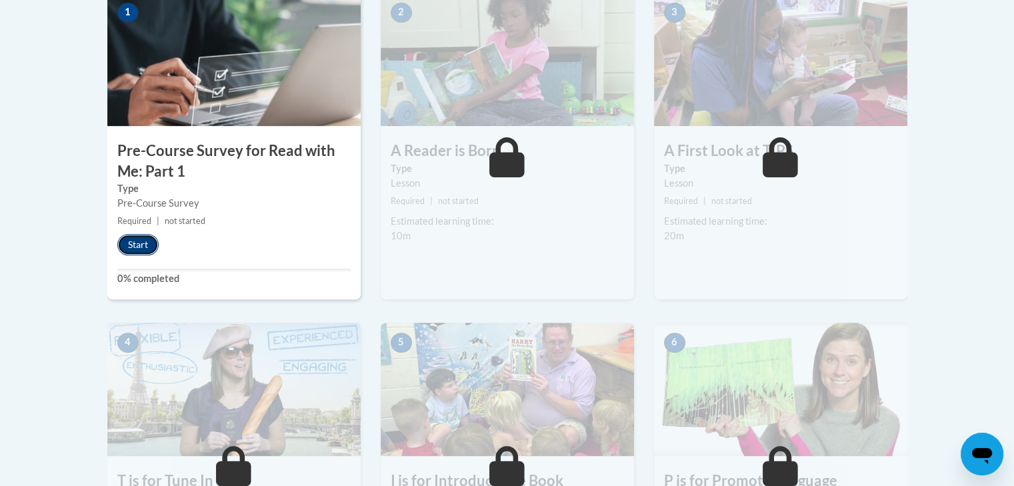
click at [137, 249] on button "Start" at bounding box center [137, 244] width 41 height 21
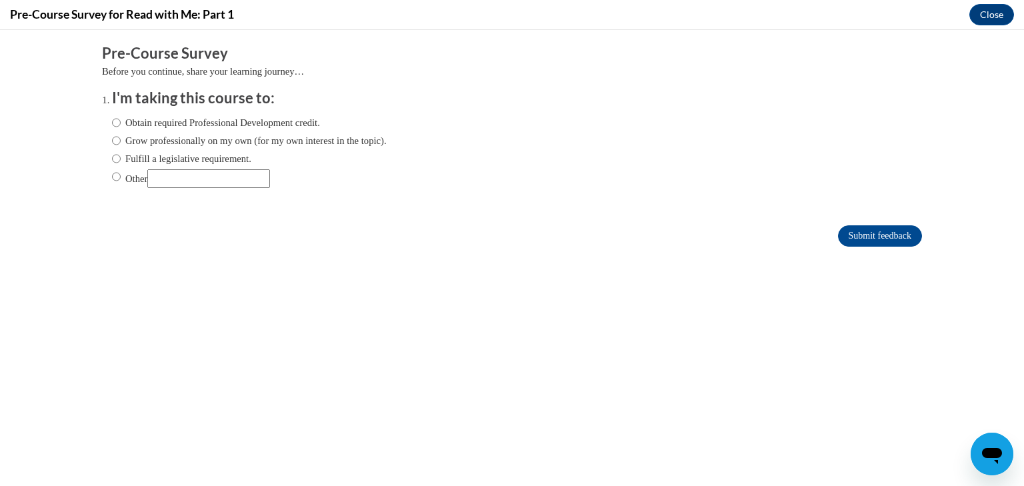
scroll to position [0, 0]
click at [140, 142] on label "Grow professionally on my own (for my own interest in the topic)." at bounding box center [249, 140] width 275 height 15
click at [121, 142] on input "Grow professionally on my own (for my own interest in the topic)." at bounding box center [116, 140] width 9 height 15
radio input "true"
click at [863, 233] on input "Submit feedback" at bounding box center [880, 235] width 84 height 21
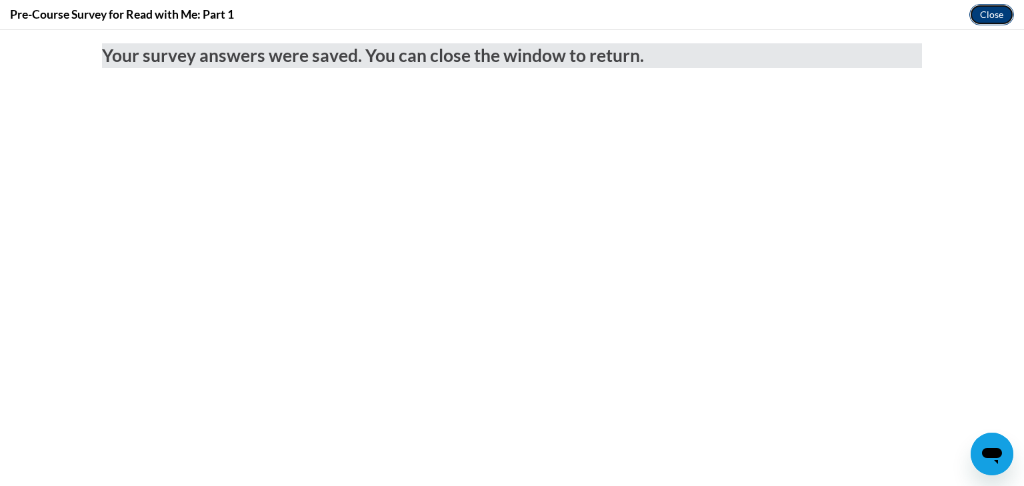
click at [996, 14] on button "Close" at bounding box center [991, 14] width 45 height 21
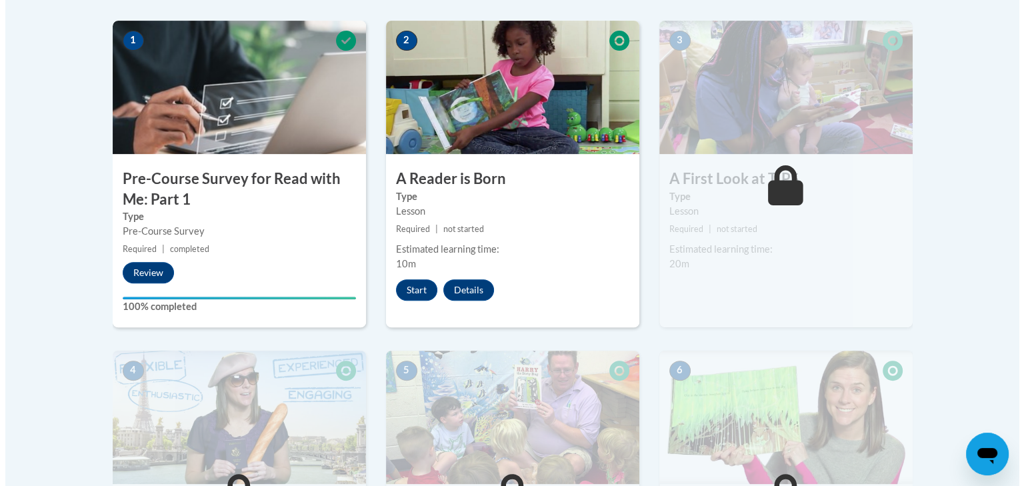
scroll to position [407, 0]
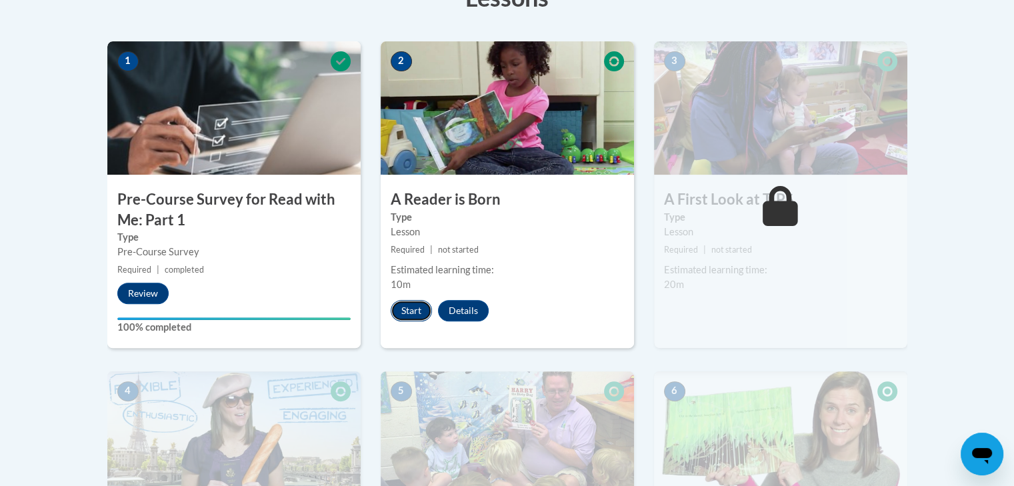
click at [417, 305] on button "Start" at bounding box center [411, 310] width 41 height 21
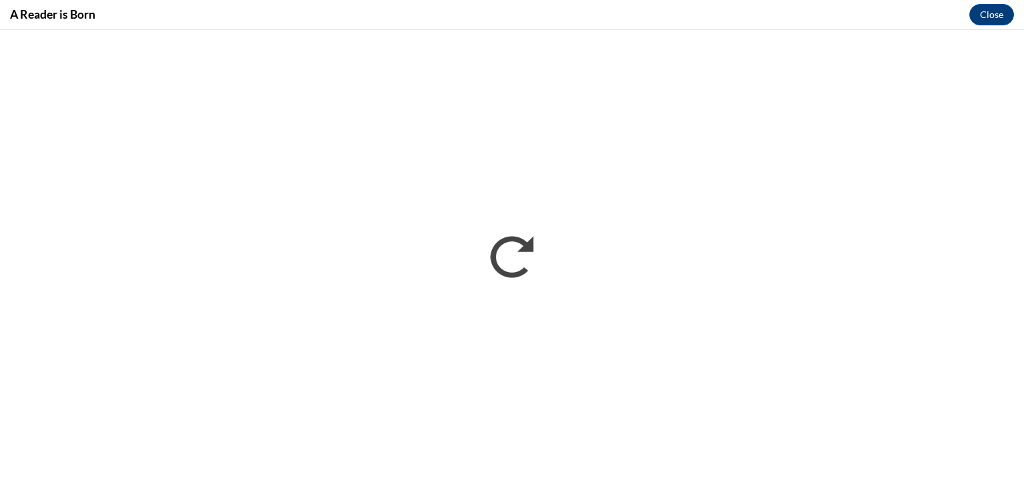
scroll to position [0, 0]
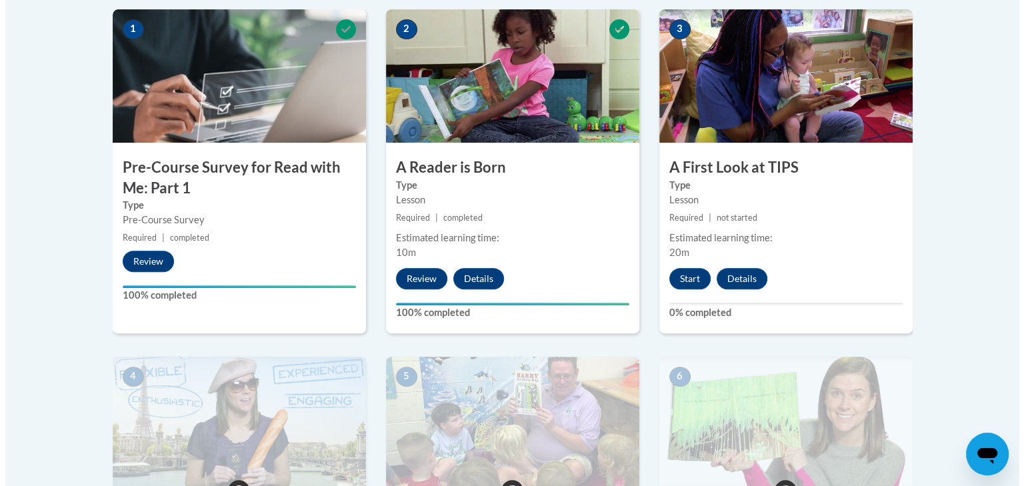
scroll to position [485, 0]
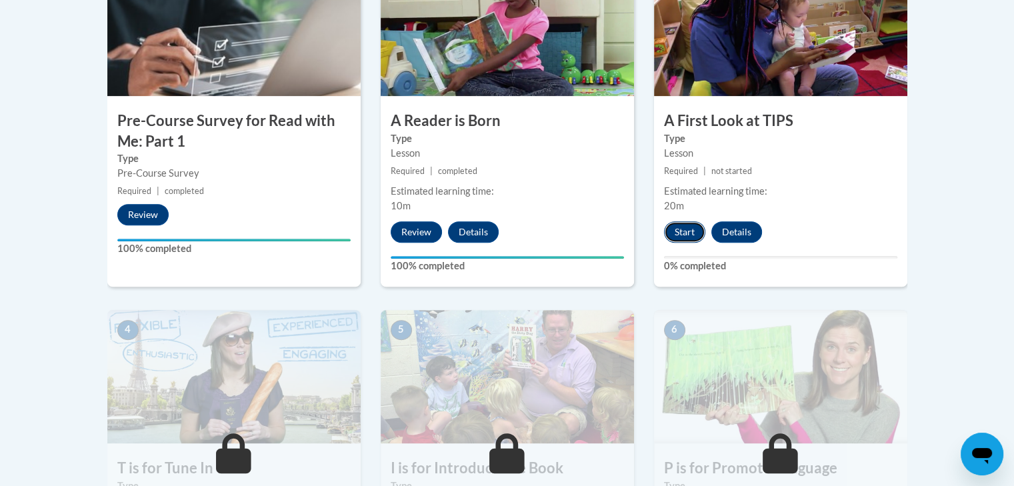
click at [685, 232] on button "Start" at bounding box center [684, 231] width 41 height 21
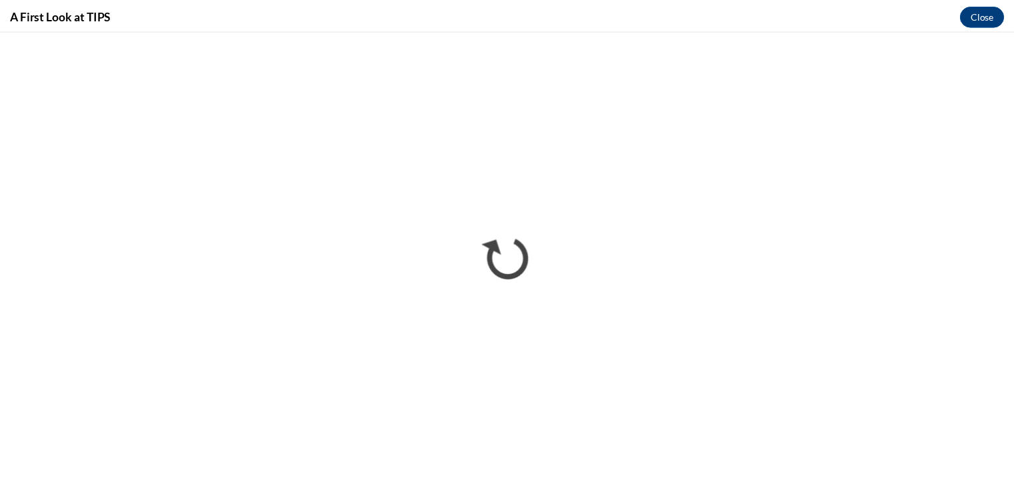
scroll to position [0, 0]
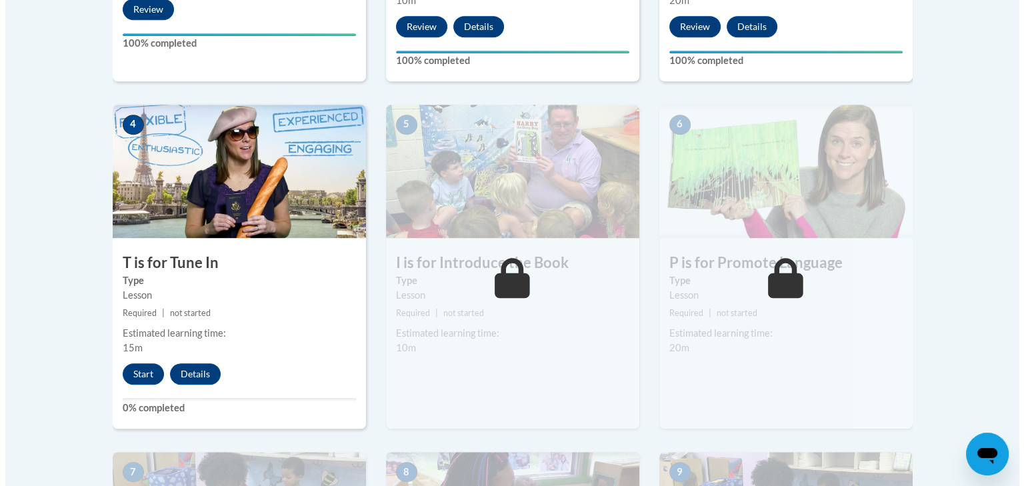
scroll to position [727, 0]
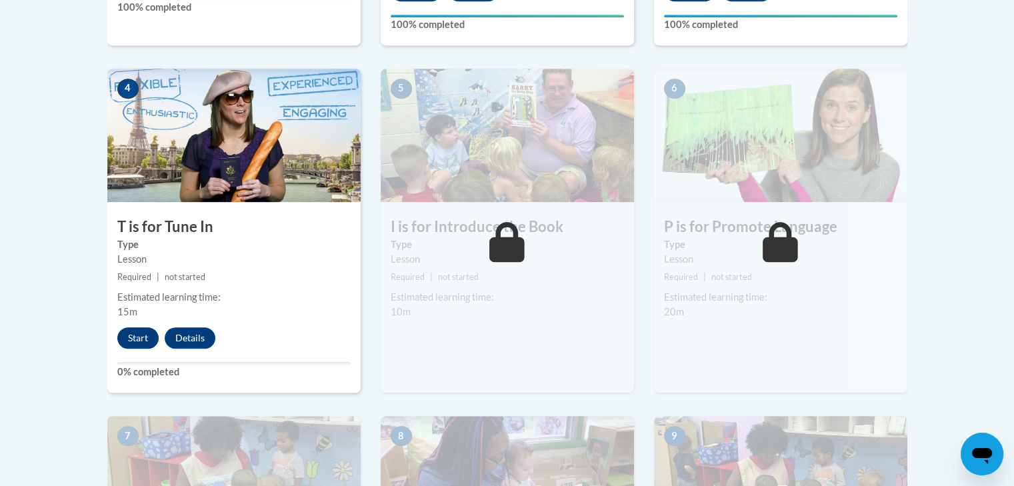
click at [133, 341] on button "Start" at bounding box center [137, 337] width 41 height 21
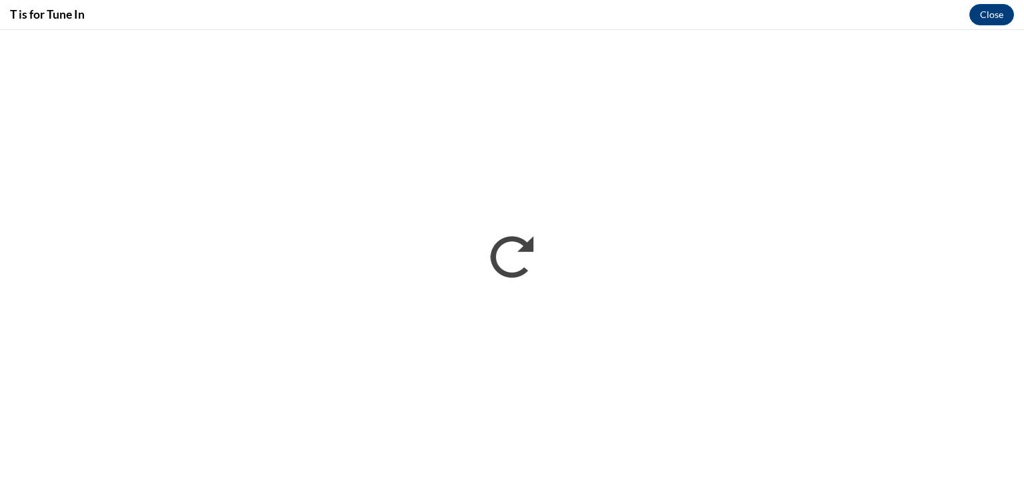
scroll to position [0, 0]
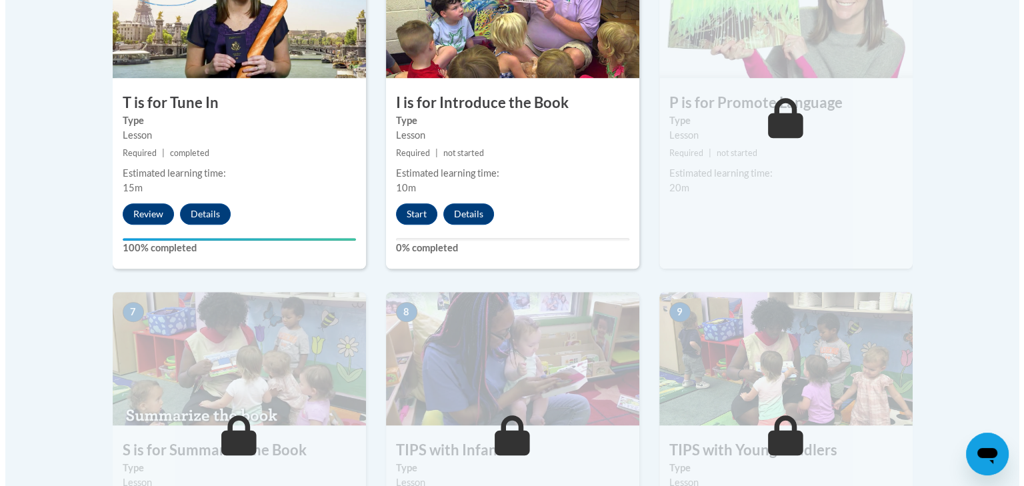
scroll to position [851, 0]
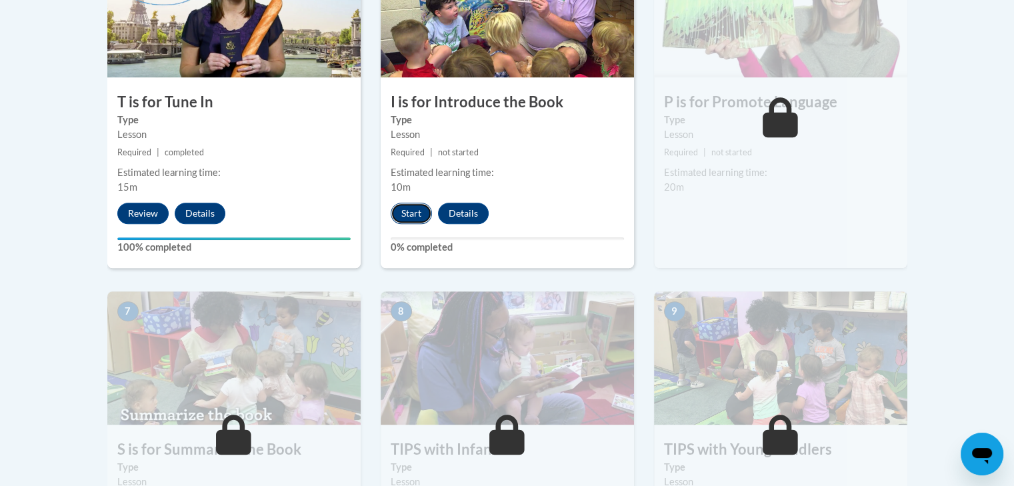
click at [413, 214] on button "Start" at bounding box center [411, 213] width 41 height 21
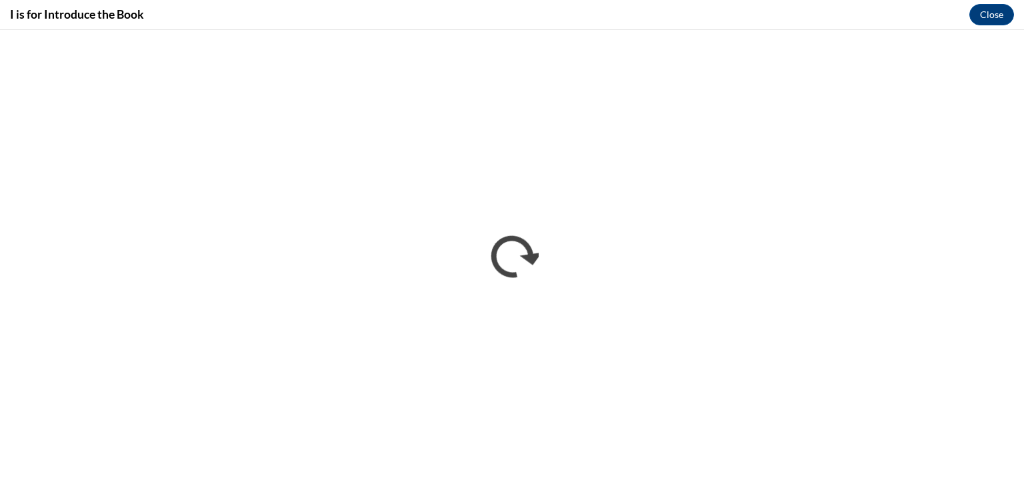
scroll to position [0, 0]
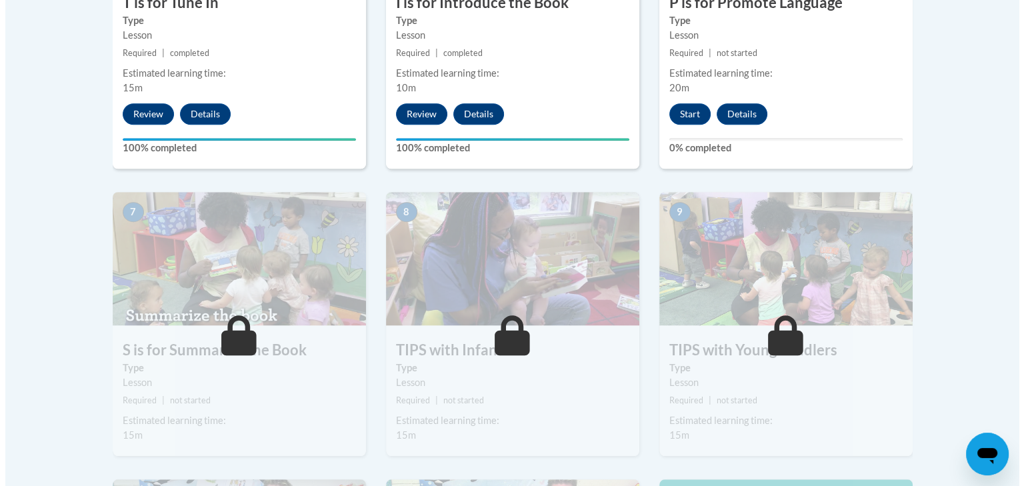
scroll to position [970, 0]
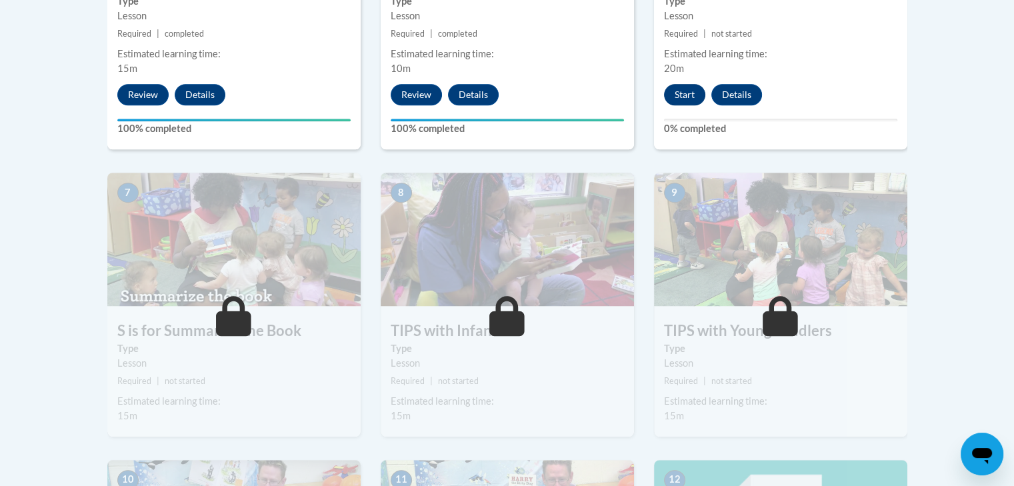
click at [681, 94] on button "Start" at bounding box center [684, 94] width 41 height 21
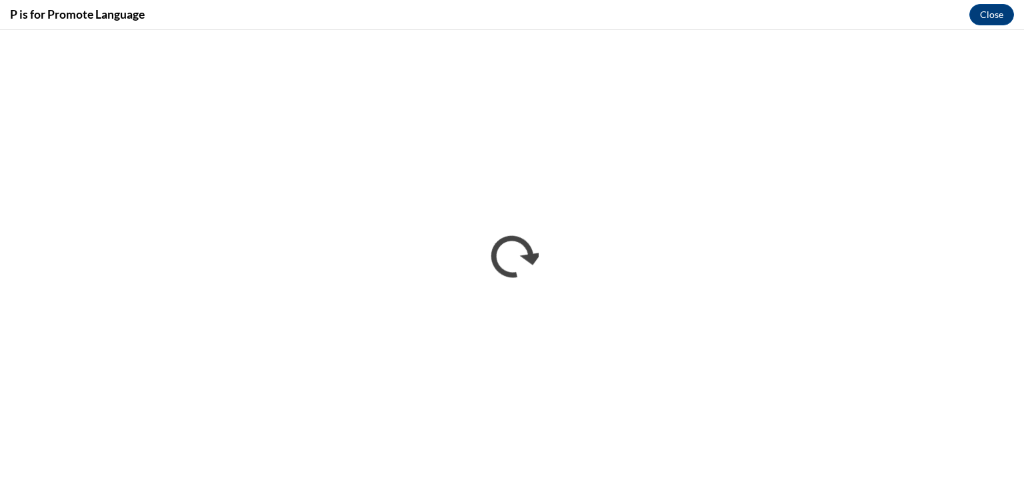
scroll to position [0, 0]
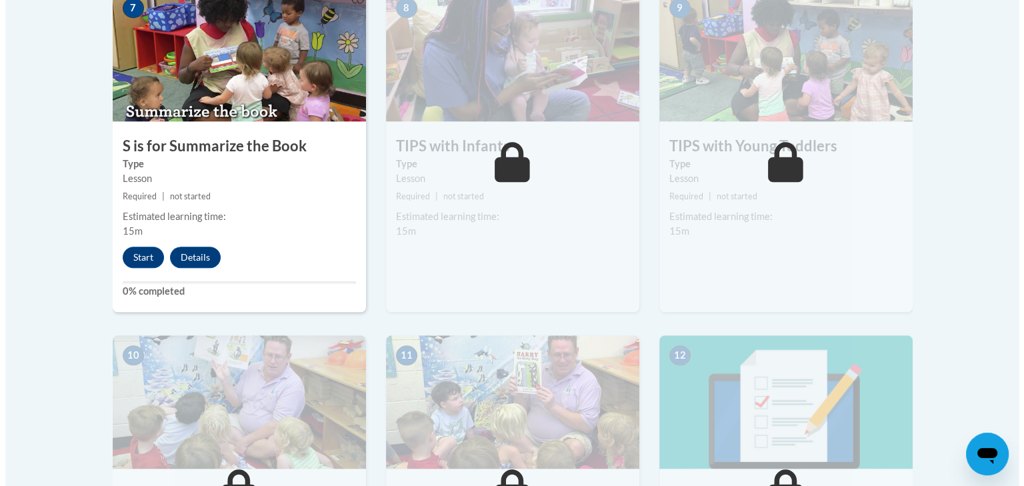
scroll to position [1155, 0]
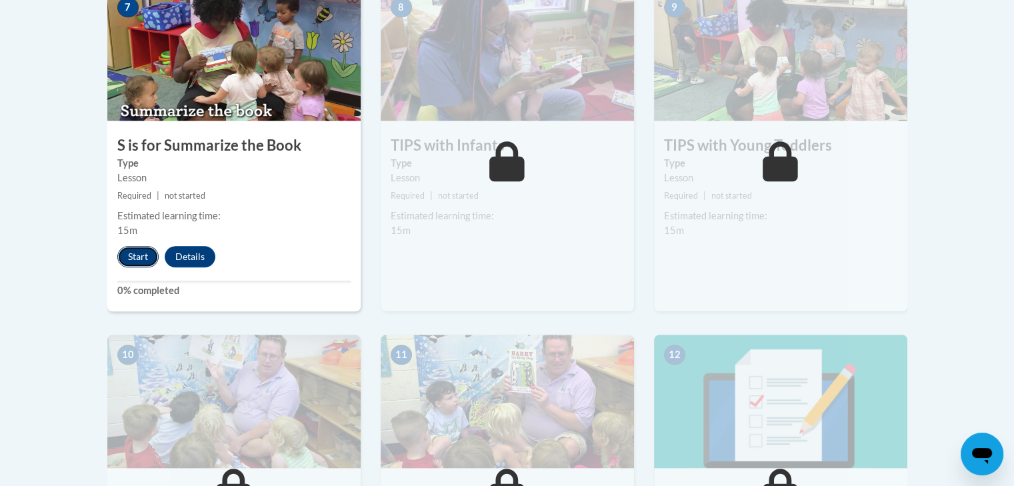
click at [140, 257] on button "Start" at bounding box center [137, 256] width 41 height 21
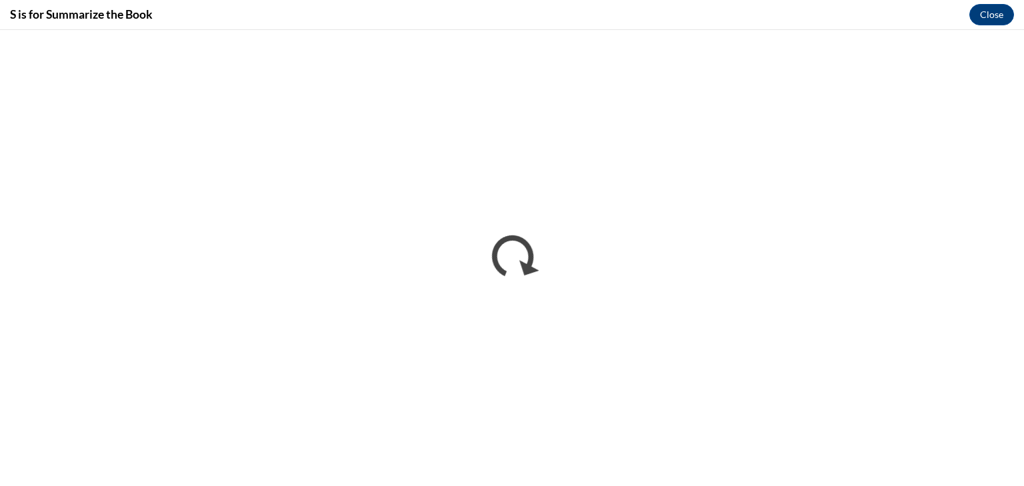
scroll to position [0, 0]
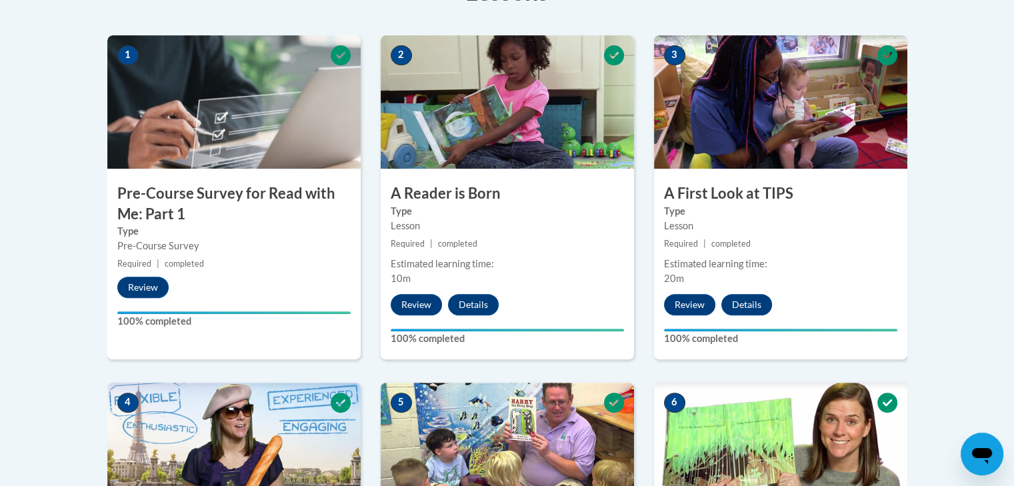
scroll to position [416, 0]
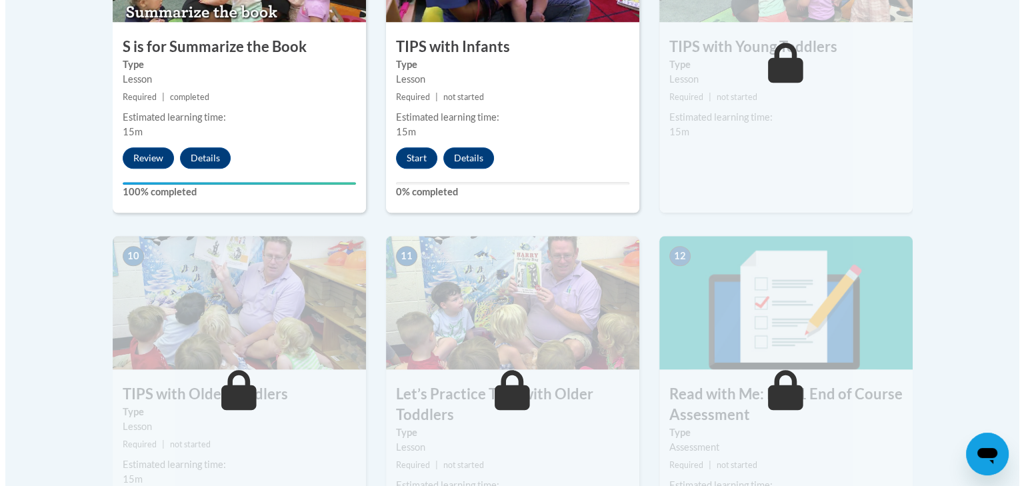
scroll to position [1254, 0]
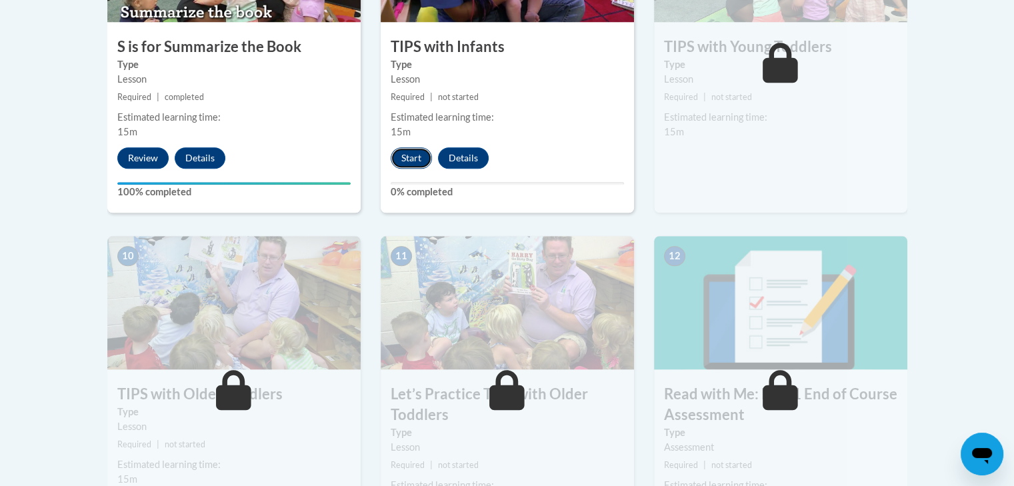
click at [411, 151] on button "Start" at bounding box center [411, 157] width 41 height 21
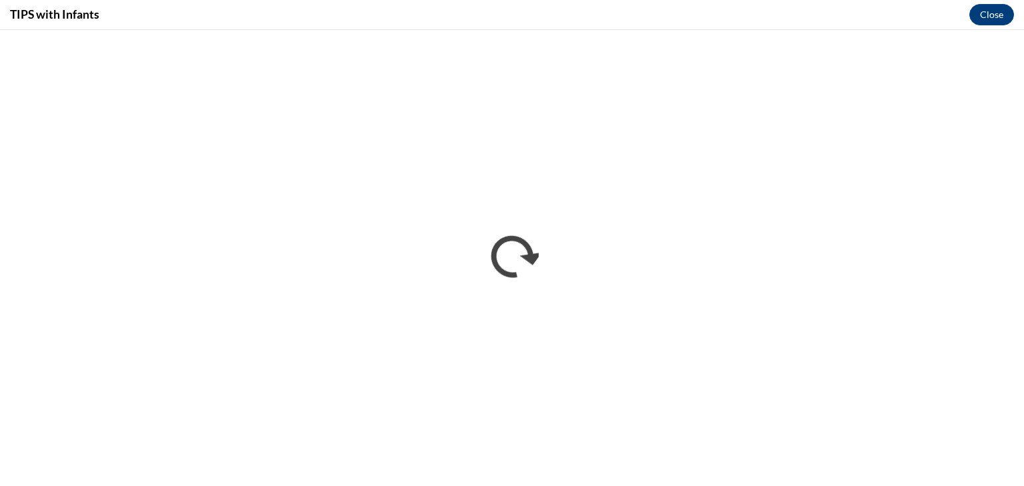
scroll to position [0, 0]
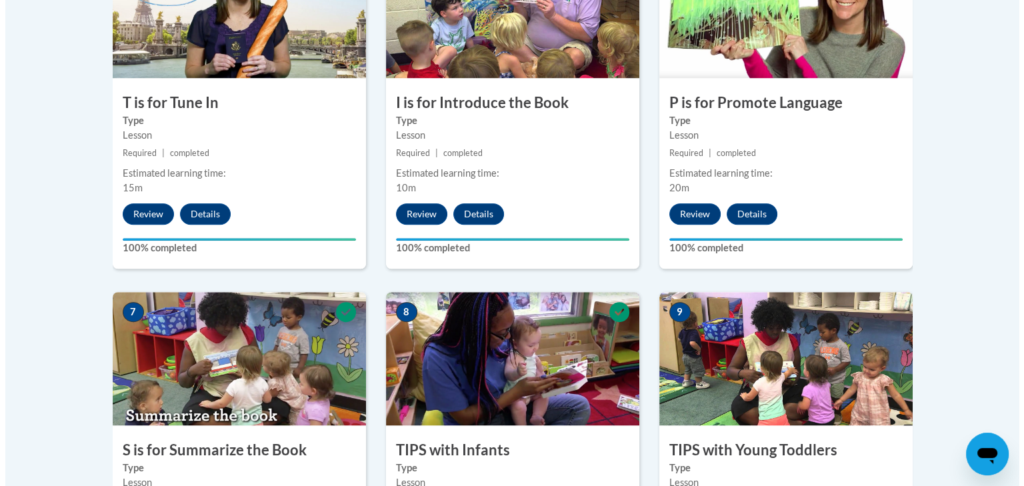
scroll to position [1276, 0]
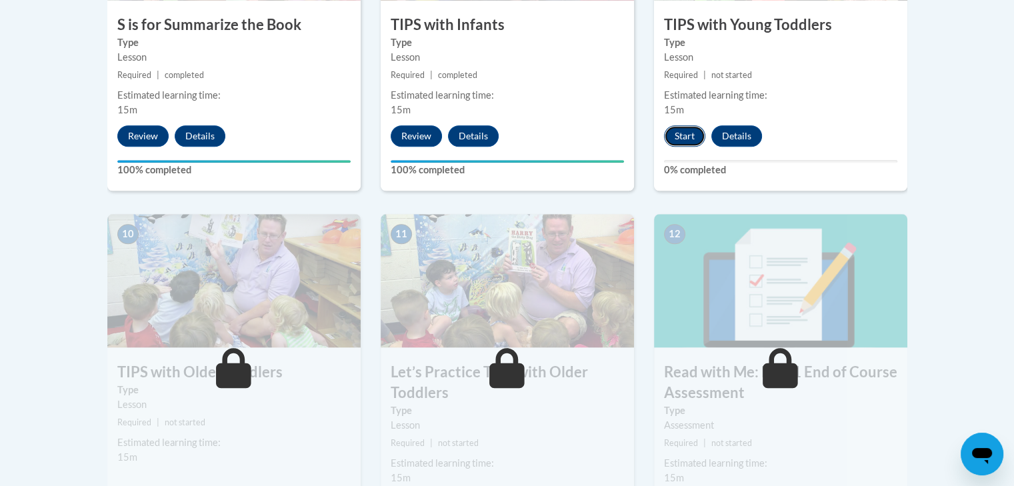
click at [687, 136] on button "Start" at bounding box center [684, 135] width 41 height 21
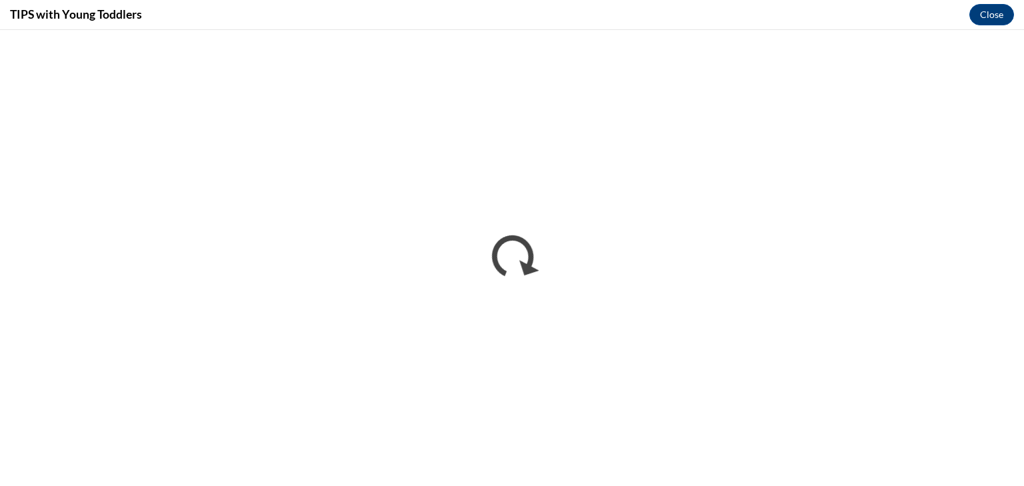
scroll to position [0, 0]
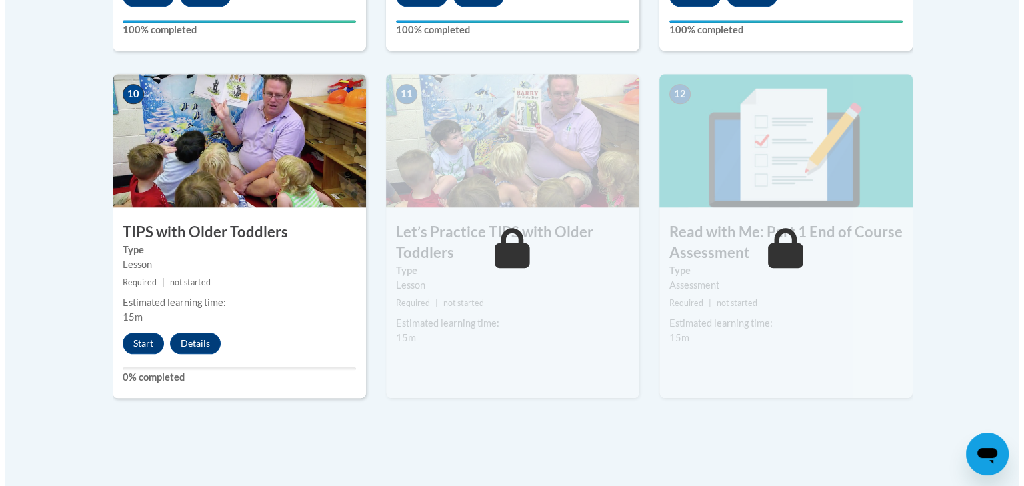
scroll to position [1380, 0]
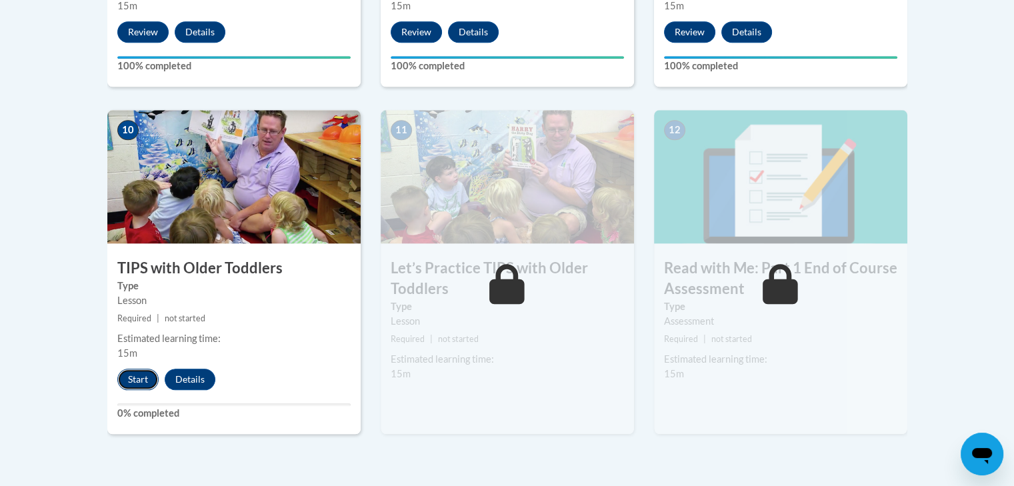
click at [135, 373] on button "Start" at bounding box center [137, 379] width 41 height 21
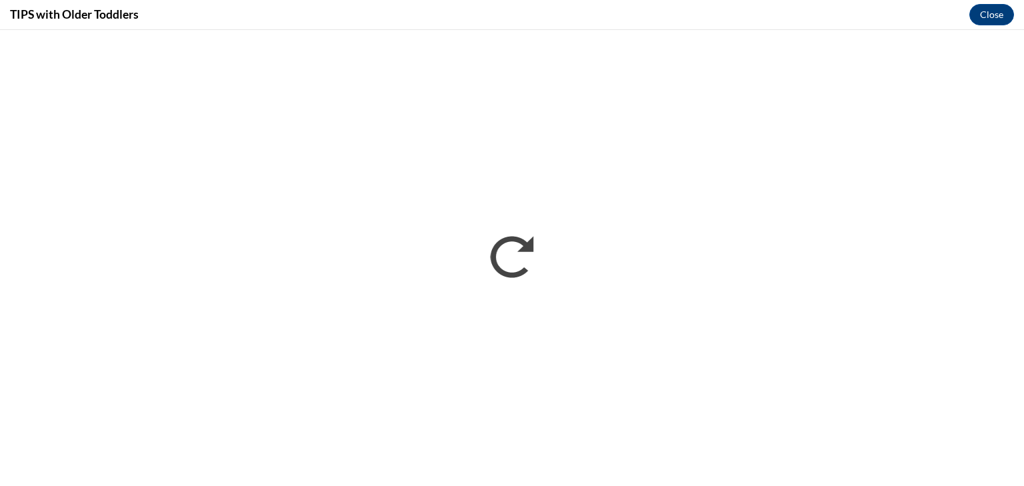
scroll to position [0, 0]
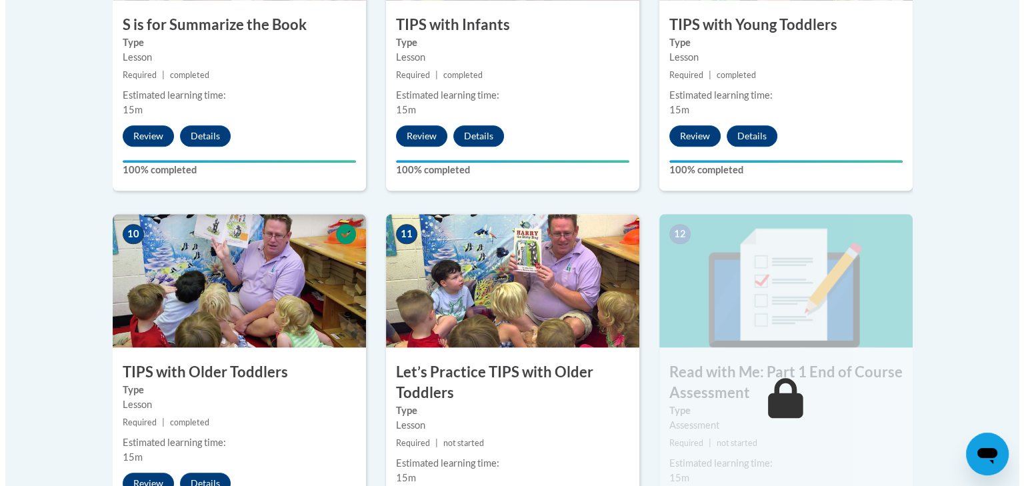
scroll to position [1689, 0]
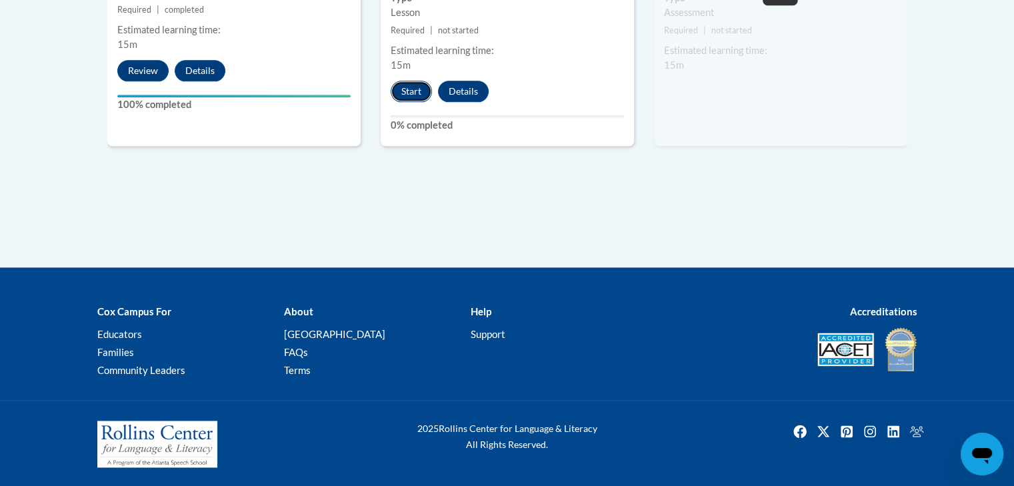
click at [418, 94] on button "Start" at bounding box center [411, 91] width 41 height 21
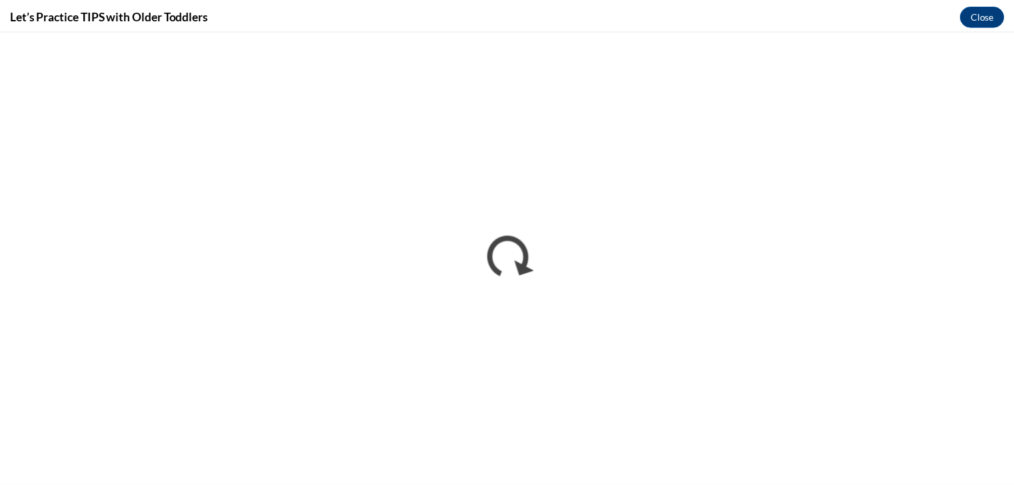
scroll to position [0, 0]
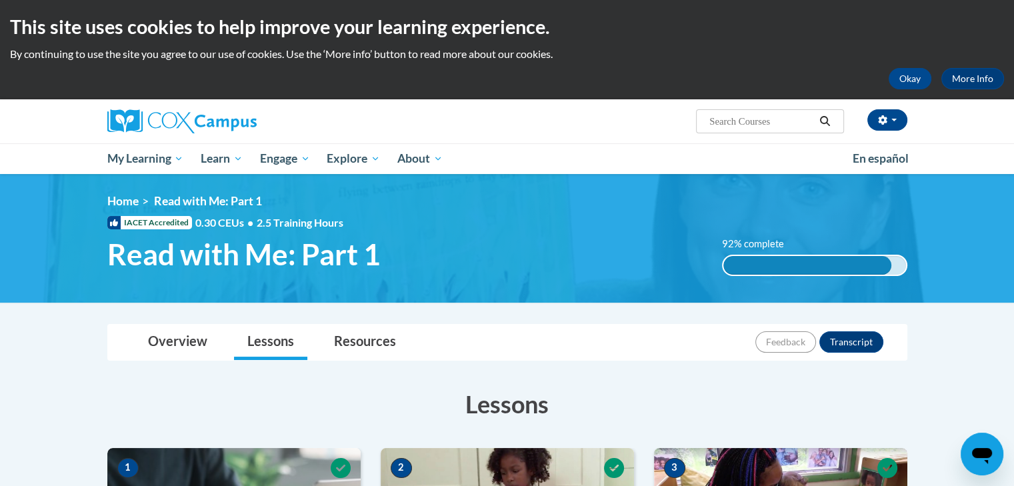
click at [1012, 222] on img at bounding box center [507, 238] width 1014 height 129
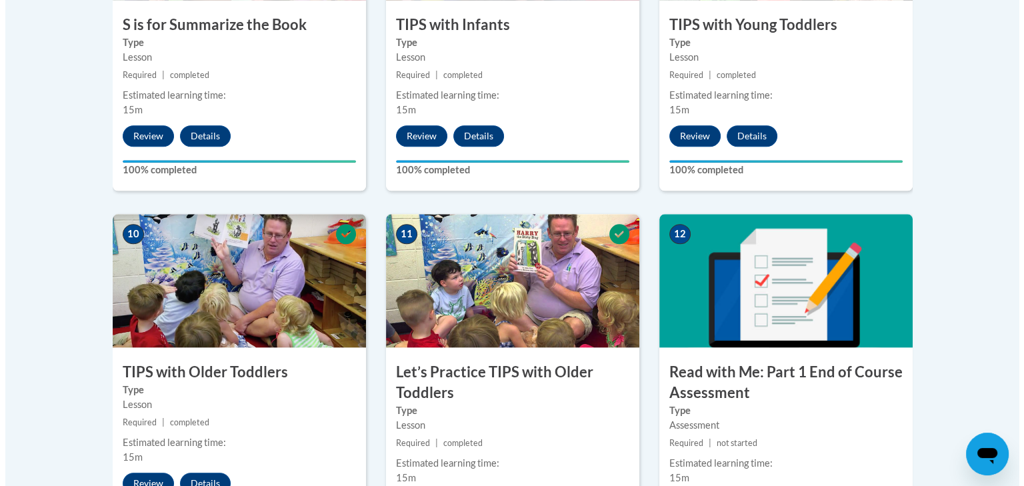
scroll to position [1689, 0]
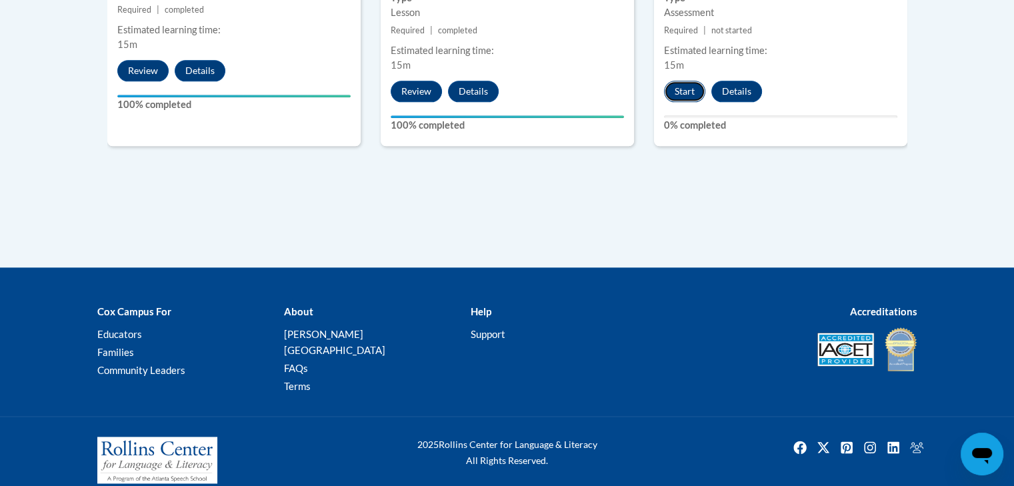
click at [682, 100] on button "Start" at bounding box center [684, 91] width 41 height 21
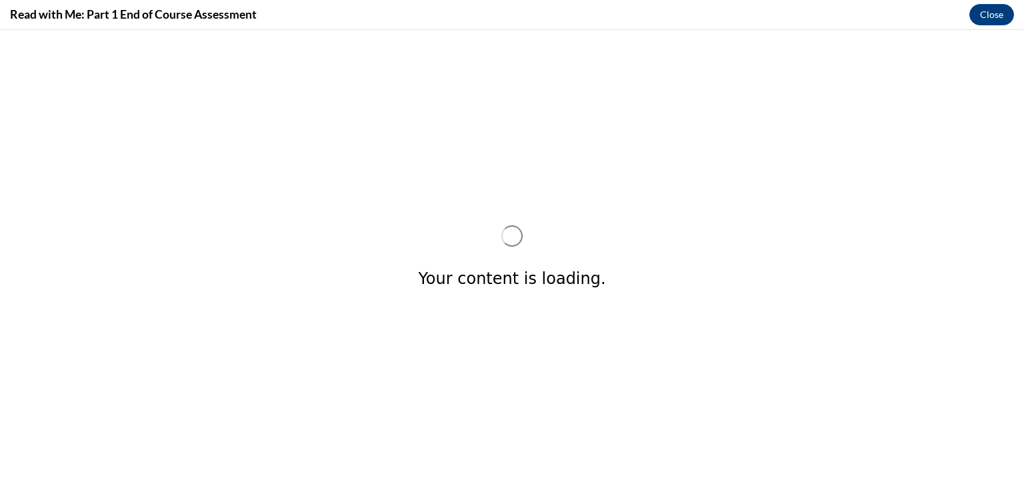
scroll to position [0, 0]
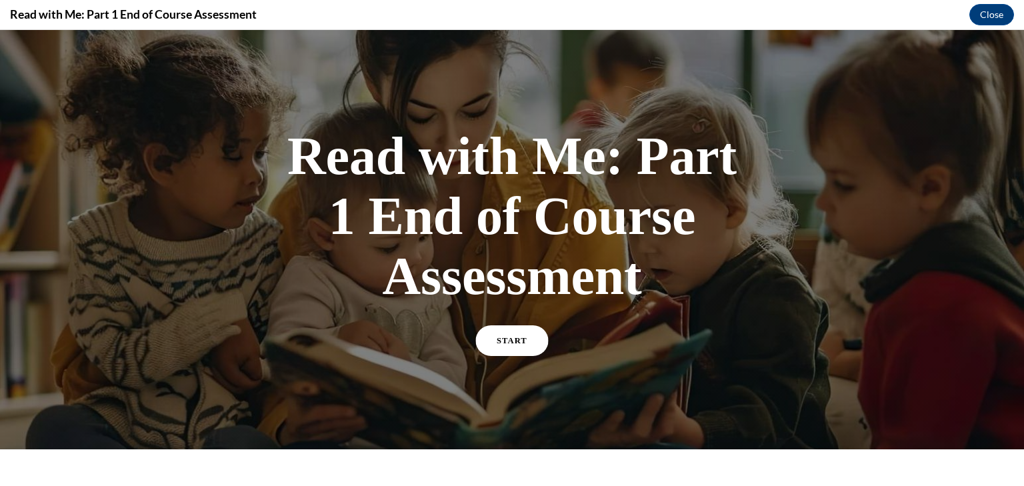
click at [508, 345] on link "START" at bounding box center [512, 340] width 73 height 31
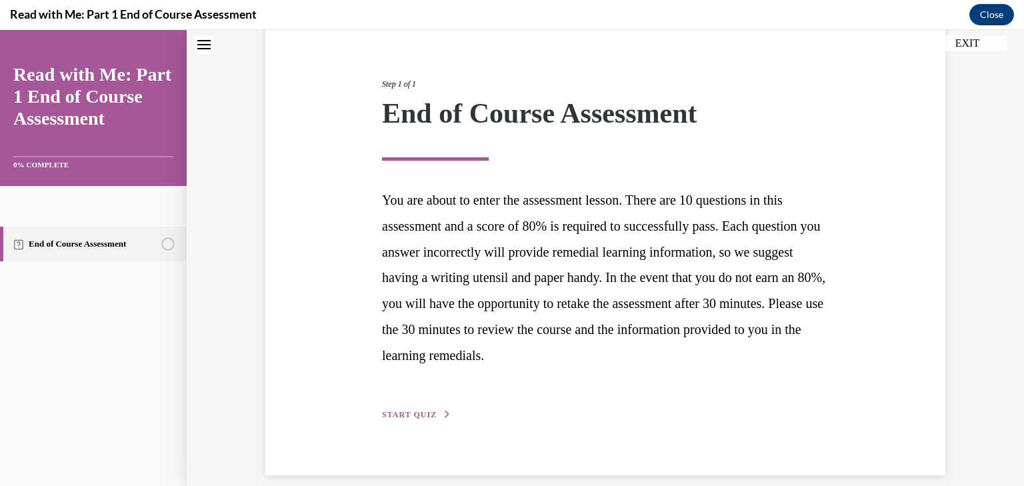
scroll to position [146, 0]
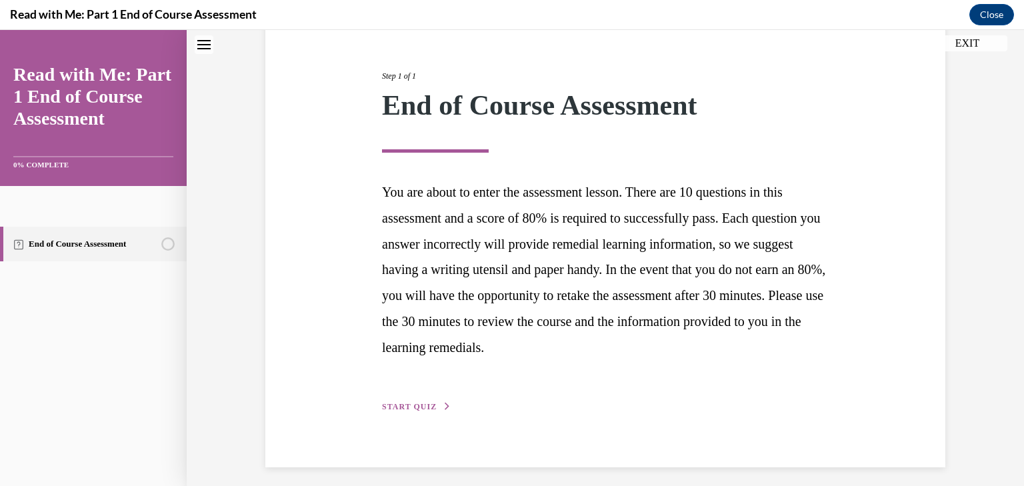
click at [426, 408] on span "START QUIZ" at bounding box center [409, 406] width 55 height 9
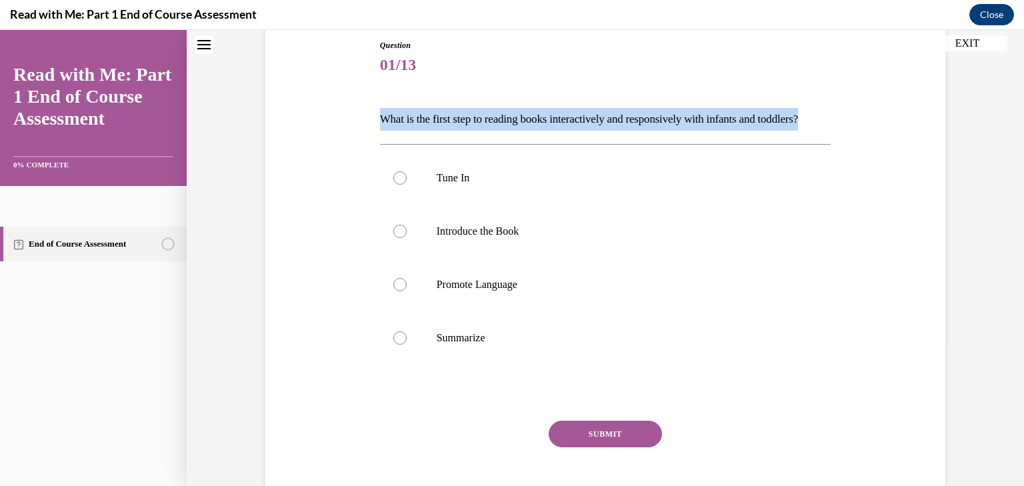
drag, startPoint x: 430, startPoint y: 143, endPoint x: 371, endPoint y: 116, distance: 64.7
click at [377, 116] on div "Question 01/13 What is the first step to reading books interactively and respon…" at bounding box center [606, 274] width 458 height 511
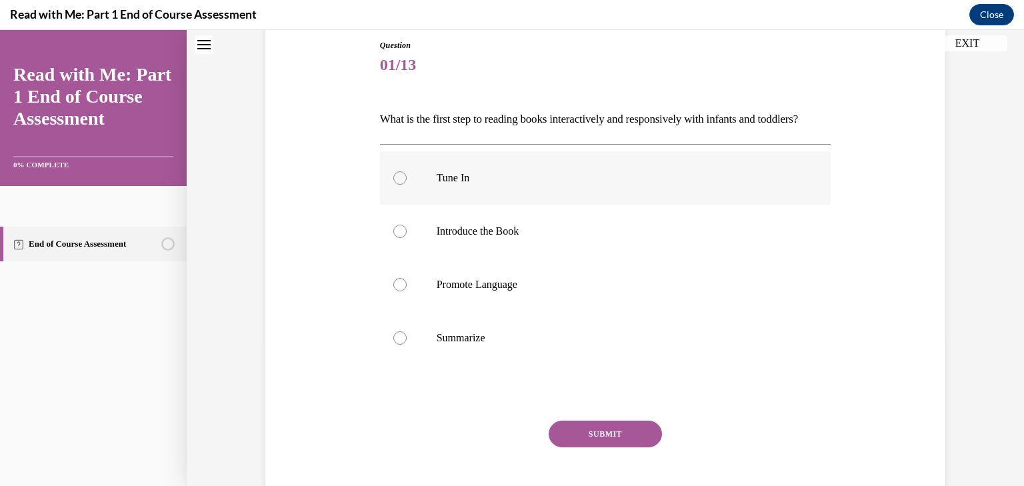
click at [453, 185] on p "Tune In" at bounding box center [617, 177] width 361 height 13
click at [407, 185] on input "Tune In" at bounding box center [399, 177] width 13 height 13
radio input "true"
click at [578, 447] on button "SUBMIT" at bounding box center [605, 434] width 113 height 27
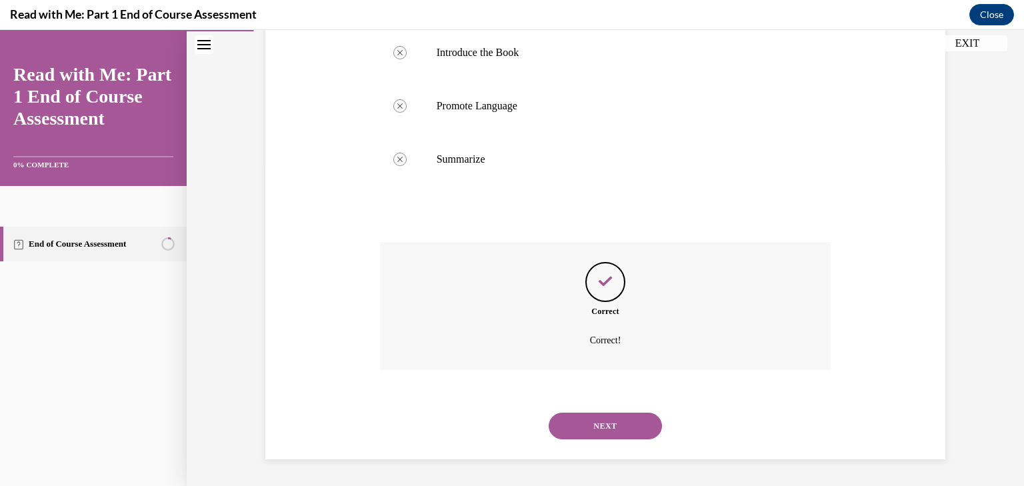
scroll to position [347, 0]
click at [625, 433] on button "NEXT" at bounding box center [605, 426] width 113 height 27
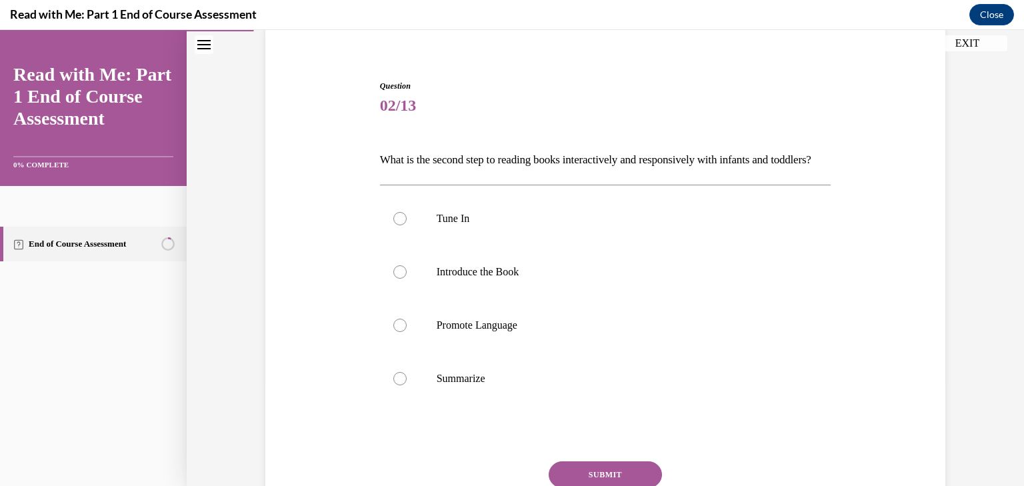
scroll to position [109, 0]
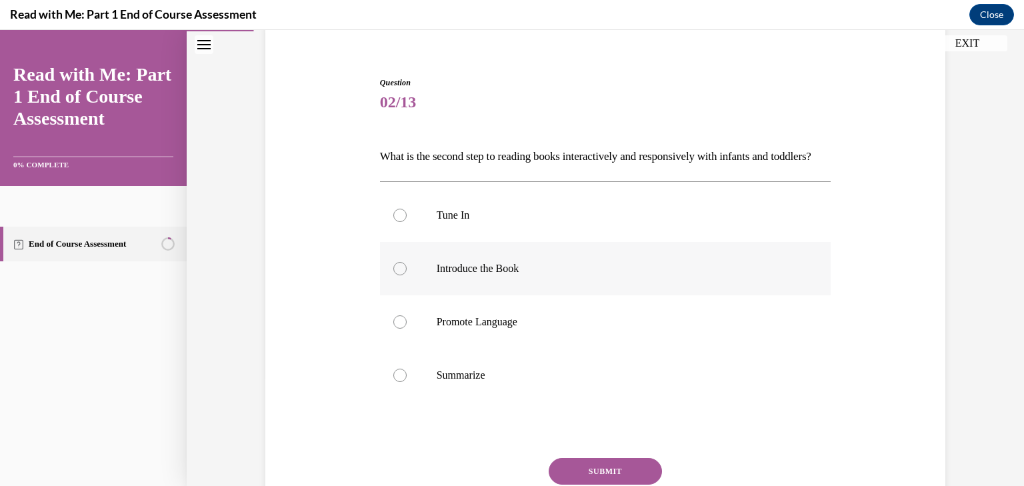
click at [495, 275] on p "Introduce the Book" at bounding box center [617, 268] width 361 height 13
click at [407, 275] on input "Introduce the Book" at bounding box center [399, 268] width 13 height 13
radio input "true"
click at [621, 481] on button "SUBMIT" at bounding box center [605, 471] width 113 height 27
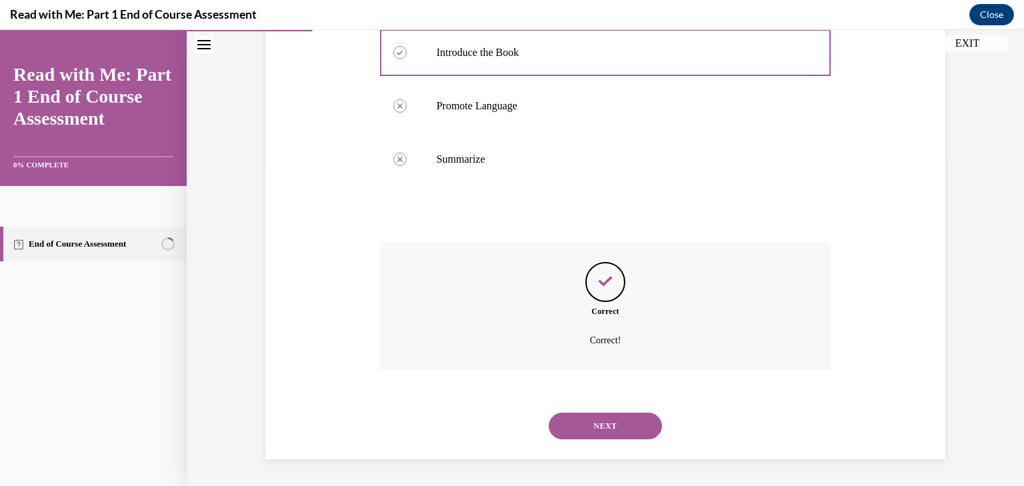
scroll to position [347, 0]
click at [607, 423] on button "NEXT" at bounding box center [605, 426] width 113 height 27
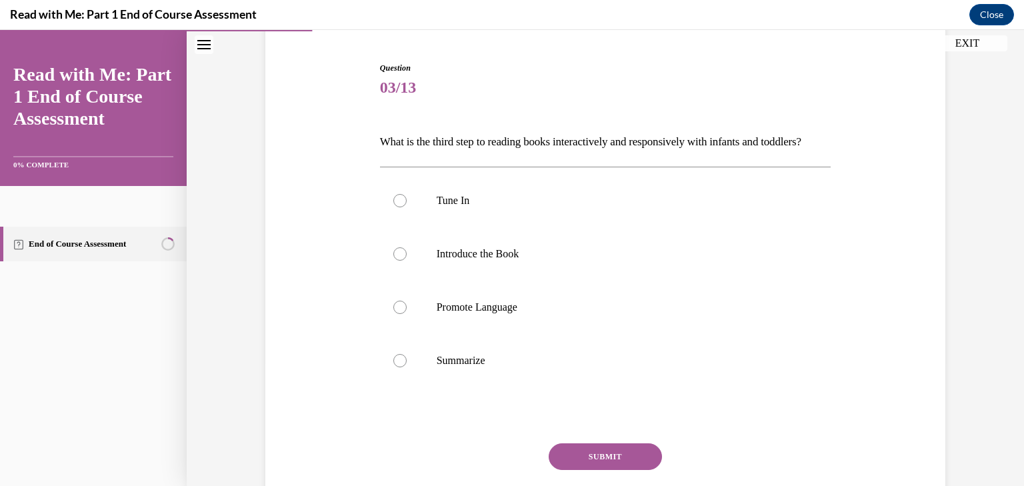
scroll to position [124, 0]
click at [499, 333] on label "Promote Language" at bounding box center [605, 306] width 451 height 53
click at [407, 313] on input "Promote Language" at bounding box center [399, 306] width 13 height 13
radio input "true"
click at [622, 469] on button "SUBMIT" at bounding box center [605, 456] width 113 height 27
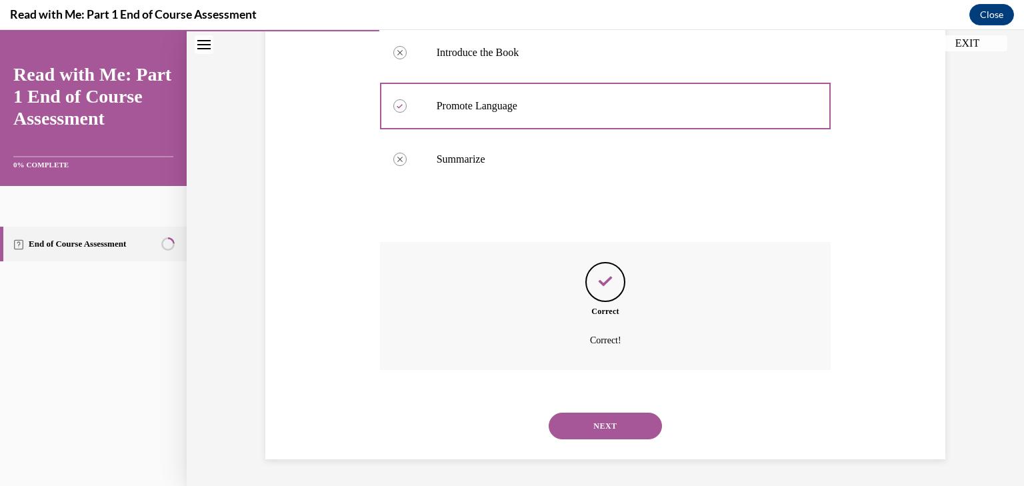
scroll to position [347, 0]
click at [595, 431] on button "NEXT" at bounding box center [605, 426] width 113 height 27
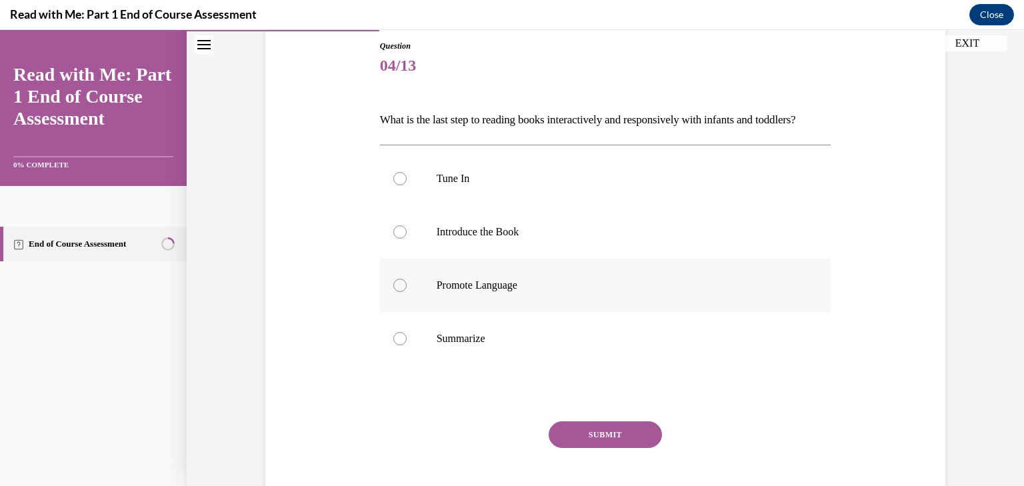
scroll to position [148, 0]
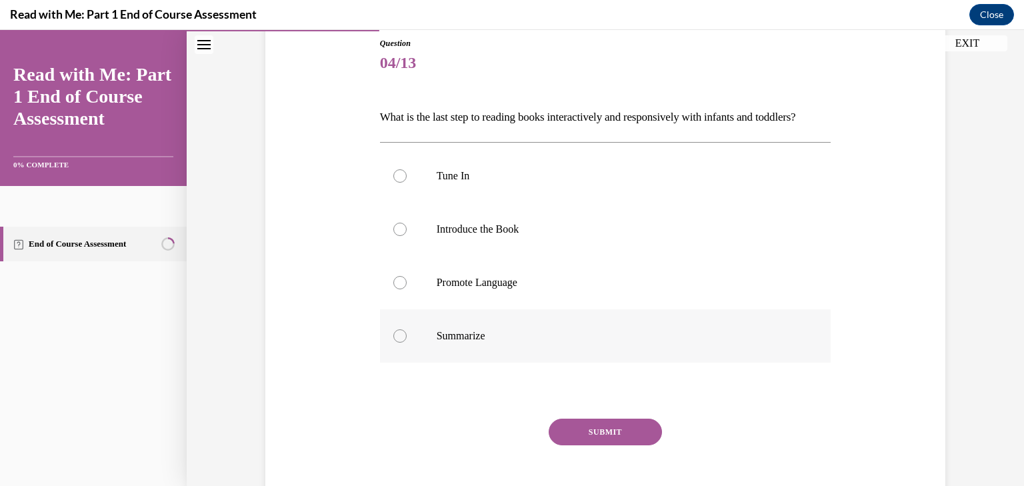
click at [513, 363] on label "Summarize" at bounding box center [605, 335] width 451 height 53
click at [407, 343] on input "Summarize" at bounding box center [399, 335] width 13 height 13
radio input "true"
click at [567, 445] on button "SUBMIT" at bounding box center [605, 432] width 113 height 27
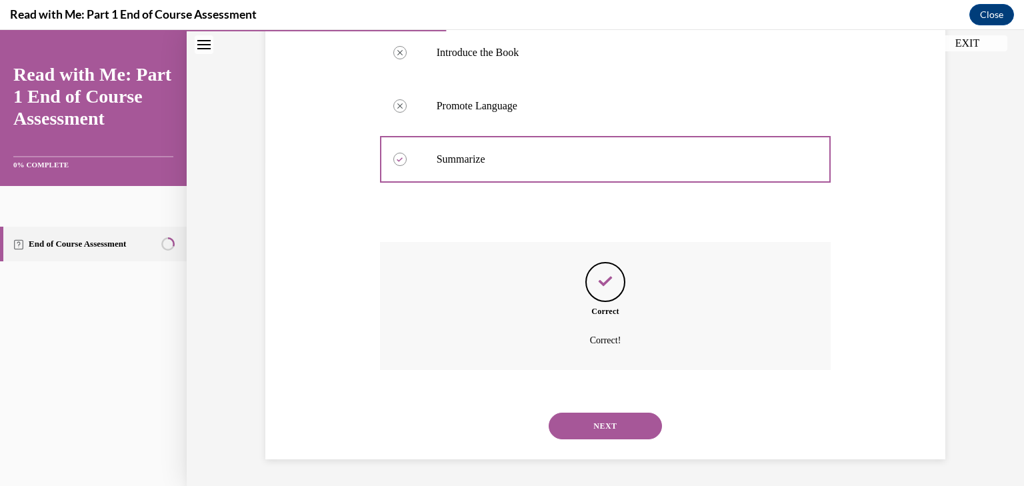
scroll to position [347, 0]
click at [602, 437] on button "NEXT" at bounding box center [605, 426] width 113 height 27
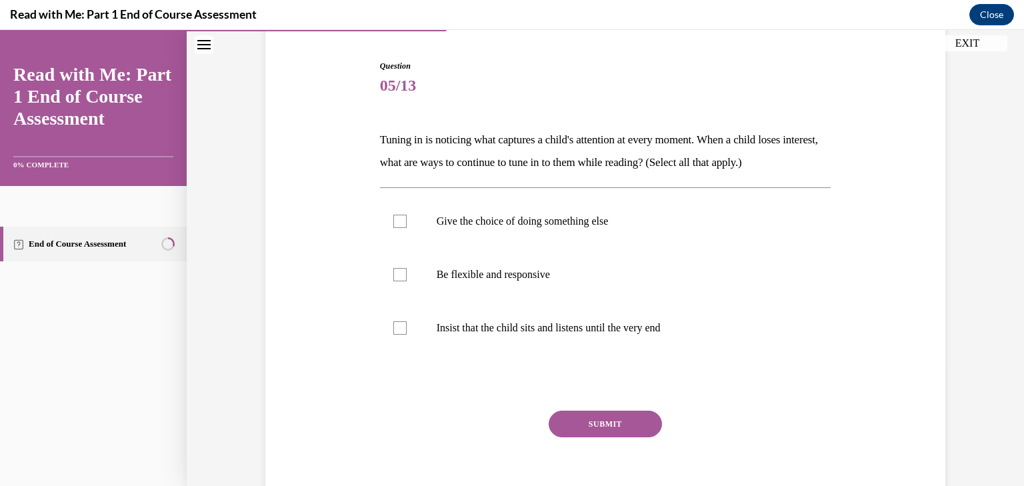
scroll to position [125, 0]
click at [393, 271] on div at bounding box center [399, 275] width 13 height 13
click at [393, 271] on input "Be flexible and responsive" at bounding box center [399, 275] width 13 height 13
checkbox input "true"
click at [389, 230] on label "Give the choice of doing something else" at bounding box center [605, 221] width 451 height 53
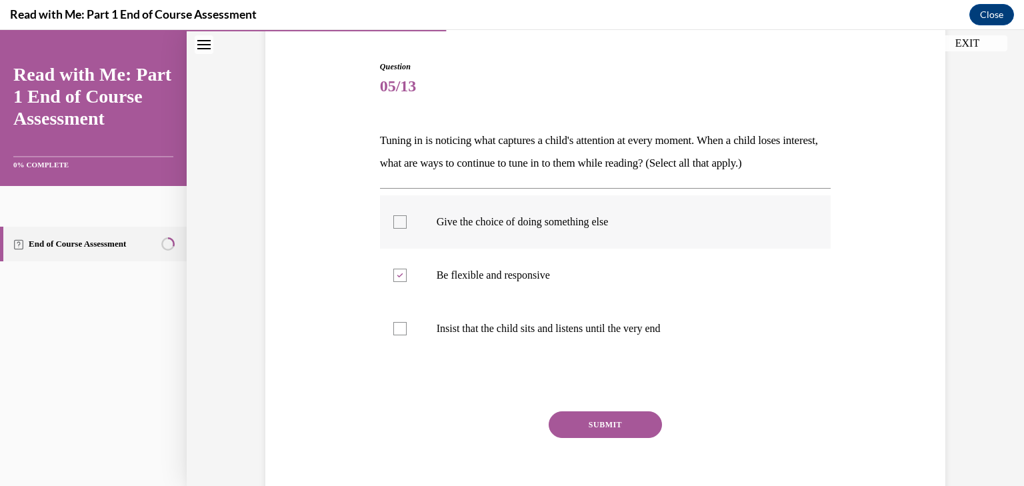
click at [393, 229] on input "Give the choice of doing something else" at bounding box center [399, 221] width 13 height 13
checkbox input "true"
click at [558, 420] on button "SUBMIT" at bounding box center [605, 424] width 113 height 27
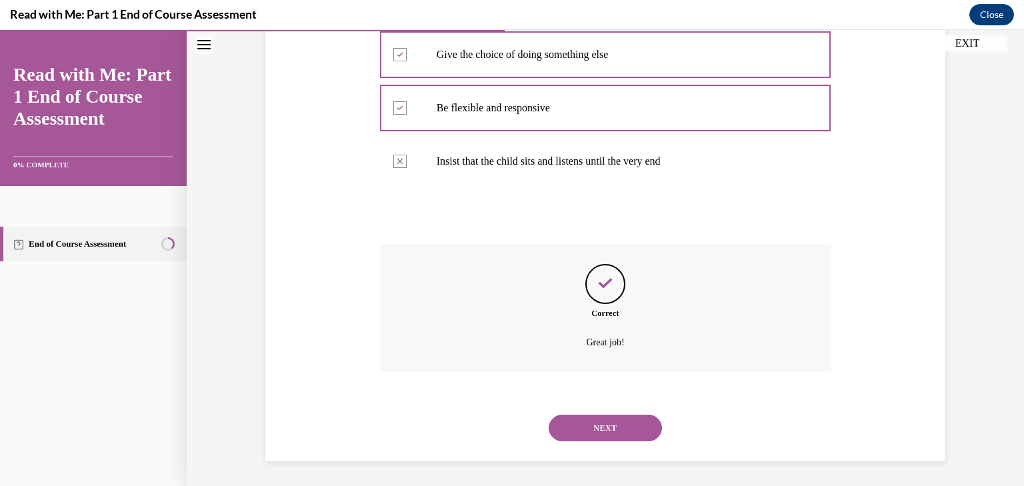
scroll to position [293, 0]
click at [615, 433] on button "NEXT" at bounding box center [605, 426] width 113 height 27
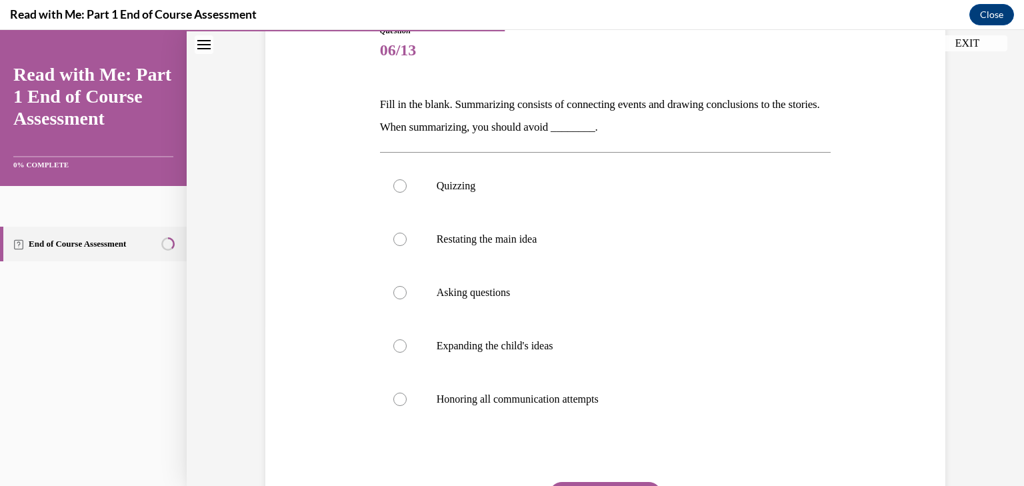
scroll to position [163, 0]
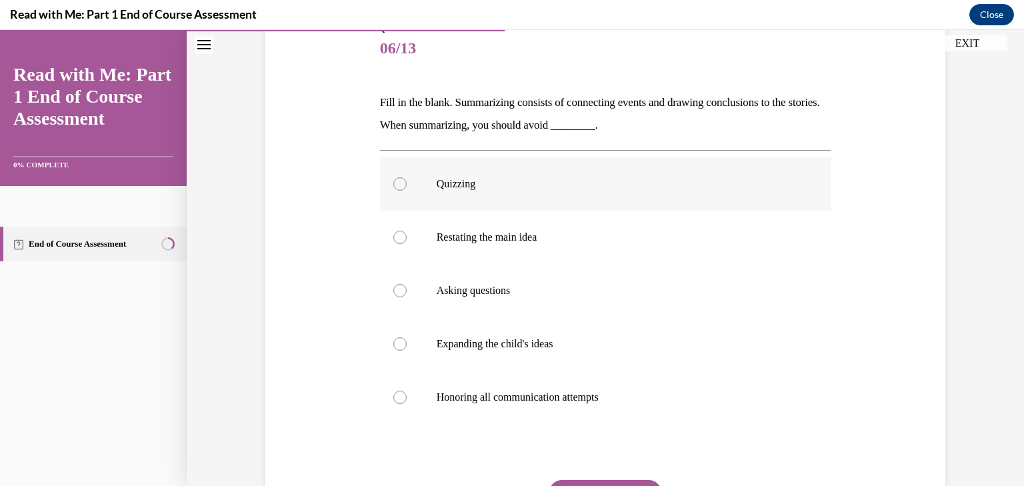
click at [452, 205] on label "Quizzing" at bounding box center [605, 183] width 451 height 53
click at [407, 191] on input "Quizzing" at bounding box center [399, 183] width 13 height 13
radio input "true"
click at [635, 480] on button "SUBMIT" at bounding box center [605, 493] width 113 height 27
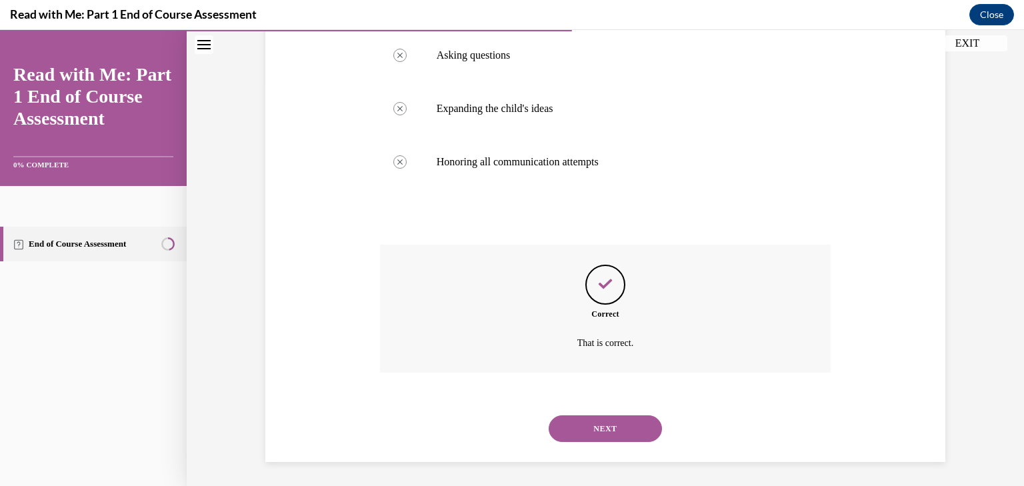
scroll to position [400, 0]
click at [611, 417] on button "NEXT" at bounding box center [605, 426] width 113 height 27
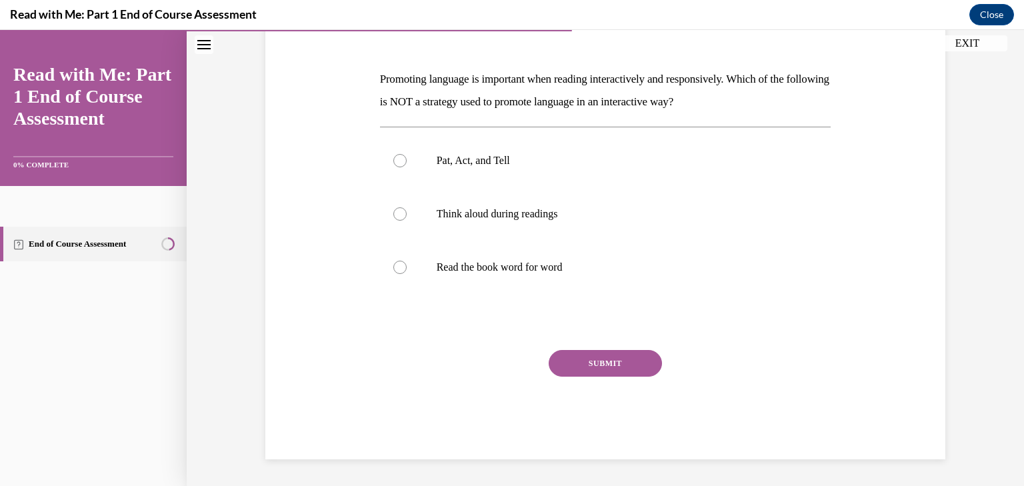
scroll to position [148, 0]
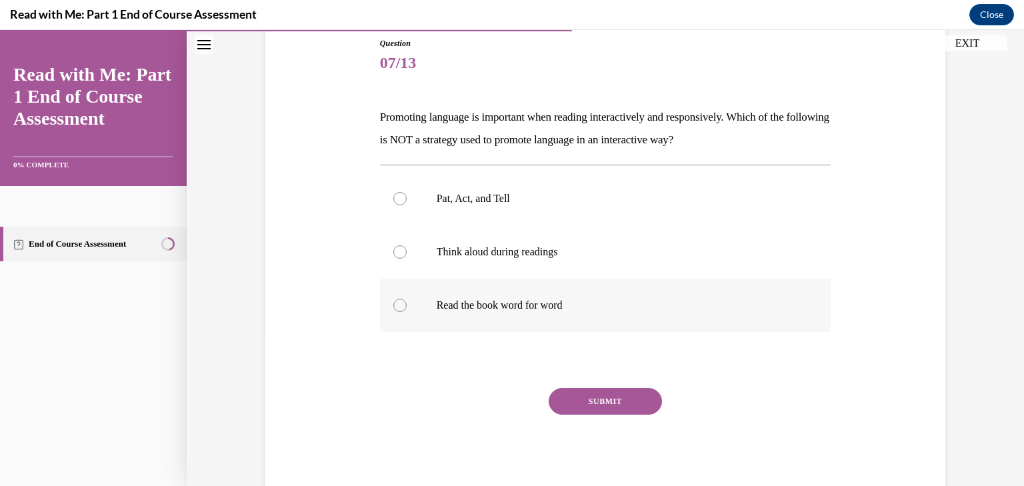
click at [536, 311] on p "Read the book word for word" at bounding box center [617, 305] width 361 height 13
click at [407, 311] on input "Read the book word for word" at bounding box center [399, 305] width 13 height 13
radio input "true"
click at [559, 249] on p "Think aloud during readings" at bounding box center [617, 251] width 361 height 13
click at [407, 249] on input "Think aloud during readings" at bounding box center [399, 251] width 13 height 13
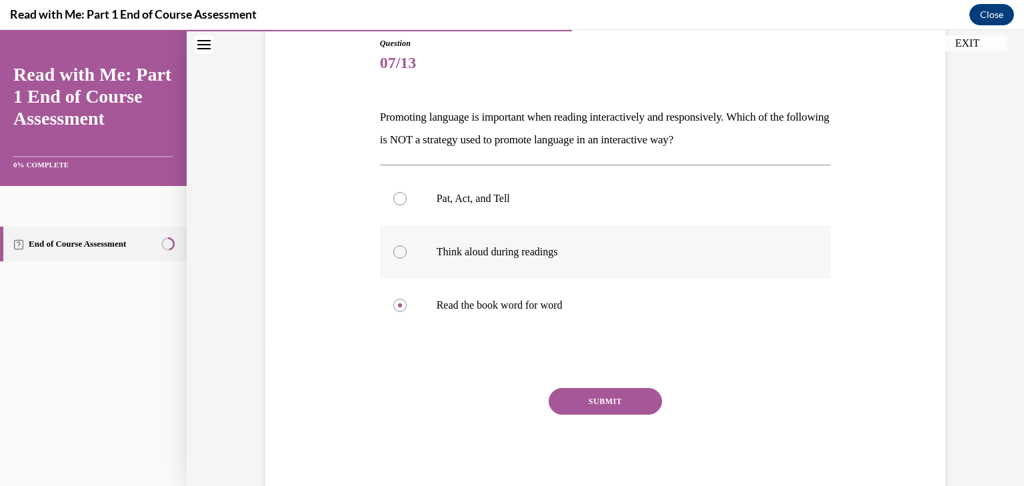
radio input "true"
click at [596, 399] on button "SUBMIT" at bounding box center [605, 401] width 113 height 27
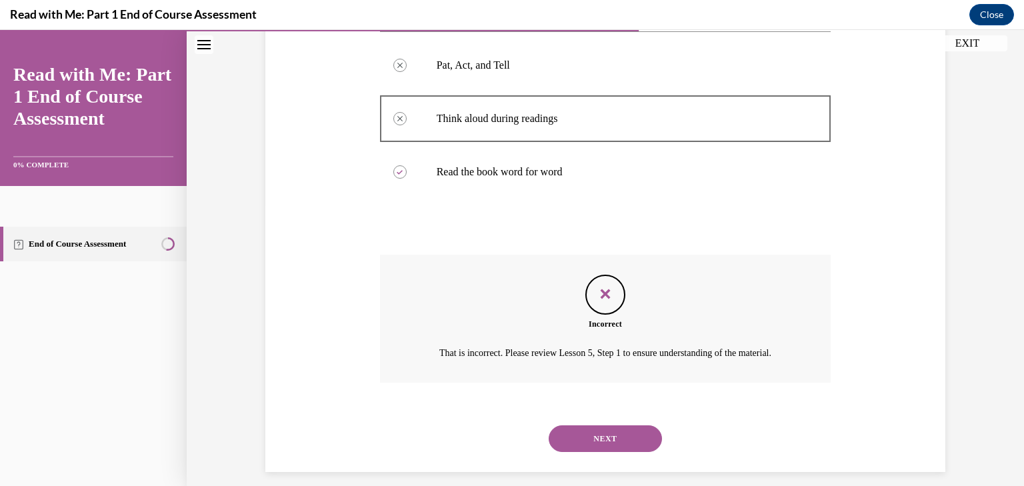
scroll to position [309, 0]
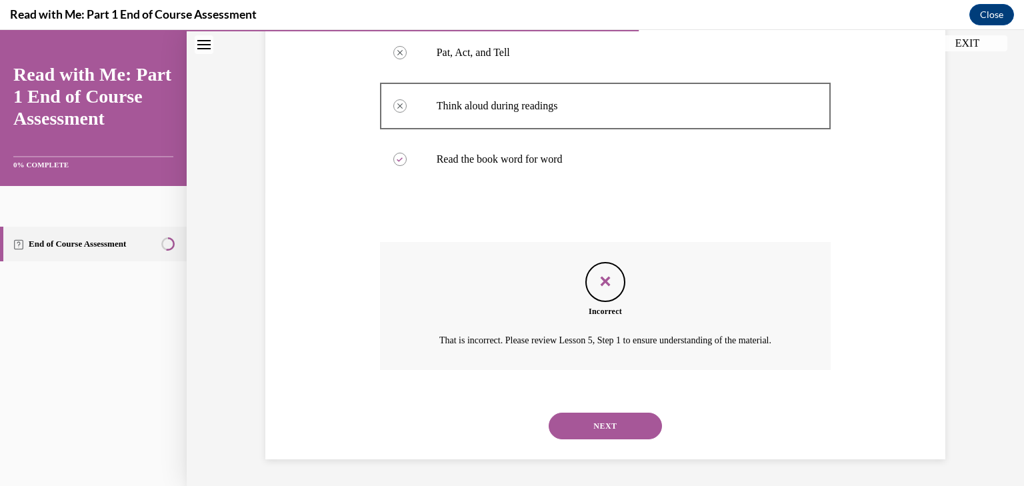
click at [599, 435] on button "NEXT" at bounding box center [605, 426] width 113 height 27
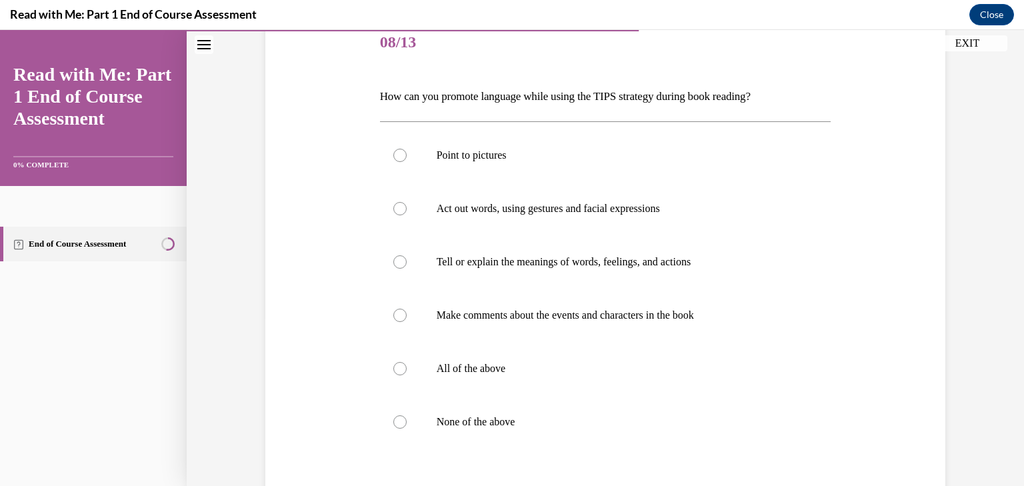
scroll to position [169, 0]
click at [489, 219] on label "Act out words, using gestures and facial expressions" at bounding box center [605, 208] width 451 height 53
click at [407, 215] on input "Act out words, using gestures and facial expressions" at bounding box center [399, 208] width 13 height 13
radio input "true"
click at [482, 366] on p "All of the above" at bounding box center [617, 368] width 361 height 13
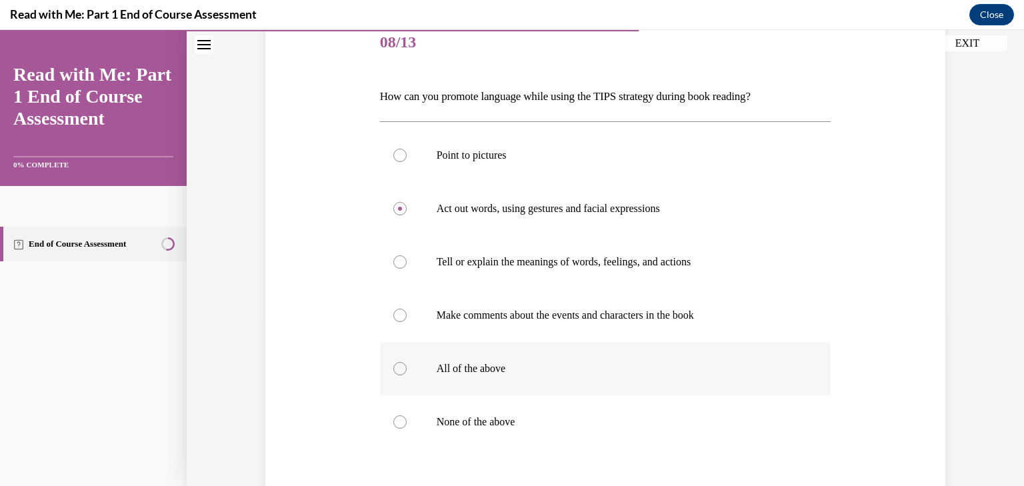
click at [407, 366] on input "All of the above" at bounding box center [399, 368] width 13 height 13
radio input "true"
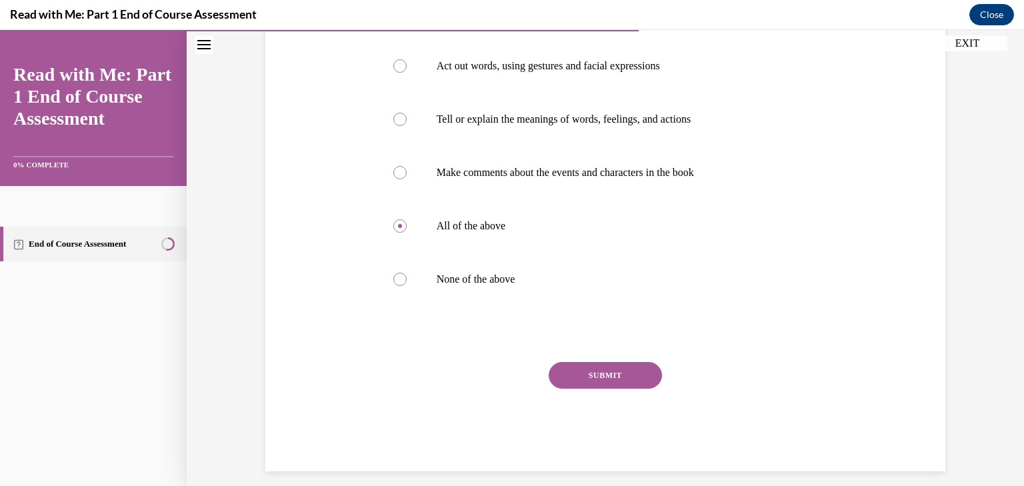
scroll to position [315, 0]
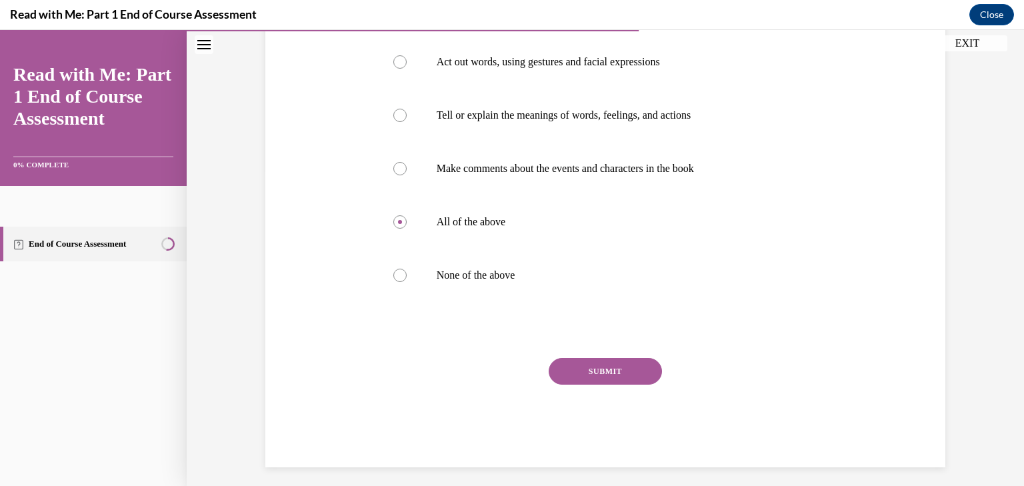
click at [640, 364] on button "SUBMIT" at bounding box center [605, 371] width 113 height 27
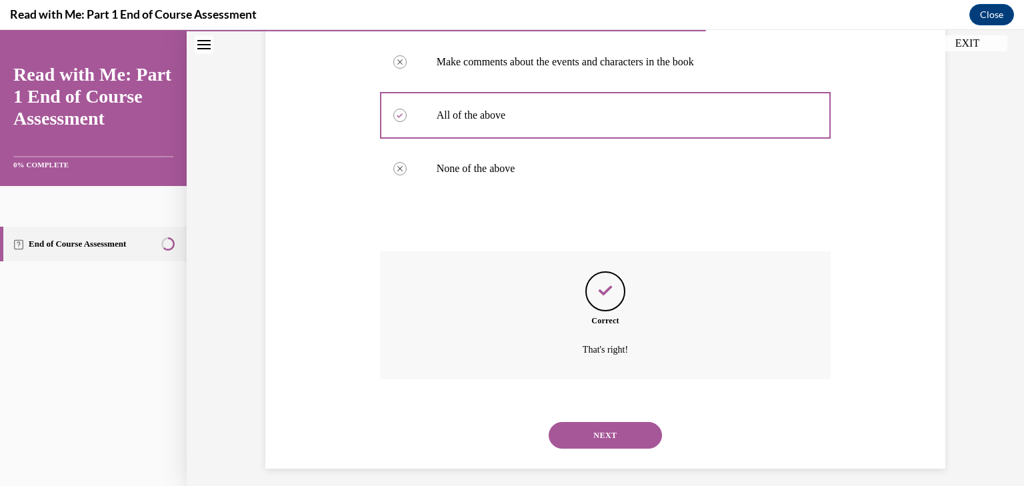
scroll to position [431, 0]
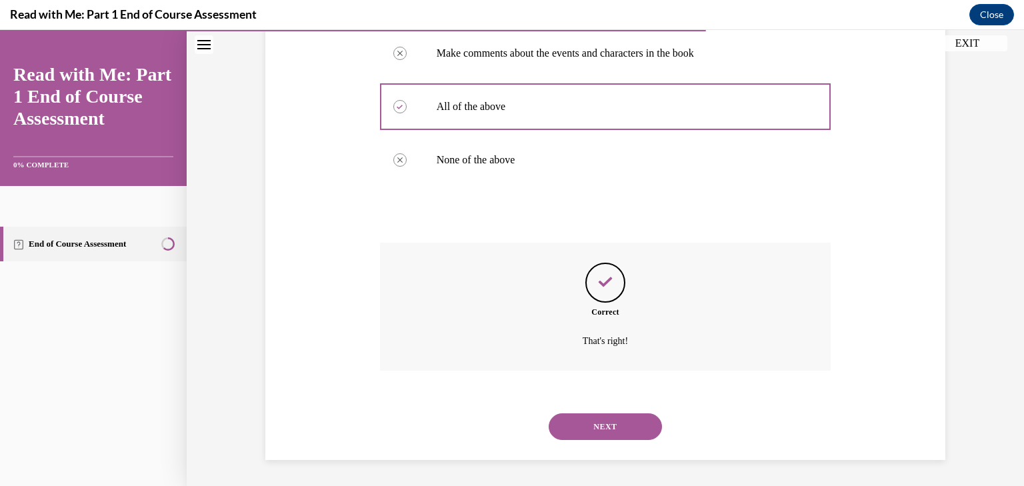
click at [601, 428] on button "NEXT" at bounding box center [605, 426] width 113 height 27
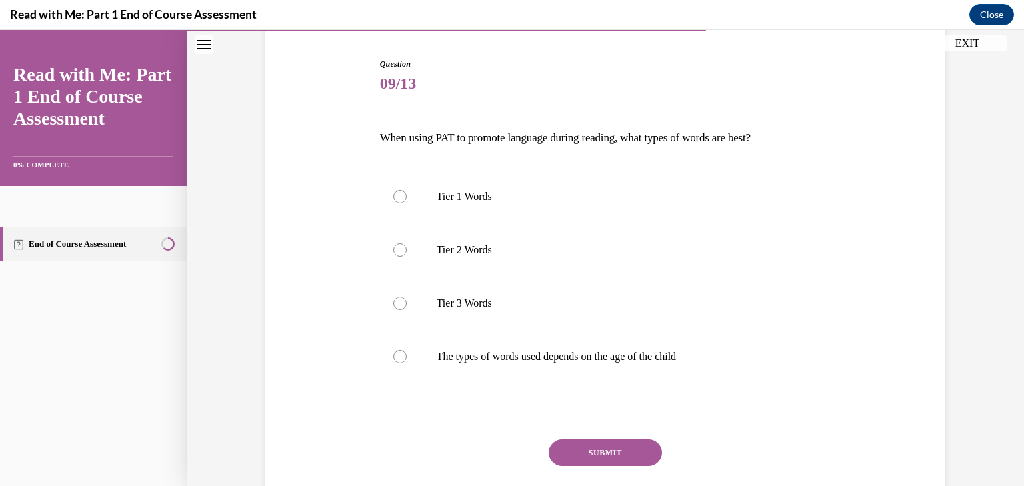
scroll to position [129, 0]
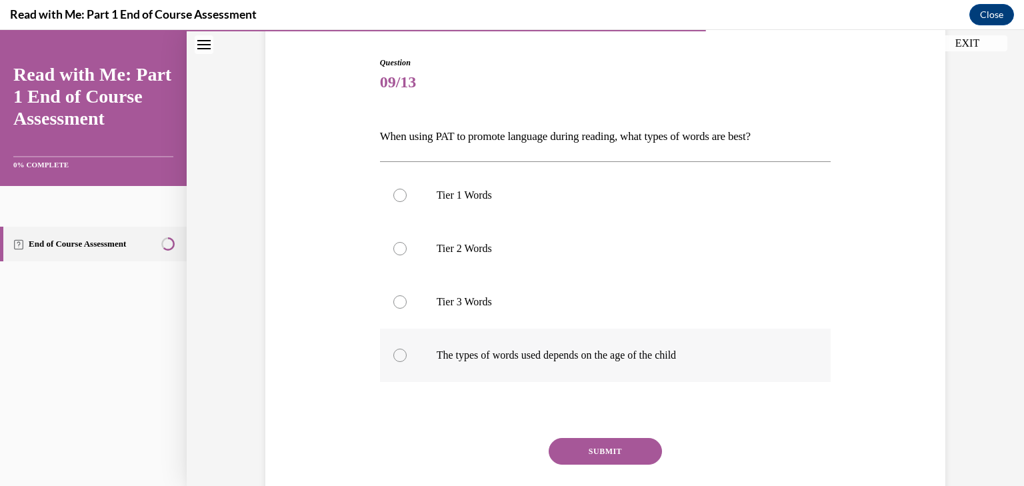
click at [479, 365] on label "The types of words used depends on the age of the child" at bounding box center [605, 355] width 451 height 53
click at [407, 362] on input "The types of words used depends on the age of the child" at bounding box center [399, 355] width 13 height 13
radio input "true"
click at [587, 441] on button "SUBMIT" at bounding box center [605, 451] width 113 height 27
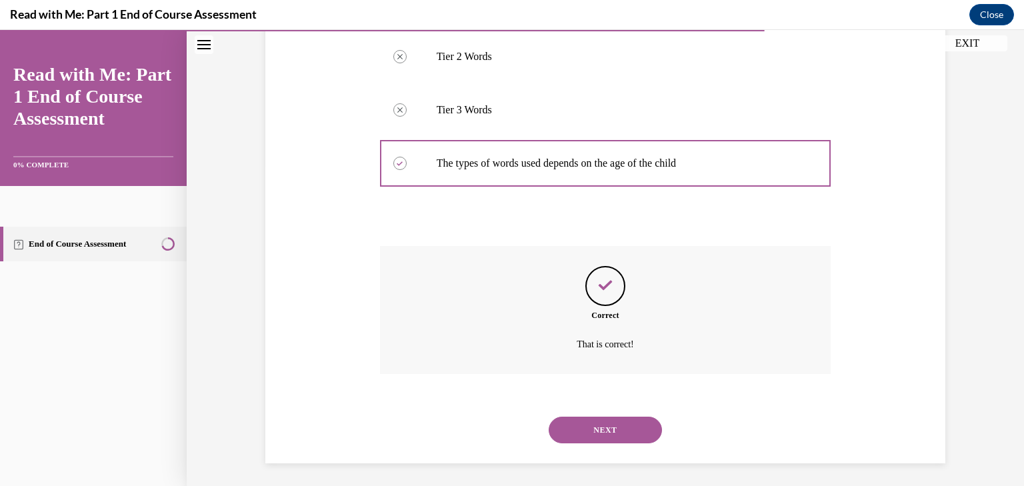
scroll to position [324, 0]
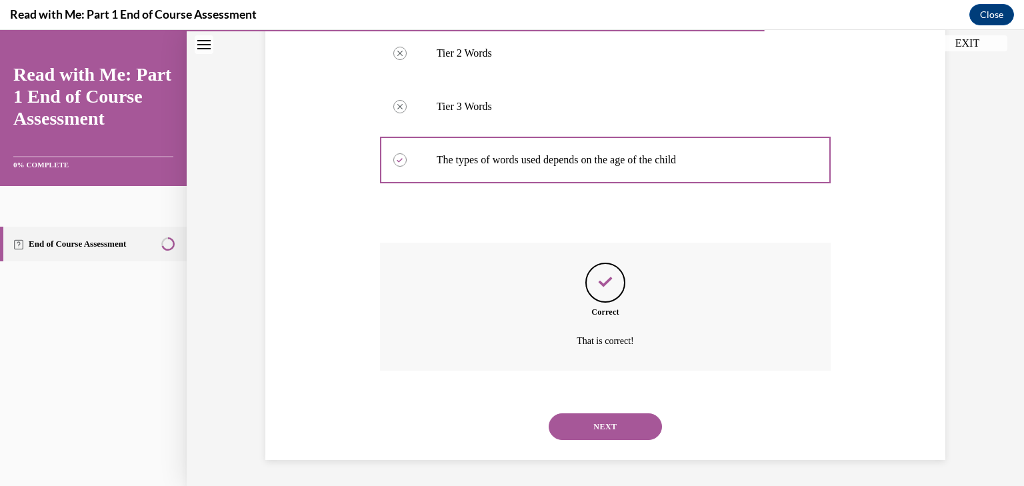
click at [605, 426] on button "NEXT" at bounding box center [605, 426] width 113 height 27
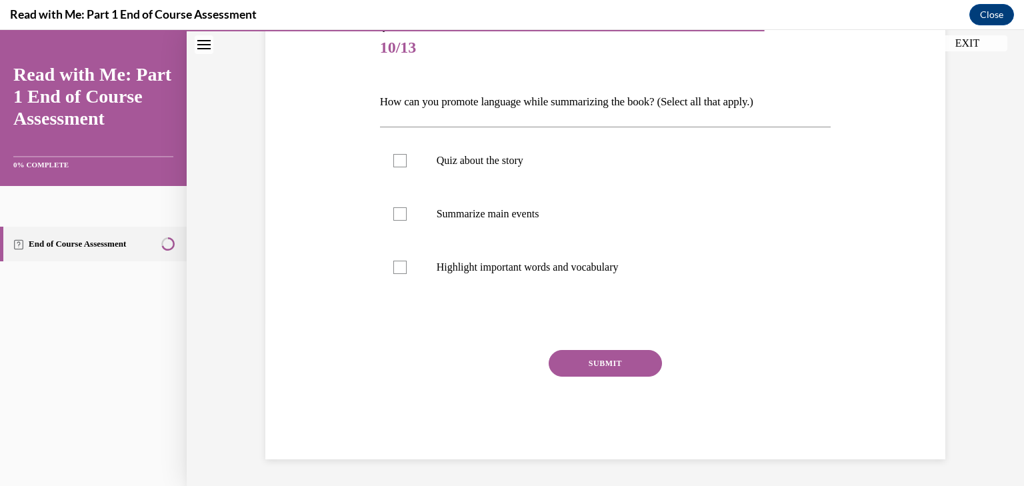
scroll to position [148, 0]
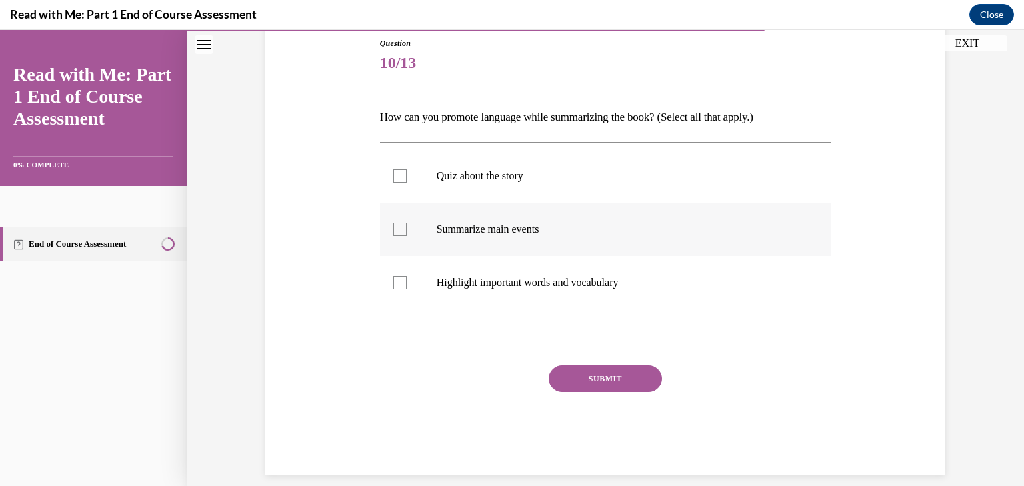
click at [493, 225] on p "Summarize main events" at bounding box center [617, 229] width 361 height 13
click at [407, 225] on input "Summarize main events" at bounding box center [399, 229] width 13 height 13
checkbox input "true"
click at [505, 281] on p "Highlight important words and vocabulary" at bounding box center [617, 282] width 361 height 13
click at [407, 281] on input "Highlight important words and vocabulary" at bounding box center [399, 282] width 13 height 13
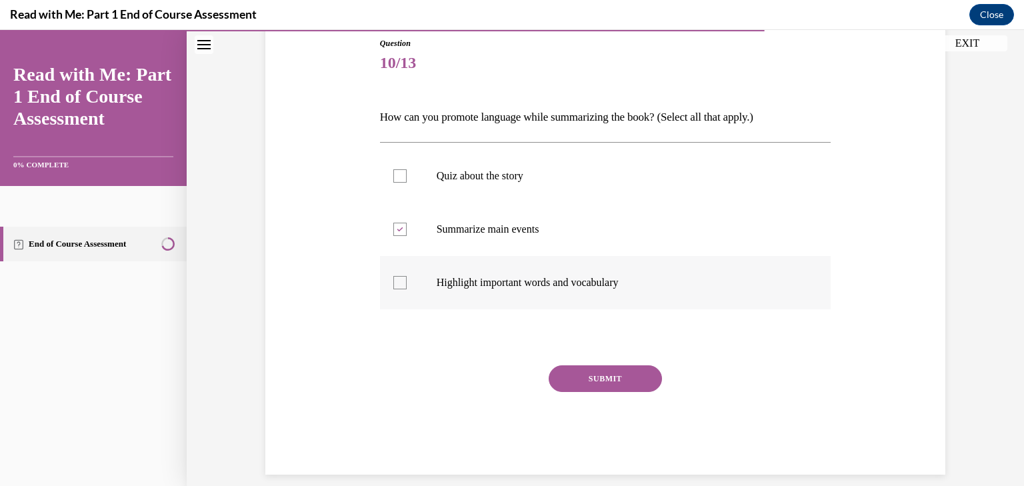
checkbox input "true"
click at [576, 373] on button "SUBMIT" at bounding box center [605, 378] width 113 height 27
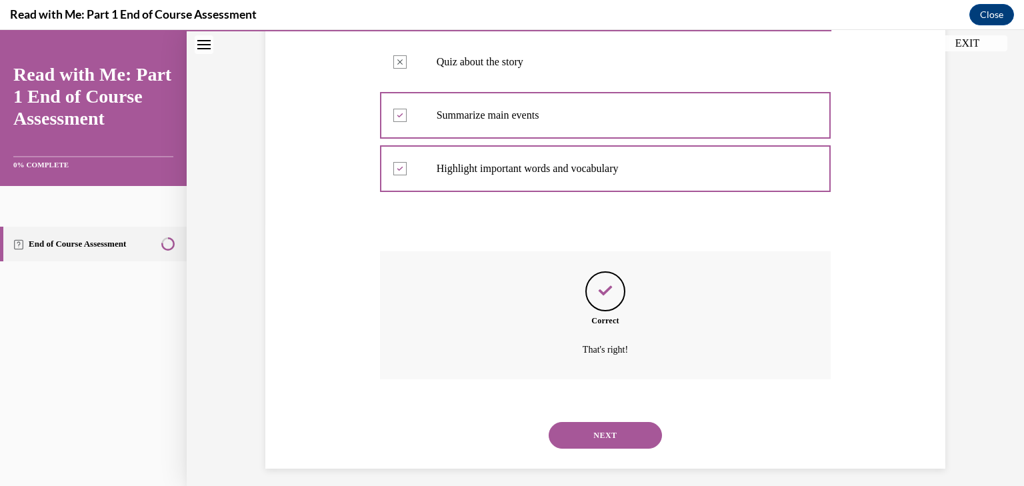
scroll to position [271, 0]
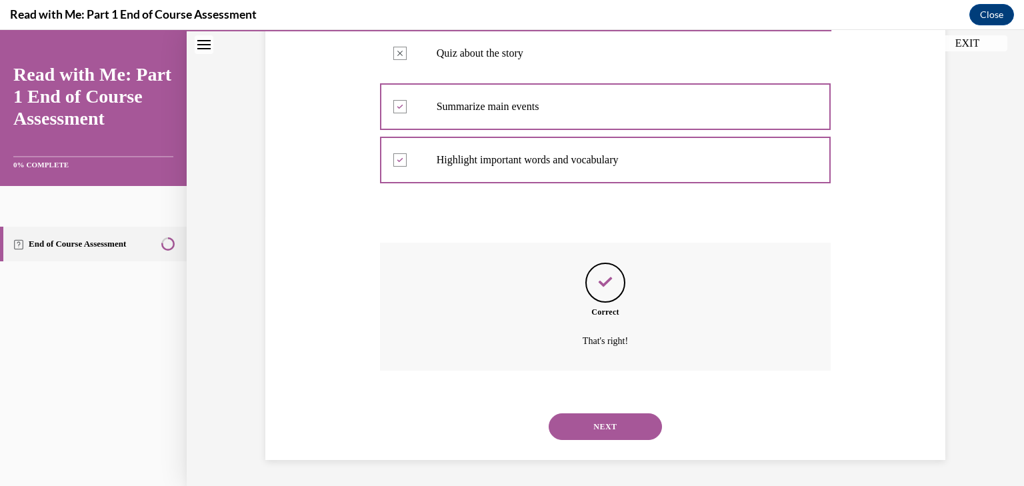
click at [597, 431] on button "NEXT" at bounding box center [605, 426] width 113 height 27
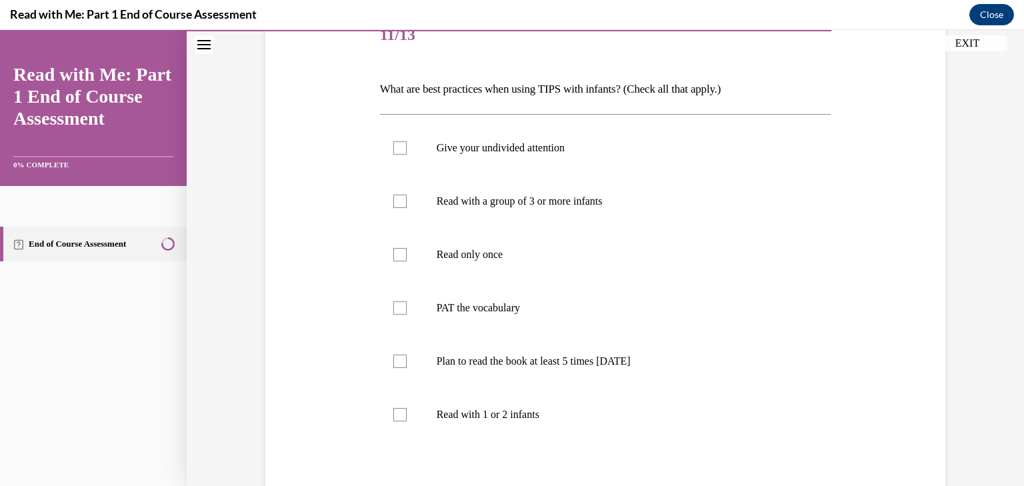
scroll to position [177, 0]
click at [504, 147] on p "Give your undivided attention" at bounding box center [617, 147] width 361 height 13
click at [407, 147] on input "Give your undivided attention" at bounding box center [399, 147] width 13 height 13
checkbox input "true"
click at [491, 260] on label "Read only once" at bounding box center [605, 253] width 451 height 53
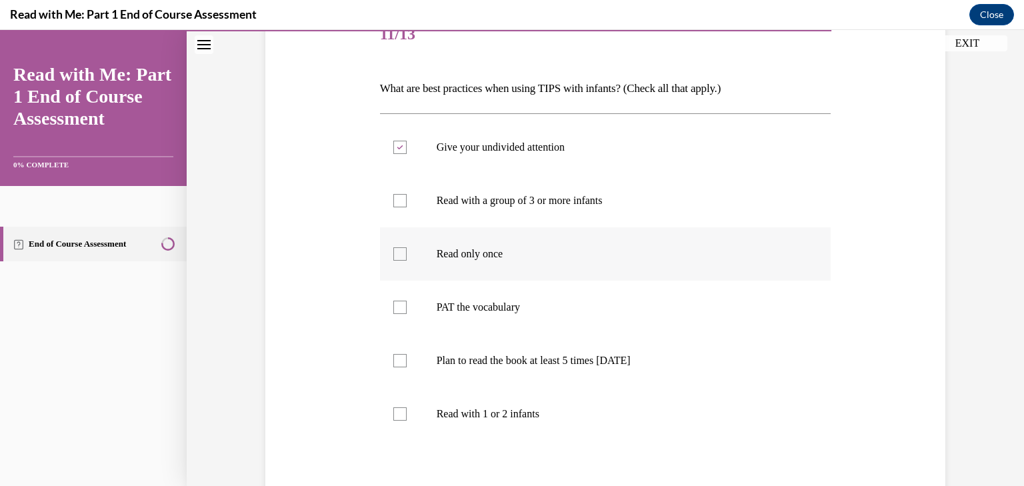
click at [407, 260] on input "Read only once" at bounding box center [399, 253] width 13 height 13
checkbox input "true"
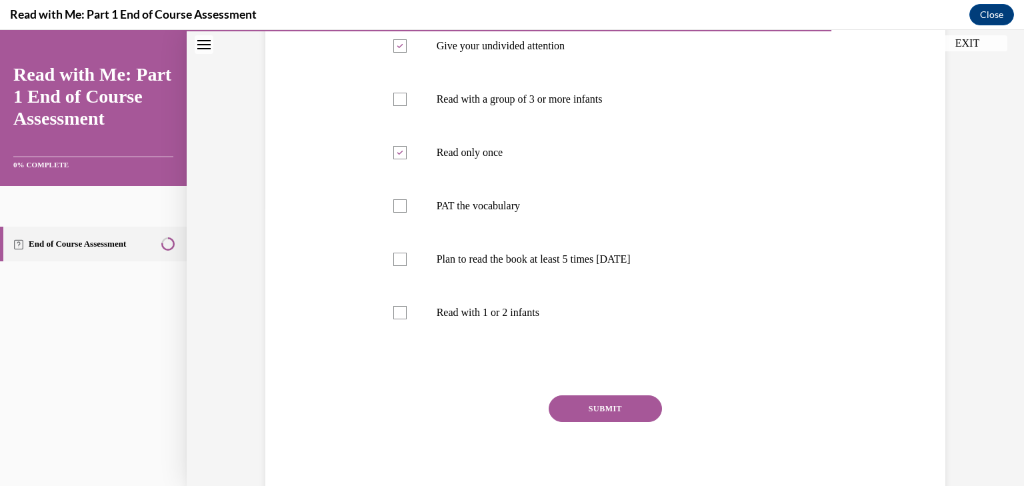
scroll to position [278, 0]
click at [589, 217] on label "PAT the vocabulary" at bounding box center [605, 205] width 451 height 53
click at [407, 213] on input "PAT the vocabulary" at bounding box center [399, 205] width 13 height 13
checkbox input "true"
click at [560, 314] on p "Read with 1 or 2 infants" at bounding box center [617, 312] width 361 height 13
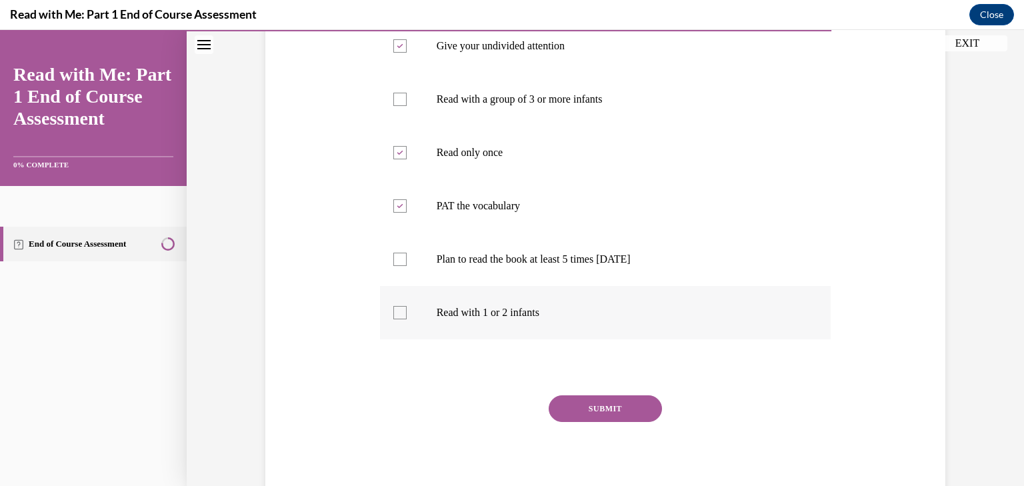
click at [407, 314] on input "Read with 1 or 2 infants" at bounding box center [399, 312] width 13 height 13
checkbox input "true"
click at [596, 406] on button "SUBMIT" at bounding box center [605, 408] width 113 height 27
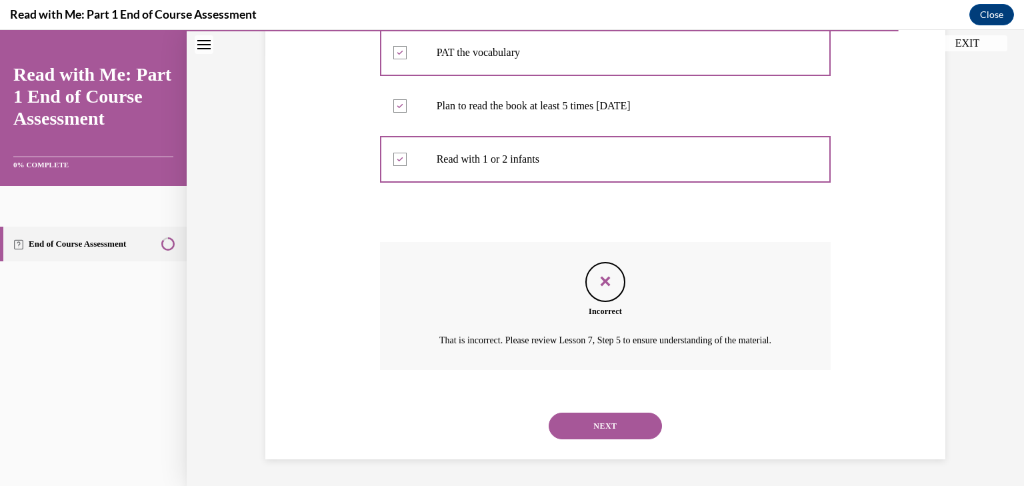
scroll to position [447, 0]
click at [619, 427] on button "NEXT" at bounding box center [605, 426] width 113 height 27
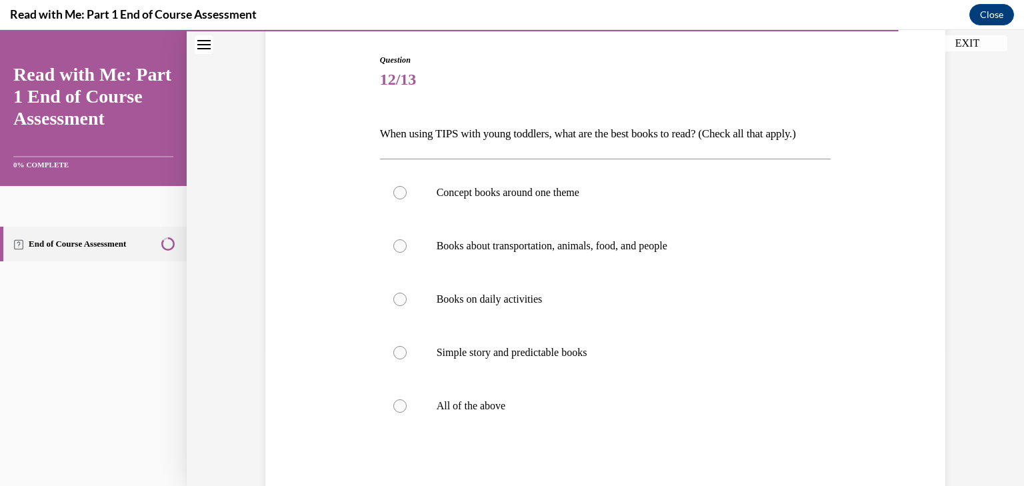
scroll to position [133, 0]
click at [469, 414] on label "All of the above" at bounding box center [605, 404] width 451 height 53
click at [407, 411] on input "All of the above" at bounding box center [399, 404] width 13 height 13
radio input "true"
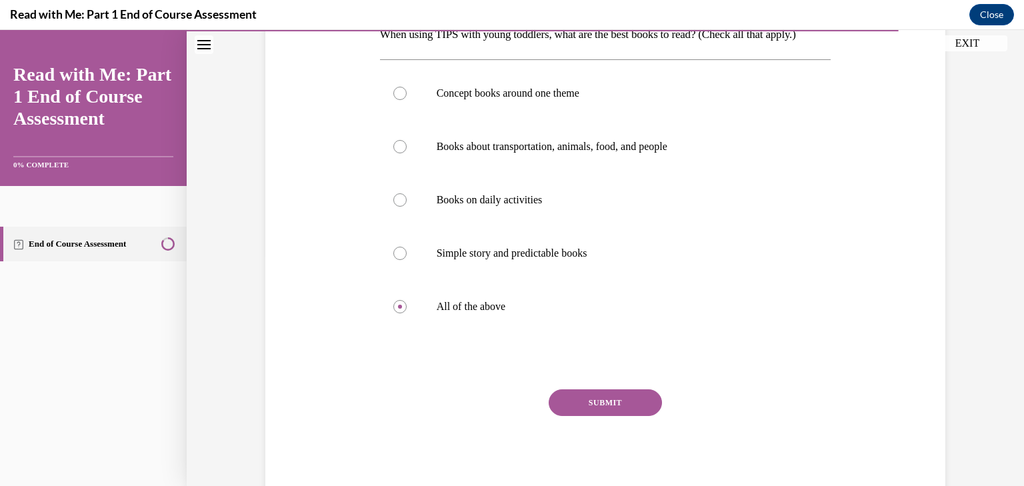
scroll to position [237, 0]
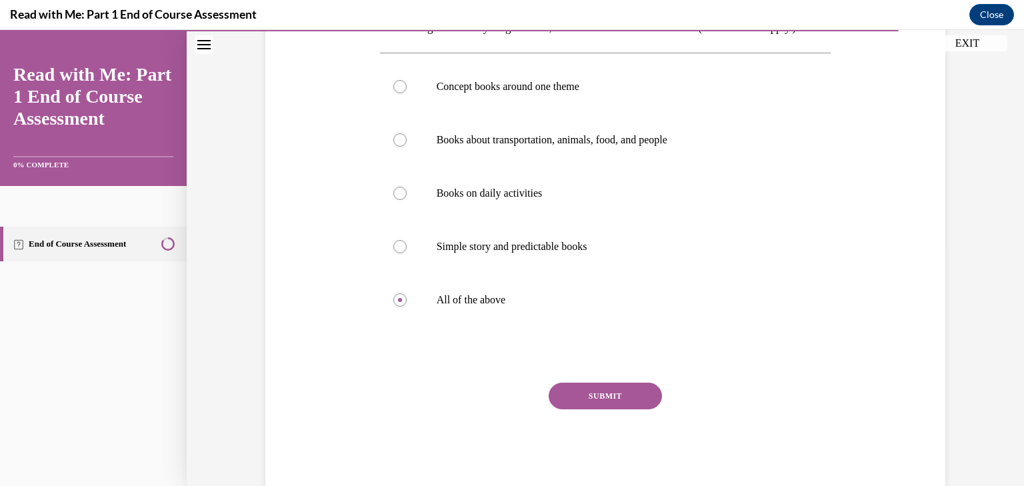
click at [609, 386] on button "SUBMIT" at bounding box center [605, 396] width 113 height 27
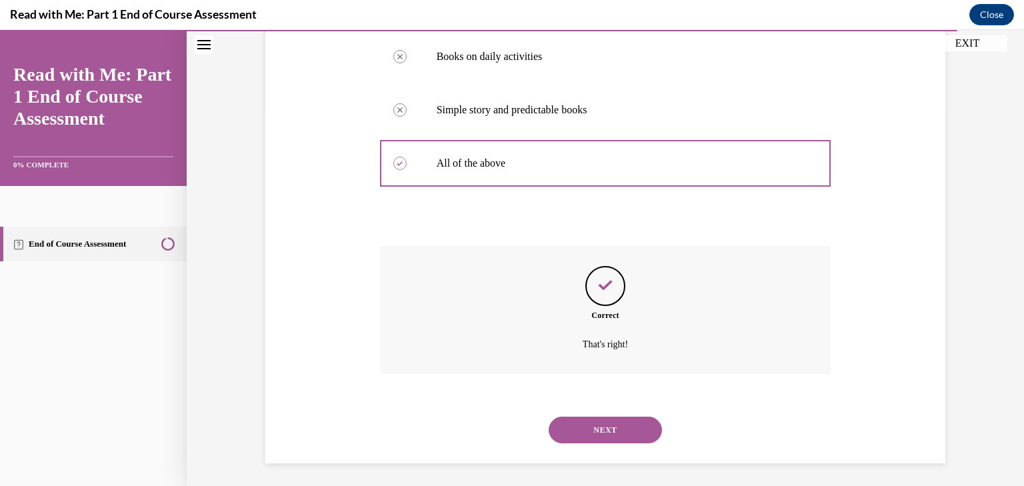
scroll to position [377, 0]
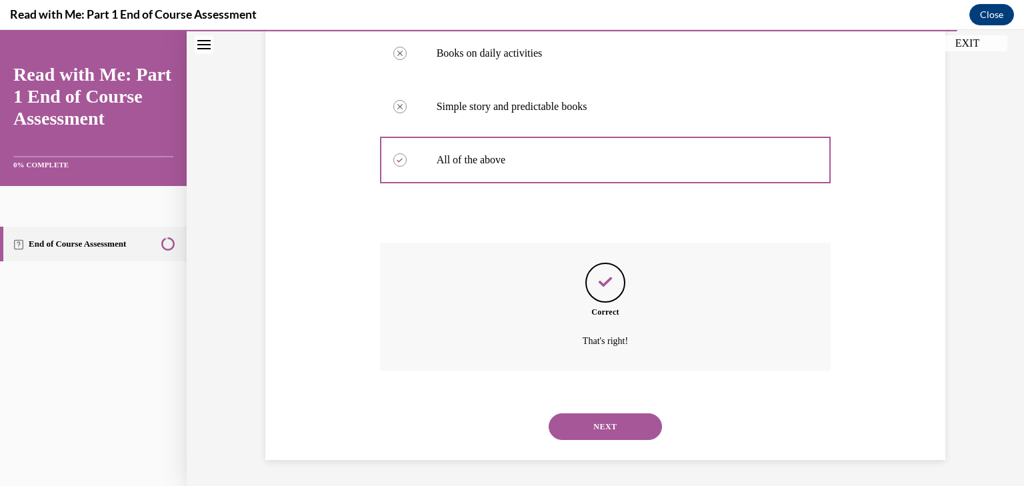
click at [601, 433] on button "NEXT" at bounding box center [605, 426] width 113 height 27
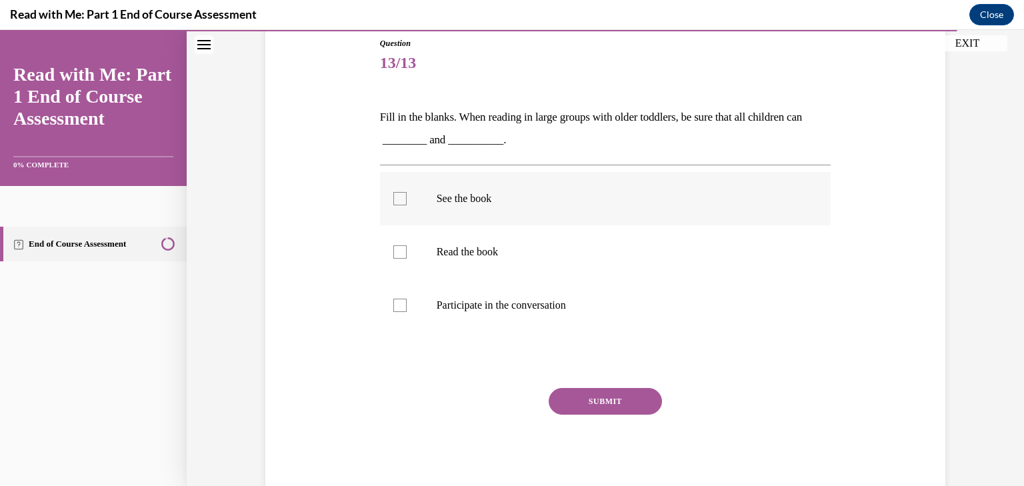
click at [445, 199] on p "See the book" at bounding box center [617, 198] width 361 height 13
click at [407, 199] on input "See the book" at bounding box center [399, 198] width 13 height 13
checkbox input "true"
click at [459, 300] on p "Participate in the conversation" at bounding box center [617, 305] width 361 height 13
click at [407, 300] on input "Participate in the conversation" at bounding box center [399, 305] width 13 height 13
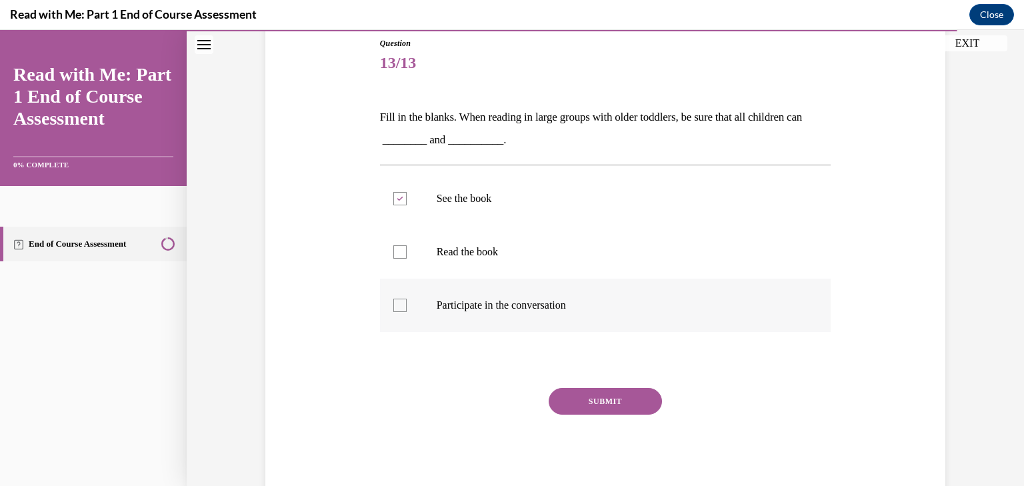
checkbox input "true"
click at [572, 397] on button "SUBMIT" at bounding box center [605, 401] width 113 height 27
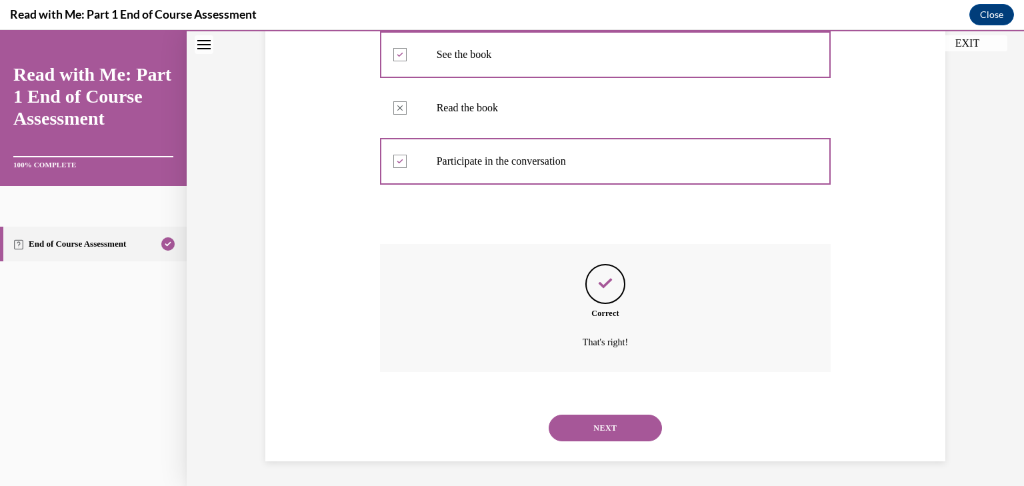
scroll to position [293, 0]
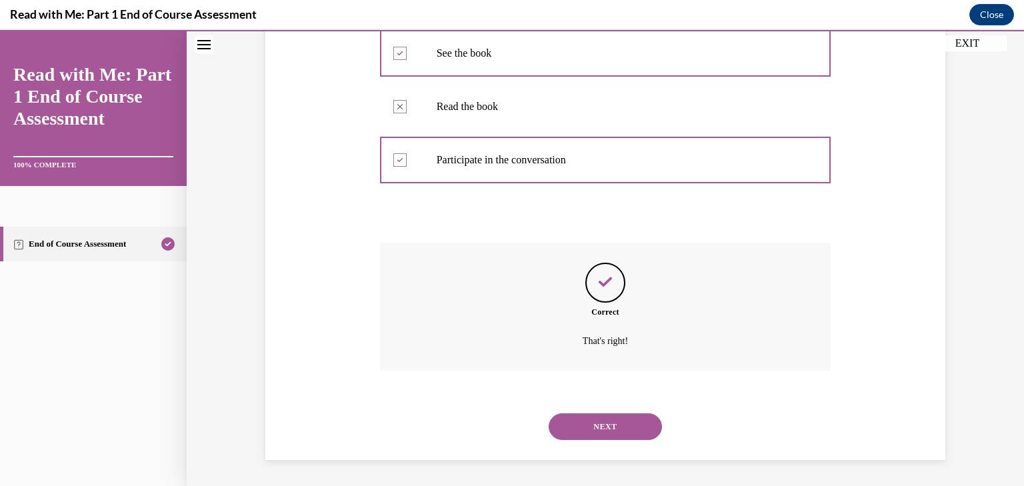
click at [601, 430] on button "NEXT" at bounding box center [605, 426] width 113 height 27
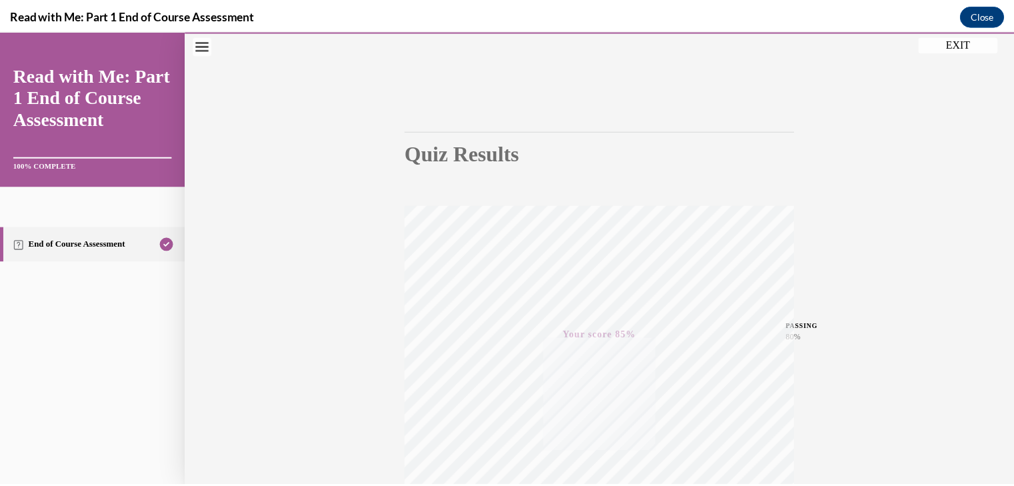
scroll to position [51, 0]
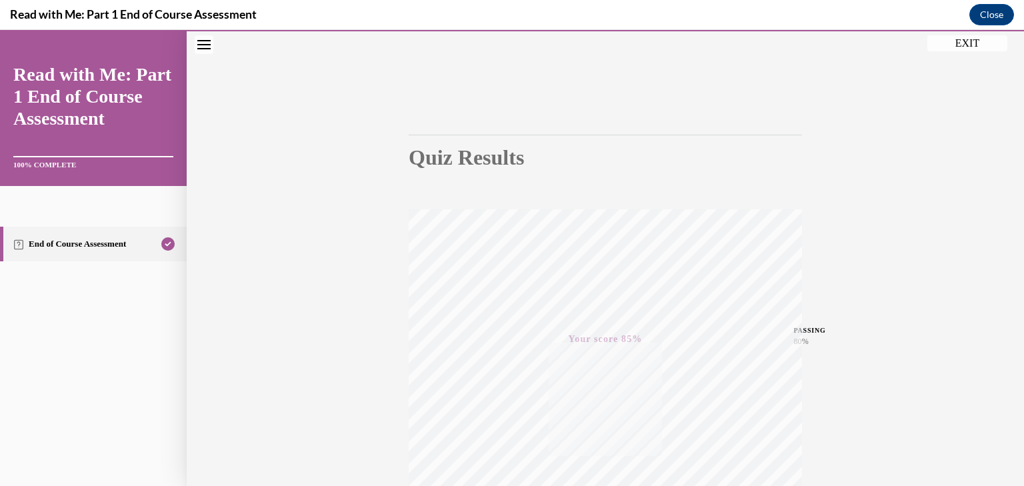
click at [957, 49] on button "EXIT" at bounding box center [967, 43] width 80 height 16
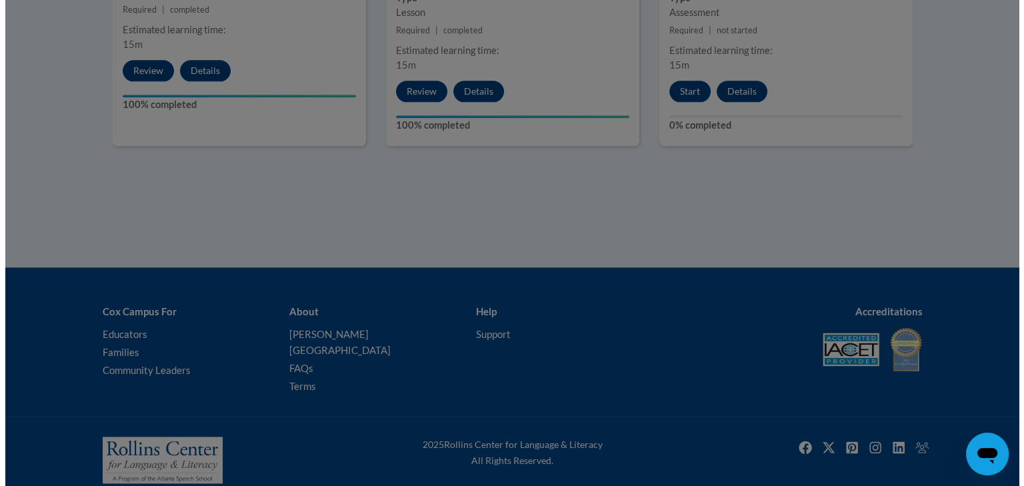
scroll to position [1528, 0]
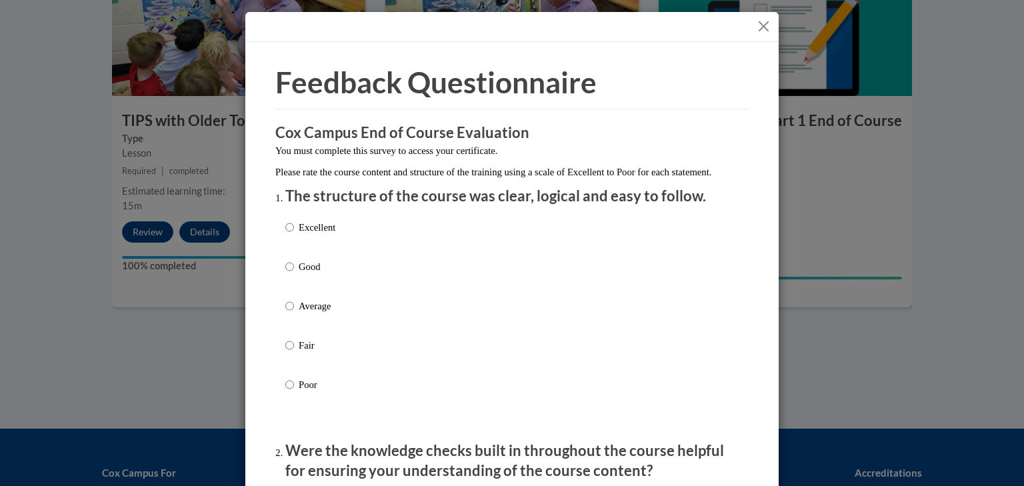
click at [347, 254] on div "Excellent Good Average Fair Poor" at bounding box center [511, 321] width 453 height 217
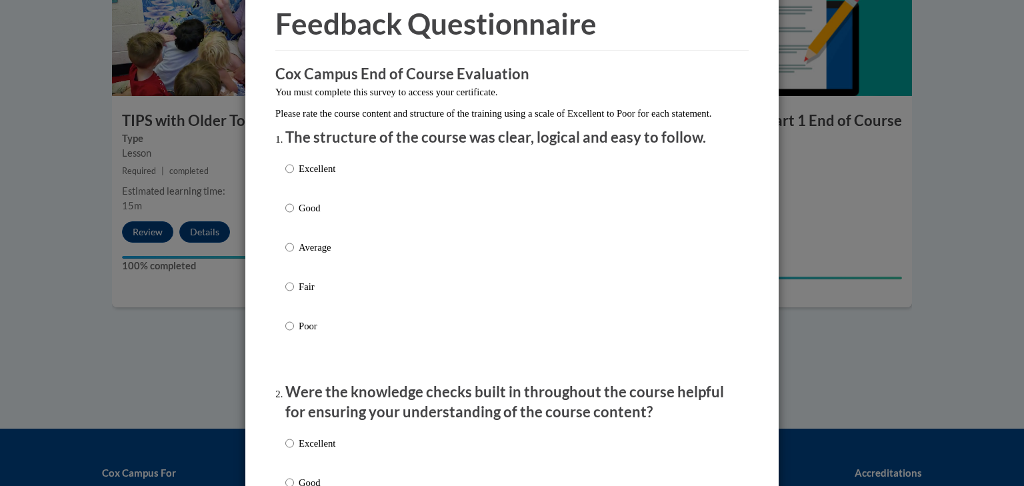
click at [300, 176] on p "Excellent" at bounding box center [317, 168] width 37 height 15
click at [294, 176] on input "Excellent" at bounding box center [289, 168] width 9 height 15
radio input "true"
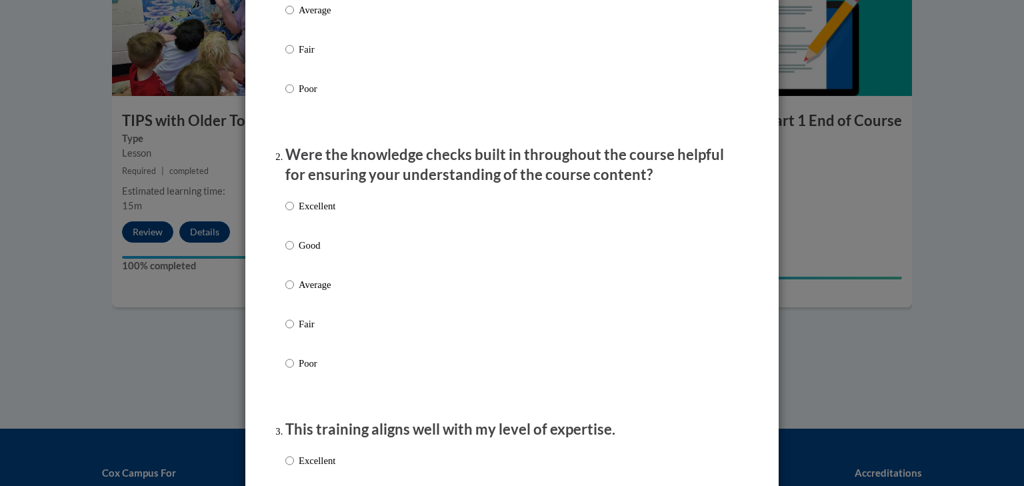
click at [314, 213] on p "Excellent" at bounding box center [317, 206] width 37 height 15
click at [294, 213] on input "Excellent" at bounding box center [289, 206] width 9 height 15
radio input "true"
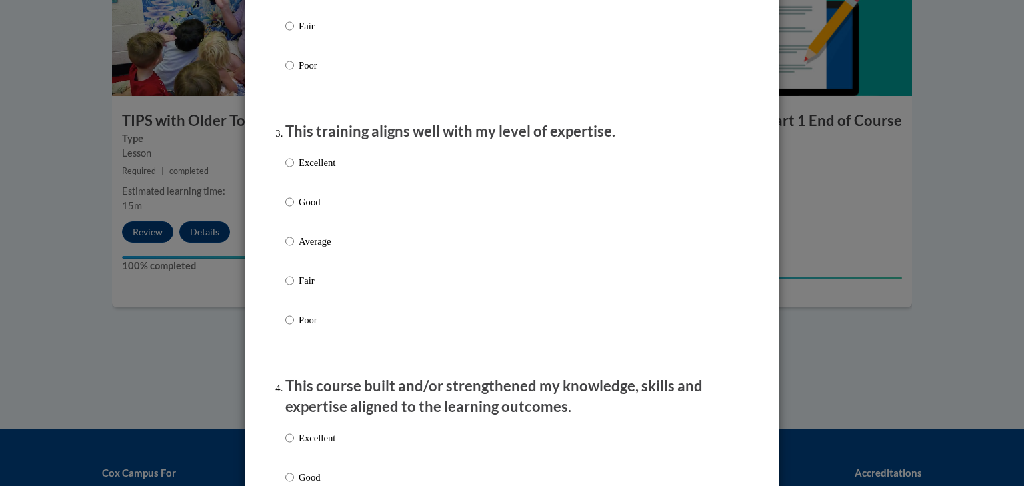
click at [313, 170] on p "Excellent" at bounding box center [317, 162] width 37 height 15
click at [294, 170] on input "Excellent" at bounding box center [289, 162] width 9 height 15
radio input "true"
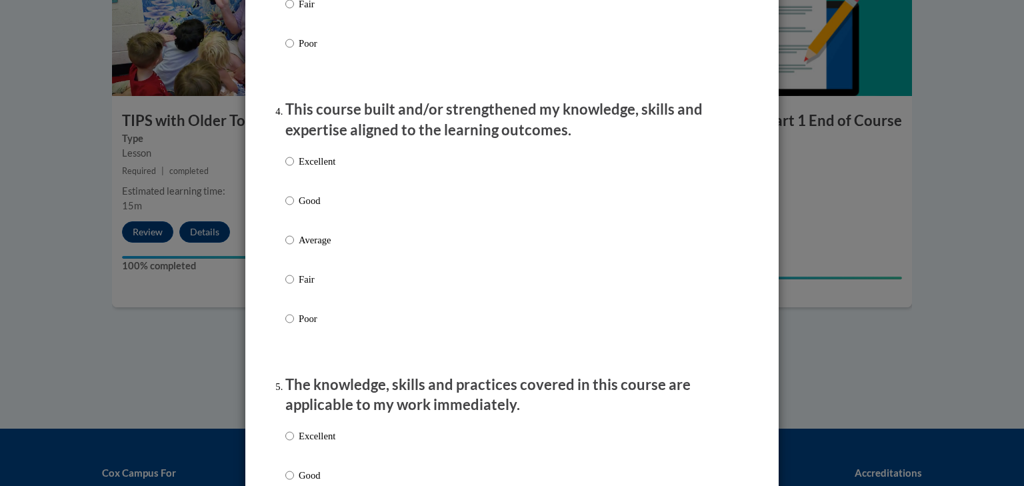
click at [325, 187] on label "Excellent" at bounding box center [310, 172] width 50 height 36
click at [294, 169] on input "Excellent" at bounding box center [289, 161] width 9 height 15
radio input "true"
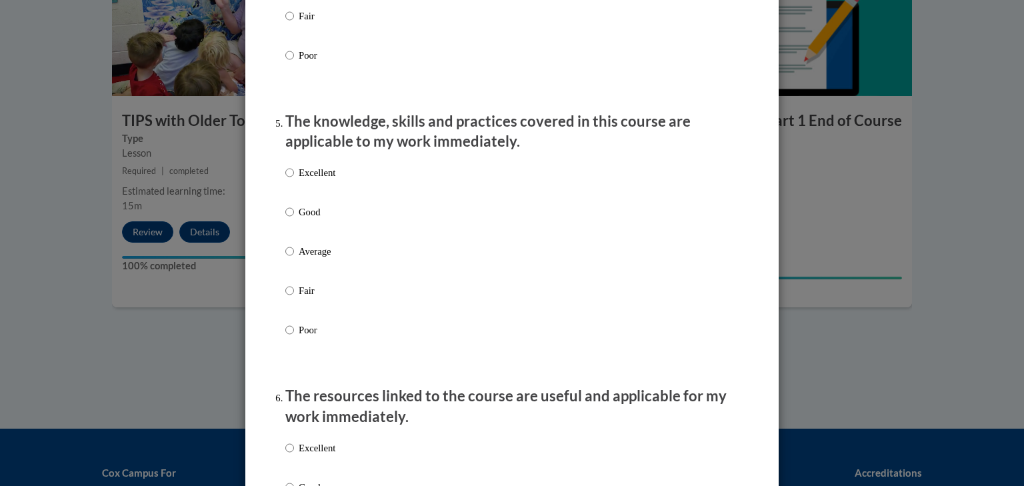
click at [322, 180] on p "Excellent" at bounding box center [317, 172] width 37 height 15
click at [294, 180] on input "Excellent" at bounding box center [289, 172] width 9 height 15
radio input "true"
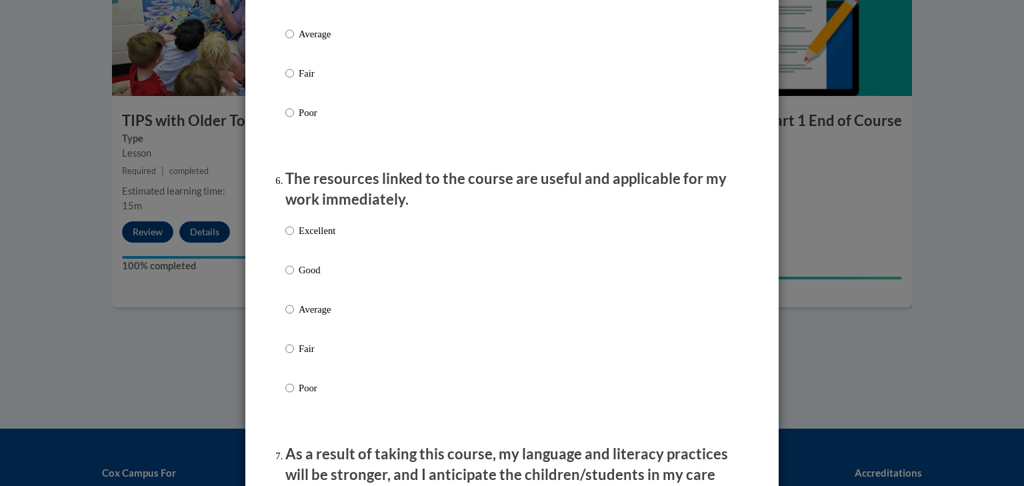
click at [325, 238] on p "Excellent" at bounding box center [317, 230] width 37 height 15
click at [294, 238] on input "Excellent" at bounding box center [289, 230] width 9 height 15
radio input "true"
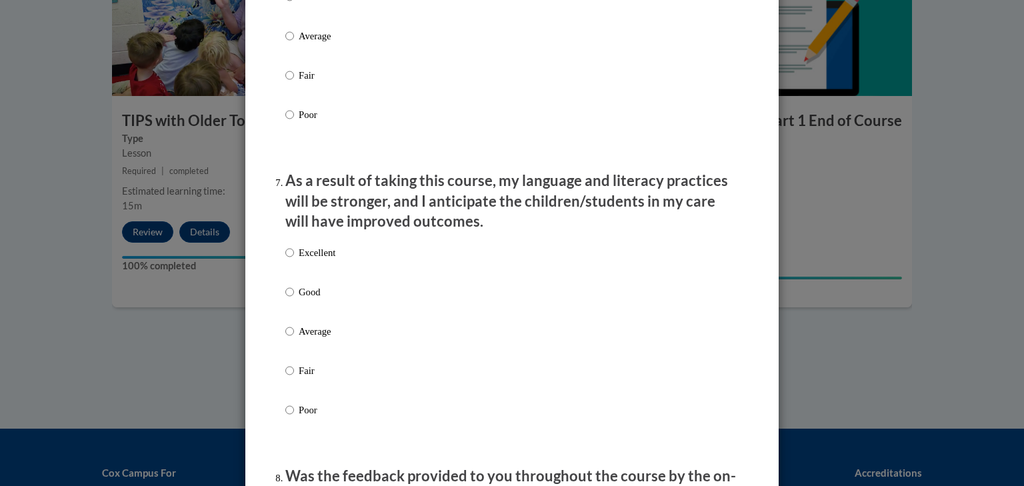
click at [329, 281] on label "Excellent" at bounding box center [310, 263] width 50 height 36
click at [294, 260] on input "Excellent" at bounding box center [289, 252] width 9 height 15
radio input "true"
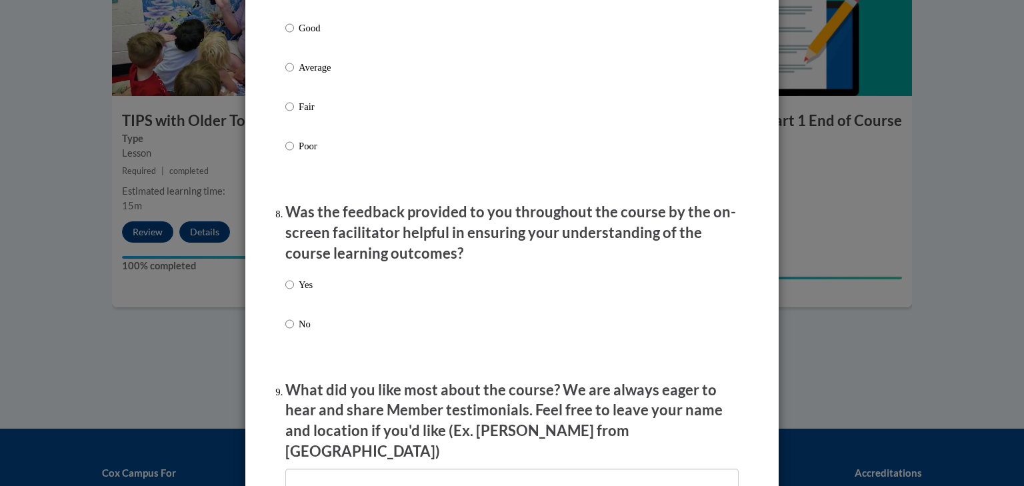
scroll to position [1903, 0]
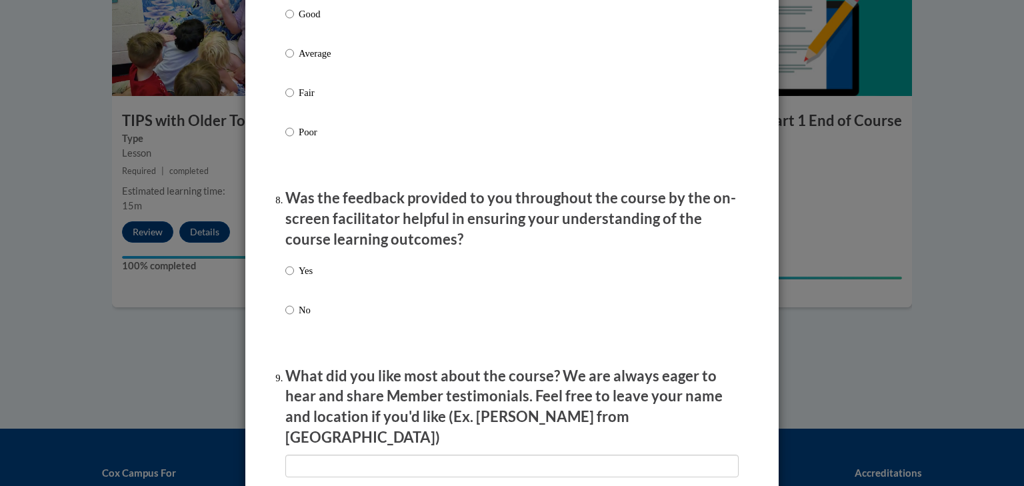
click at [342, 299] on div "Yes No" at bounding box center [511, 306] width 453 height 99
click at [359, 327] on div "Yes No" at bounding box center [511, 306] width 453 height 99
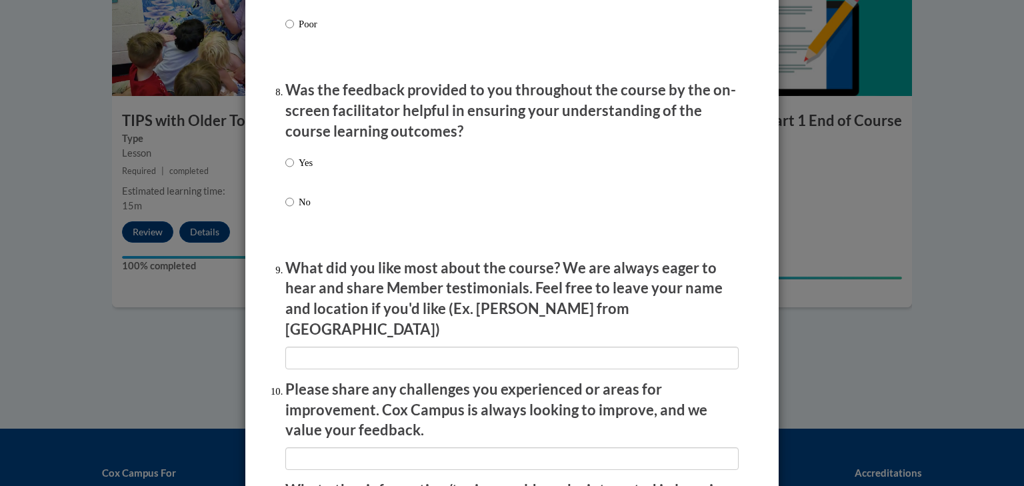
scroll to position [2012, 0]
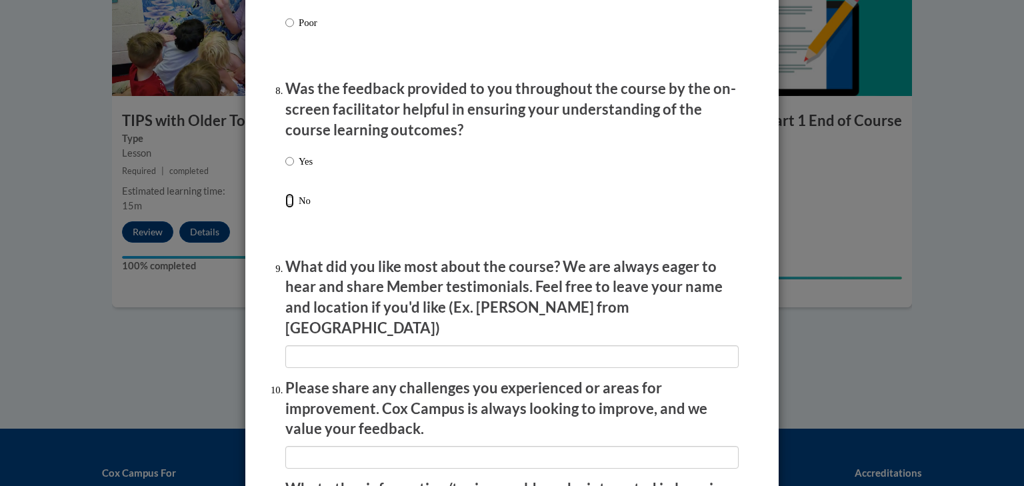
click at [287, 208] on input "No" at bounding box center [289, 200] width 9 height 15
radio input "true"
click at [285, 169] on input "Yes" at bounding box center [289, 161] width 9 height 15
radio input "true"
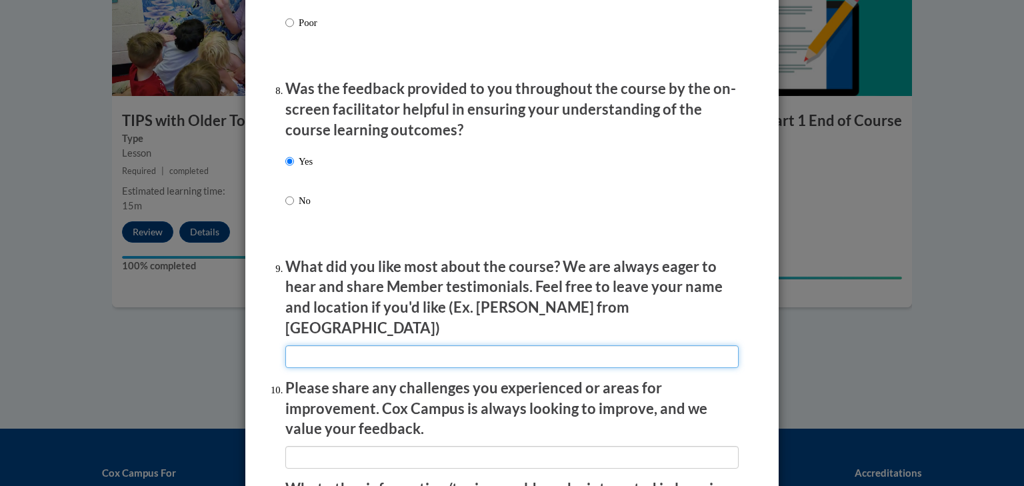
click at [316, 357] on input "textbox" at bounding box center [511, 356] width 453 height 23
type input "I liked the informational videos and the option to retry answering questions"
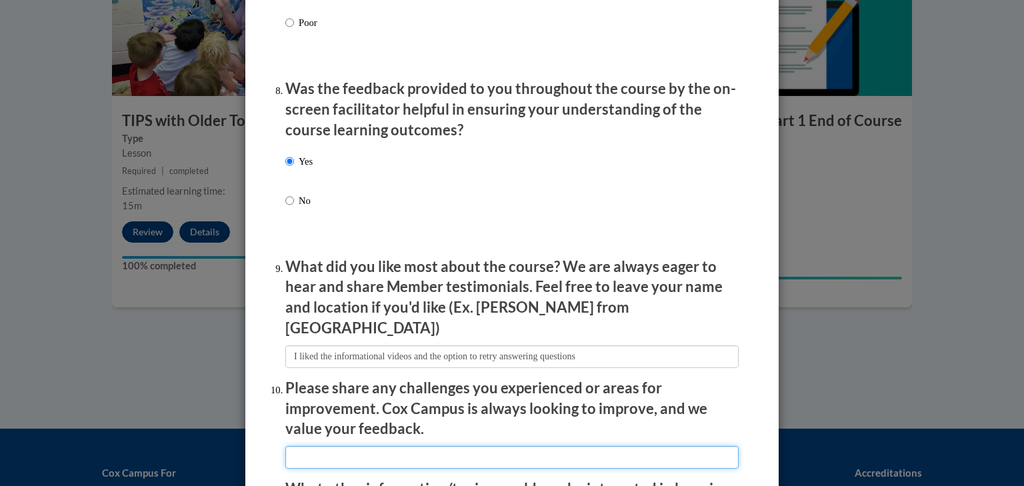
click at [355, 451] on input "textbox" at bounding box center [511, 457] width 453 height 23
type input "n/a"
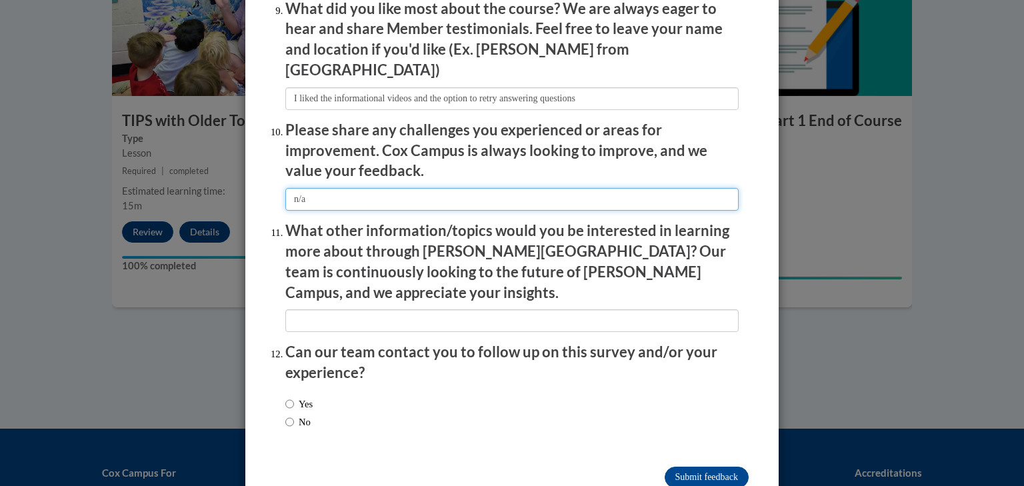
scroll to position [2286, 0]
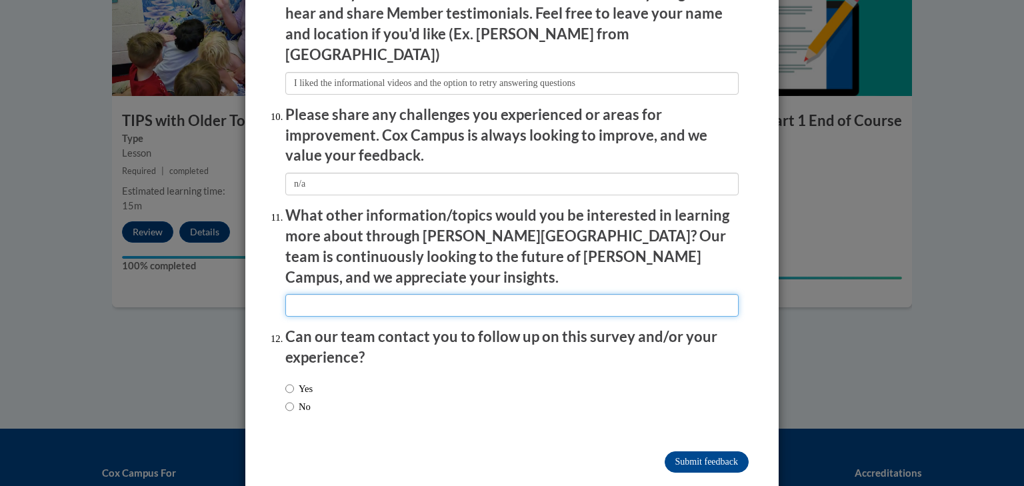
click at [323, 294] on input "textbox" at bounding box center [511, 305] width 453 height 23
type input "n/a"
click at [285, 399] on input "No" at bounding box center [289, 406] width 9 height 15
radio input "true"
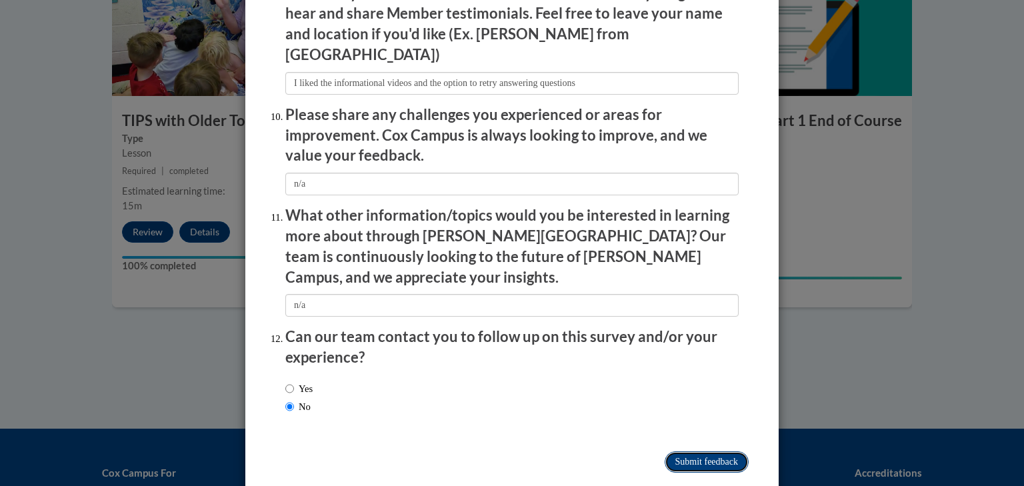
click at [683, 451] on input "Submit feedback" at bounding box center [707, 461] width 84 height 21
